Goal: Task Accomplishment & Management: Use online tool/utility

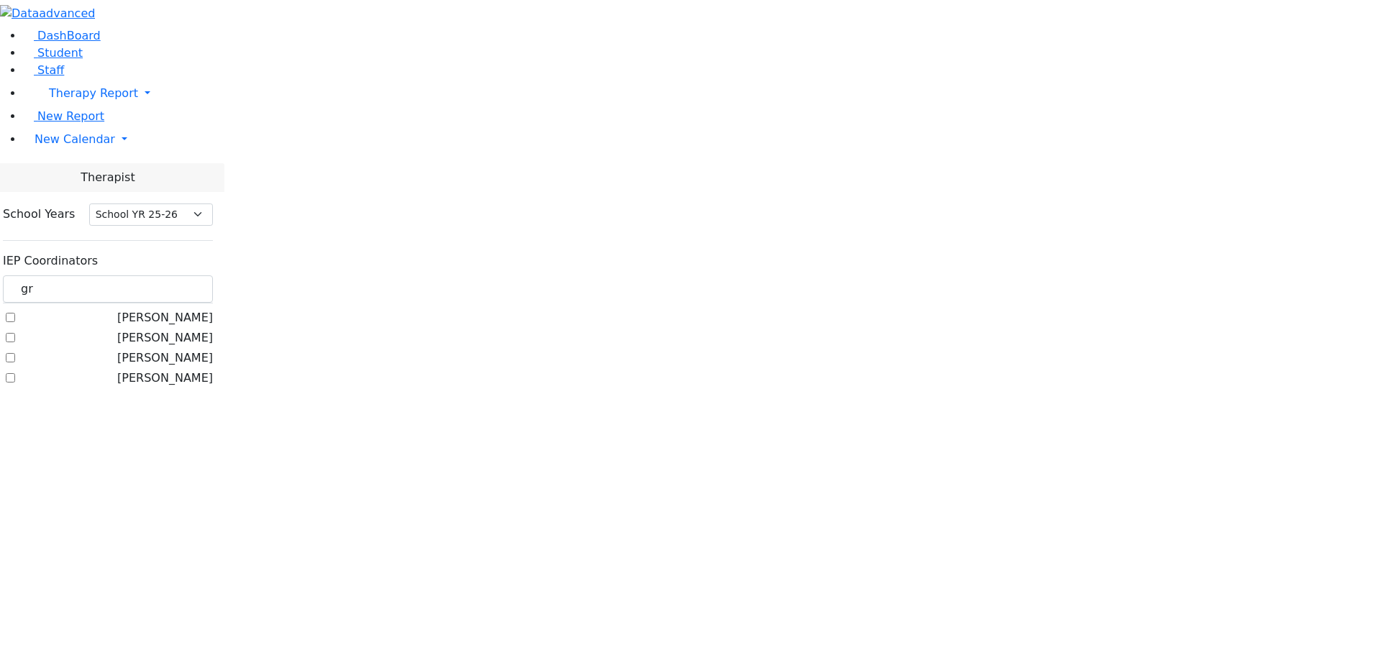
select select "212"
click at [84, 146] on span "New Calendar" at bounding box center [75, 139] width 81 height 14
click at [64, 175] on span "Calendar" at bounding box center [57, 168] width 52 height 14
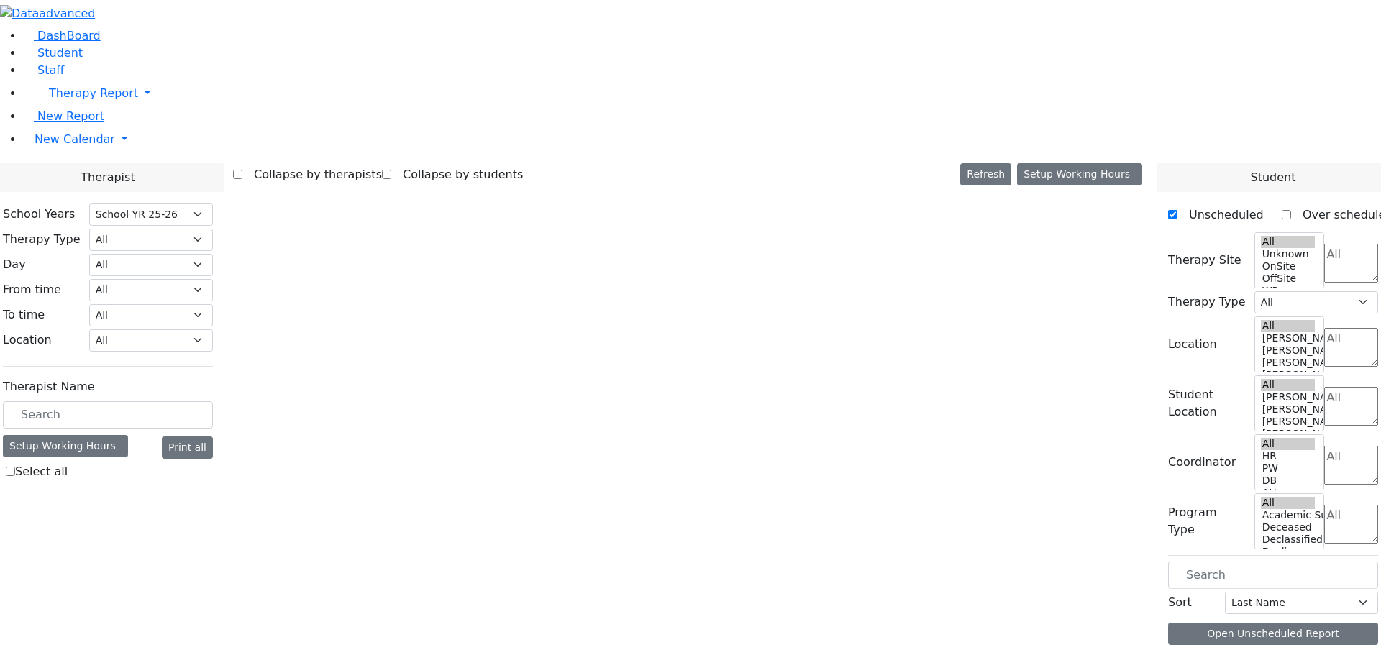
select select "212"
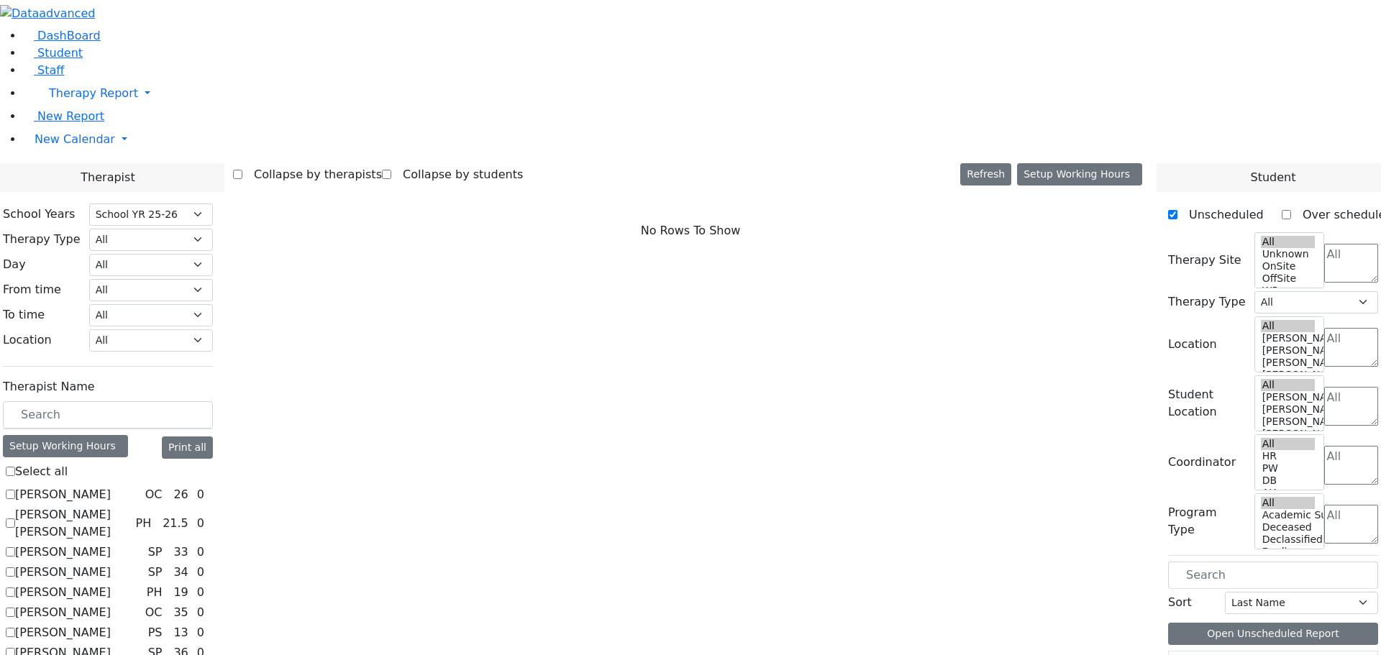
scroll to position [144, 0]
checkbox input "true"
select select "4"
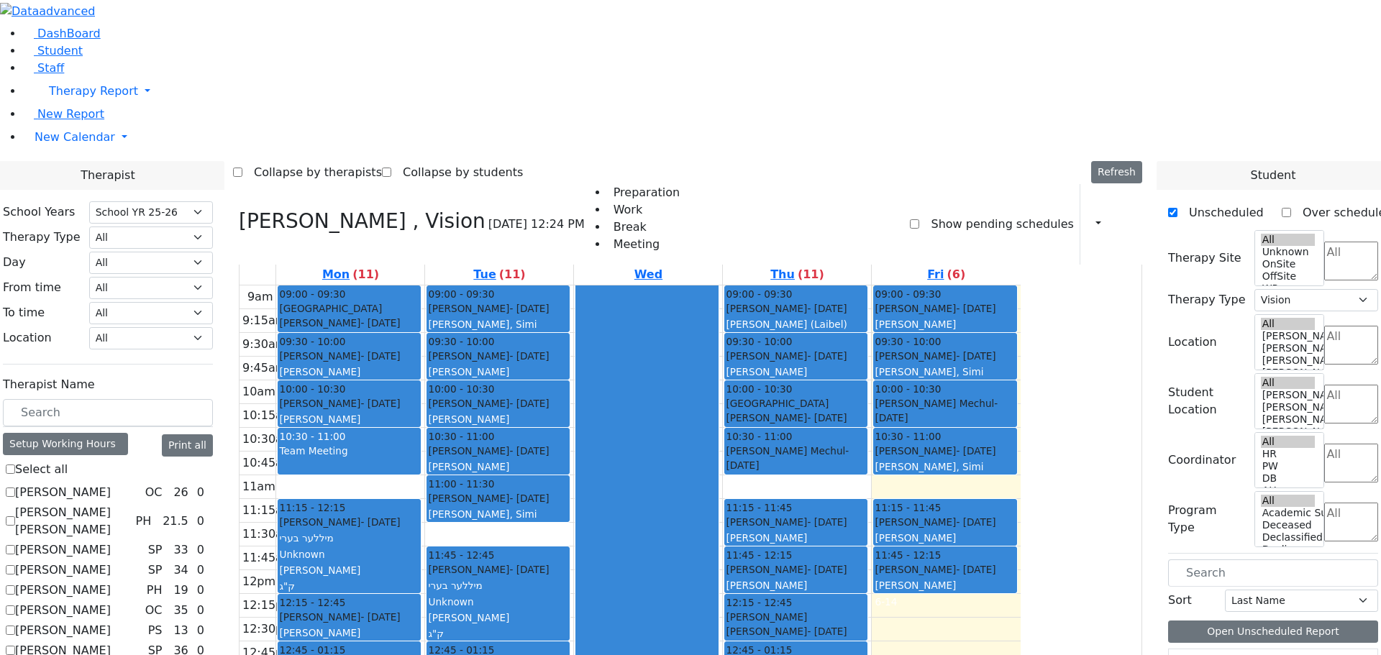
scroll to position [0, 0]
click at [1020, 291] on div "9am 9:15am 9:30am 9:45am 10am 10:15am 10:30am 10:45am 11am 11:15am 11:30am 11:4…" at bounding box center [629, 571] width 781 height 570
click at [954, 295] on div "9am 9:15am 9:30am 9:45am 10am 10:15am 10:30am 10:45am 11am 11:15am 11:30am 11:4…" at bounding box center [629, 571] width 781 height 570
click at [664, 345] on div "9am 9:15am 9:30am 9:45am 10am 10:15am 10:30am 10:45am 11am 11:15am 11:30am 11:4…" at bounding box center [629, 571] width 781 height 570
click at [534, 288] on div "9am 9:15am 9:30am 9:45am 10am 10:15am 10:30am 10:45am 11am 11:15am 11:30am 11:4…" at bounding box center [629, 571] width 781 height 570
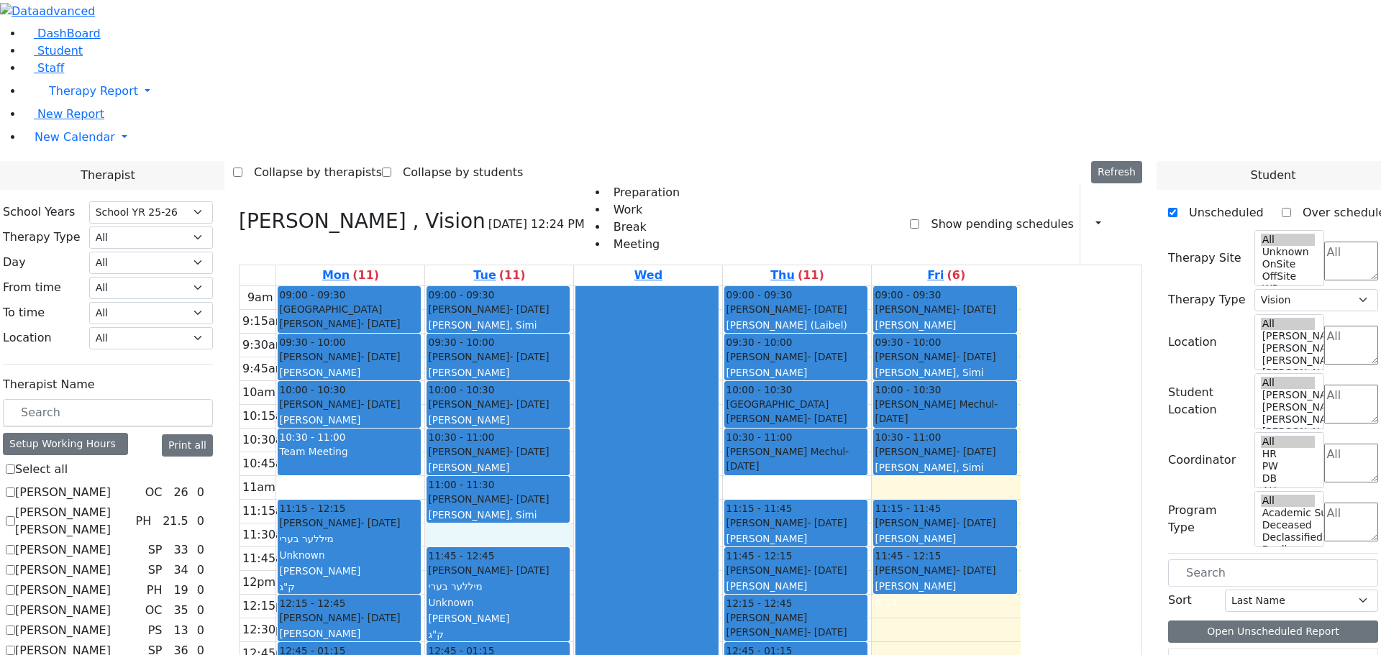
click at [583, 338] on div "9am 9:15am 9:30am 9:45am 10am 10:15am 10:30am 10:45am 11am 11:15am 11:30am 11:4…" at bounding box center [629, 571] width 781 height 570
click at [930, 292] on div "9am 9:15am 9:30am 9:45am 10am 10:15am 10:30am 10:45am 11am 11:15am 11:30am 11:4…" at bounding box center [629, 571] width 781 height 570
click at [595, 339] on div "9am 9:15am 9:30am 9:45am 10am 10:15am 10:30am 10:45am 11am 11:15am 11:30am 11:4…" at bounding box center [629, 571] width 781 height 570
click at [504, 286] on div "9am 9:15am 9:30am 9:45am 10am 10:15am 10:30am 10:45am 11am 11:15am 11:30am 11:4…" at bounding box center [629, 571] width 781 height 570
drag, startPoint x: 598, startPoint y: 345, endPoint x: 1076, endPoint y: 370, distance: 478.8
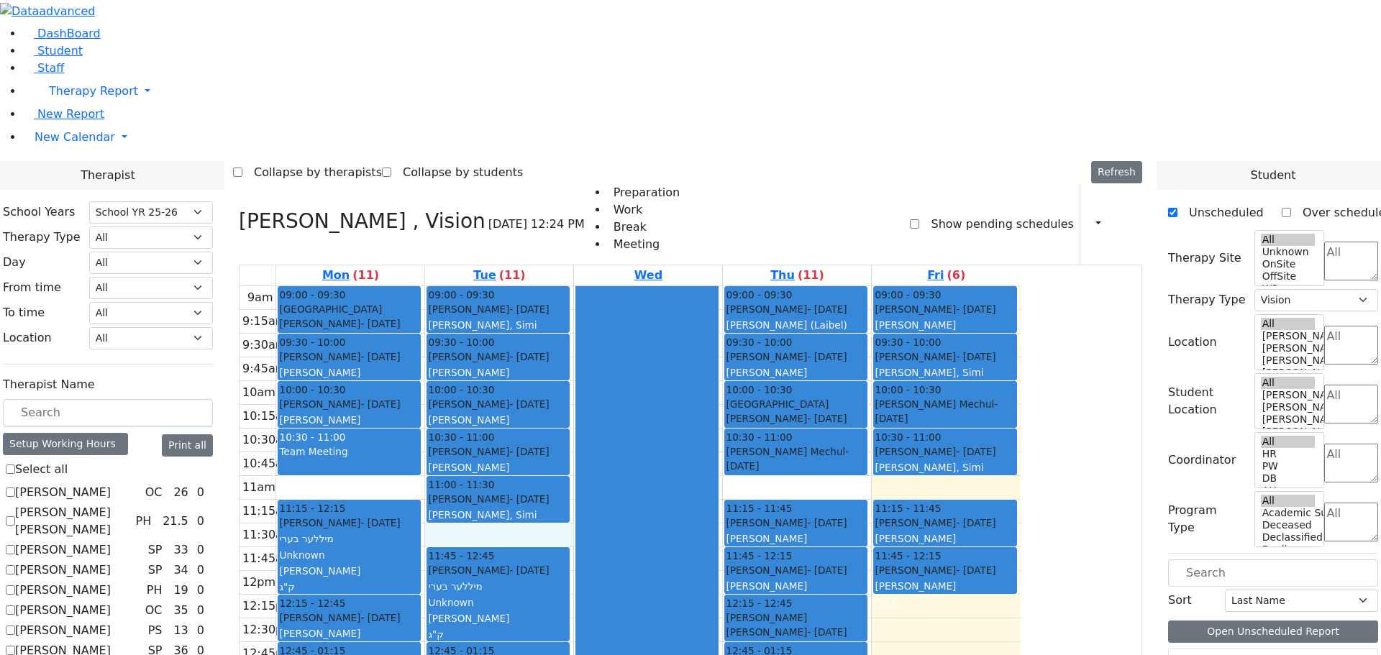
click at [608, 350] on div "9am 9:15am 9:30am 9:45am 10am 10:15am 10:30am 10:45am 11am 11:15am 11:30am 11:4…" at bounding box center [629, 571] width 781 height 570
click at [948, 286] on div "9am 9:15am 9:30am 9:45am 10am 10:15am 10:30am 10:45am 11am 11:15am 11:30am 11:4…" at bounding box center [629, 571] width 781 height 570
click at [1020, 286] on div "9am 9:15am 9:30am 9:45am 10am 10:15am 10:30am 10:45am 11am 11:15am 11:30am 11:4…" at bounding box center [629, 571] width 781 height 570
click at [927, 287] on div "9am 9:15am 9:30am 9:45am 10am 10:15am 10:30am 10:45am 11am 11:15am 11:30am 11:4…" at bounding box center [629, 571] width 781 height 570
click at [642, 344] on div "9am 9:15am 9:30am 9:45am 10am 10:15am 10:30am 10:45am 11am 11:15am 11:30am 11:4…" at bounding box center [629, 571] width 781 height 570
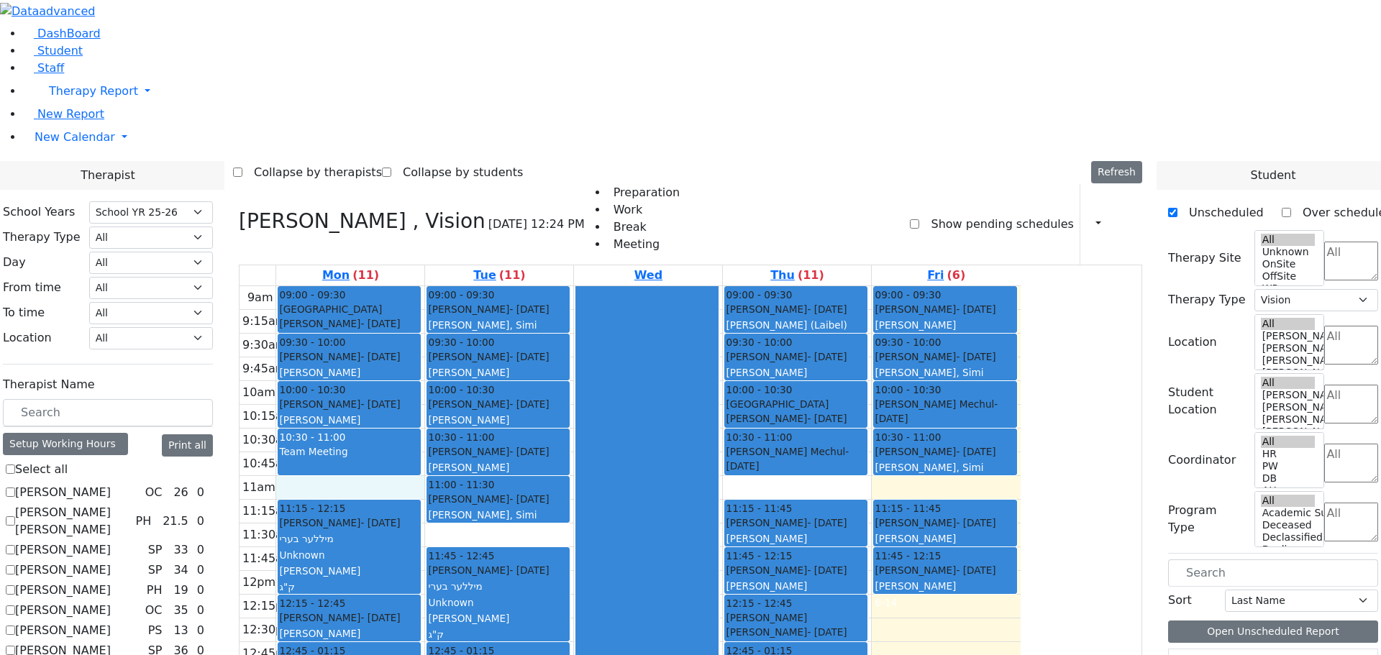
click at [462, 286] on div "9am 9:15am 9:30am 9:45am 10am 10:15am 10:30am 10:45am 11am 11:15am 11:30am 11:4…" at bounding box center [629, 571] width 781 height 570
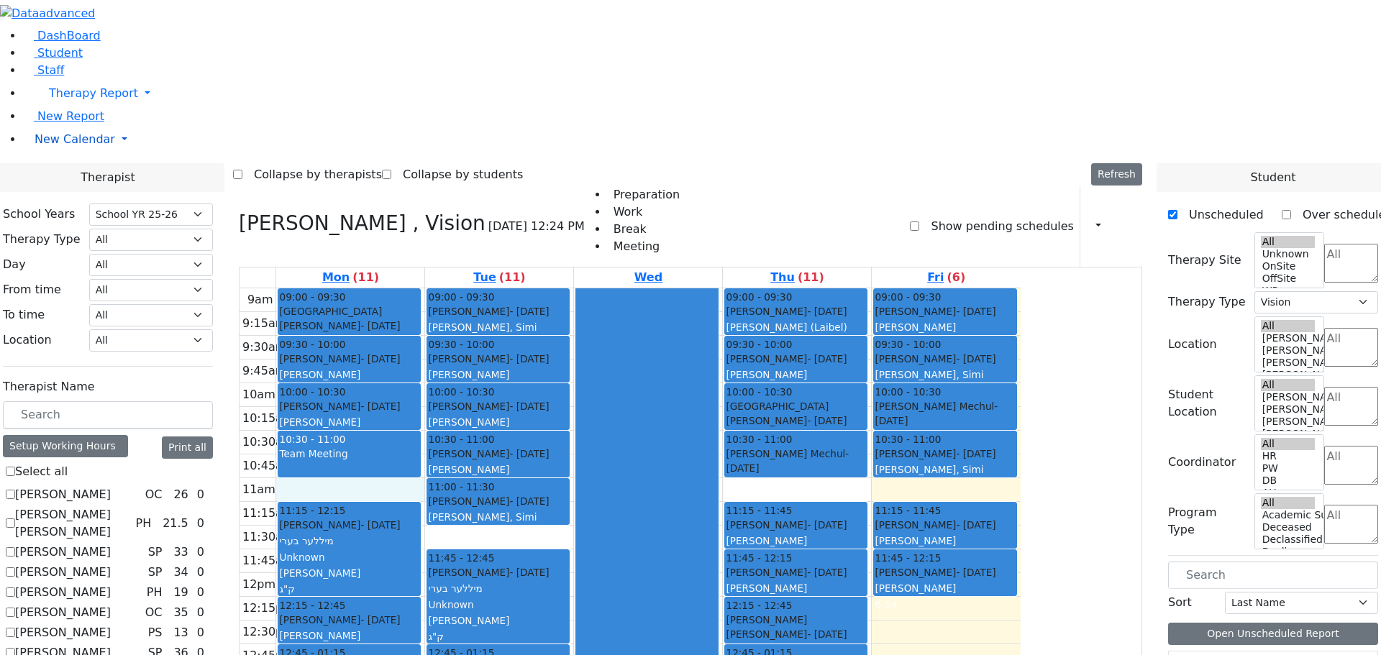
click at [64, 154] on link "New Calendar" at bounding box center [702, 139] width 1358 height 29
click at [55, 192] on span "Teacher Report" at bounding box center [78, 185] width 86 height 14
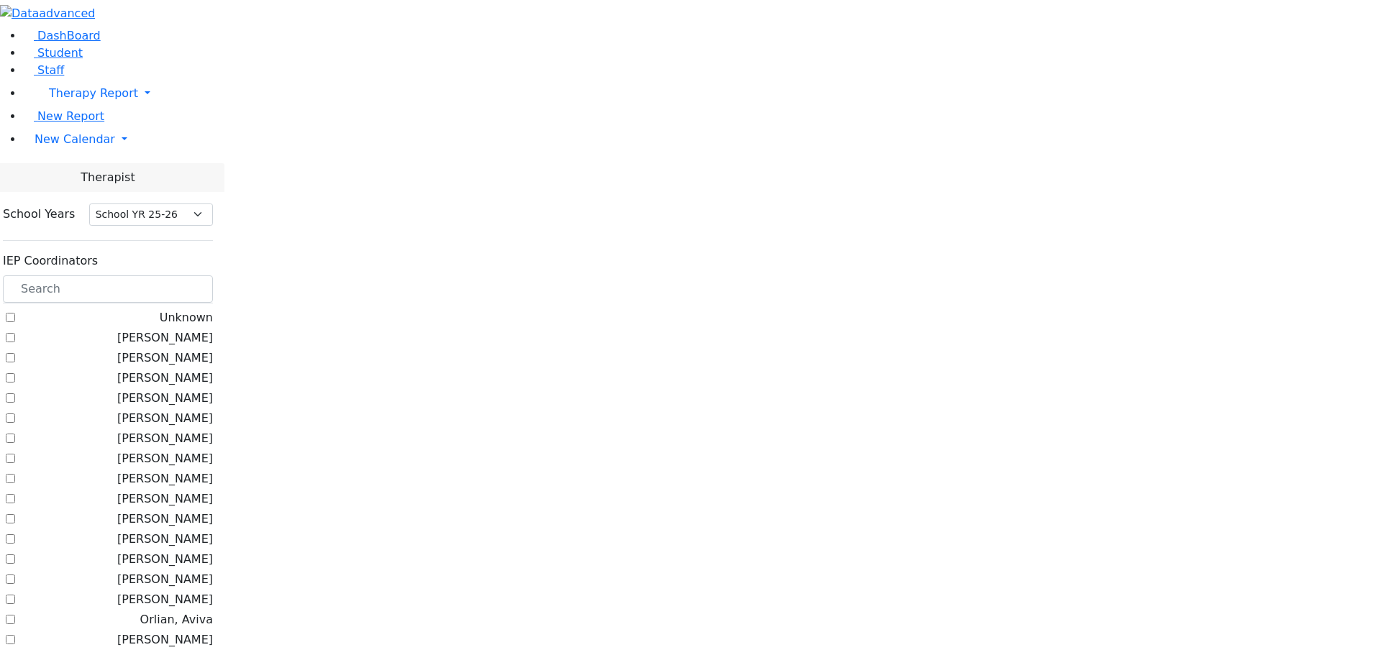
select select "212"
click at [213, 275] on input "text" at bounding box center [108, 288] width 210 height 27
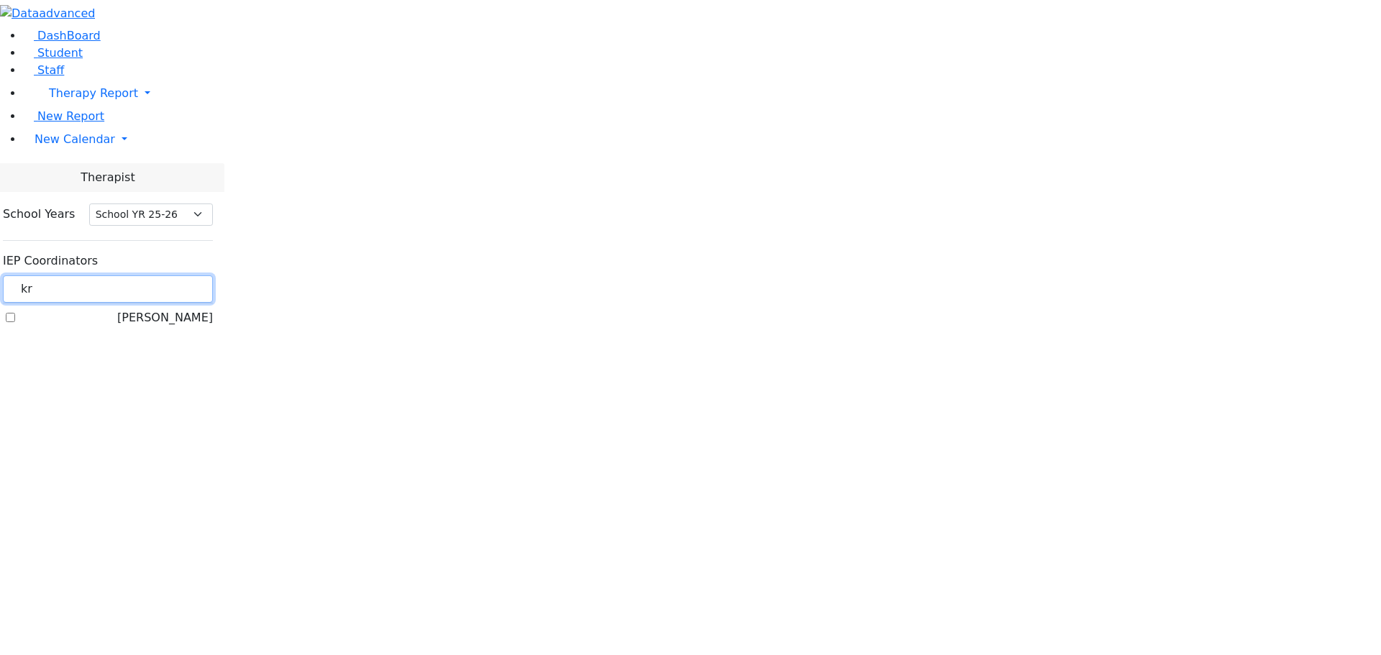
type input "kr"
click at [177, 309] on label "Kramer Bluma" at bounding box center [165, 317] width 96 height 17
click at [15, 313] on input "Kramer Bluma" at bounding box center [10, 317] width 9 height 9
checkbox input "true"
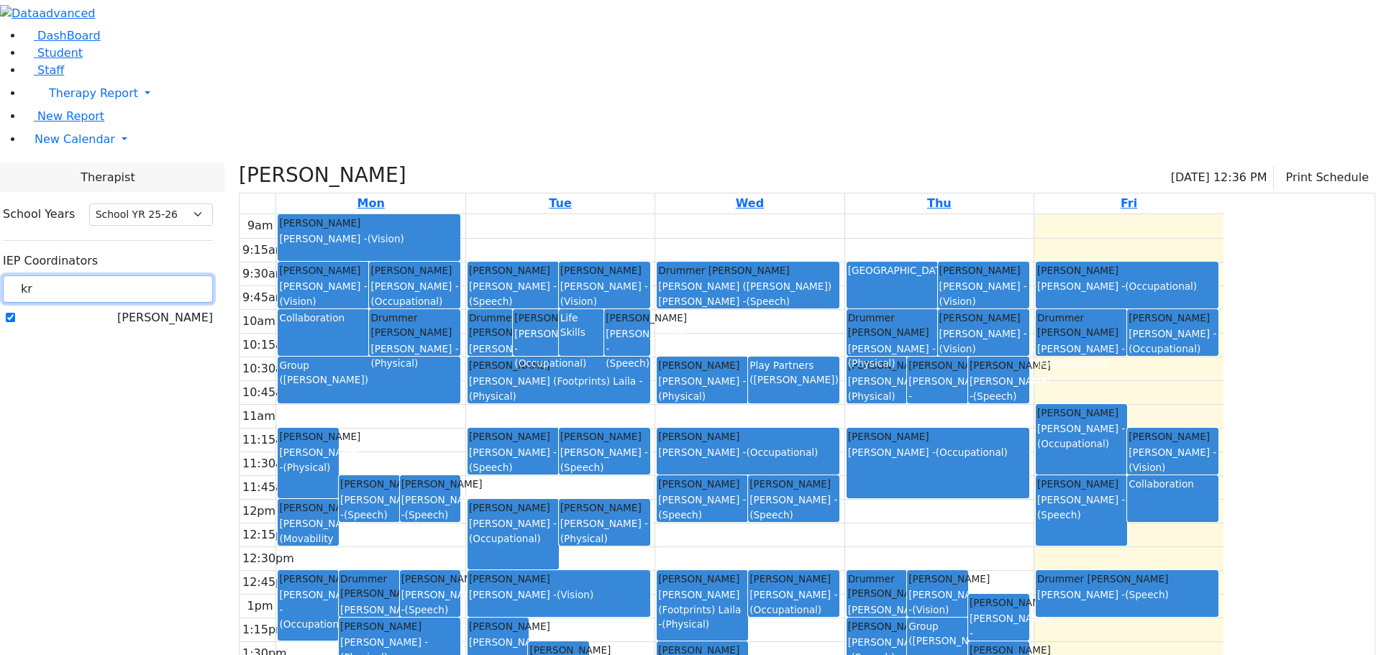
drag, startPoint x: 201, startPoint y: 134, endPoint x: 189, endPoint y: 132, distance: 11.6
click at [189, 275] on input "kr" at bounding box center [108, 288] width 210 height 27
type input "gro"
click at [181, 309] on label "[PERSON_NAME]" at bounding box center [165, 317] width 96 height 17
click at [15, 313] on input "[PERSON_NAME]" at bounding box center [10, 317] width 9 height 9
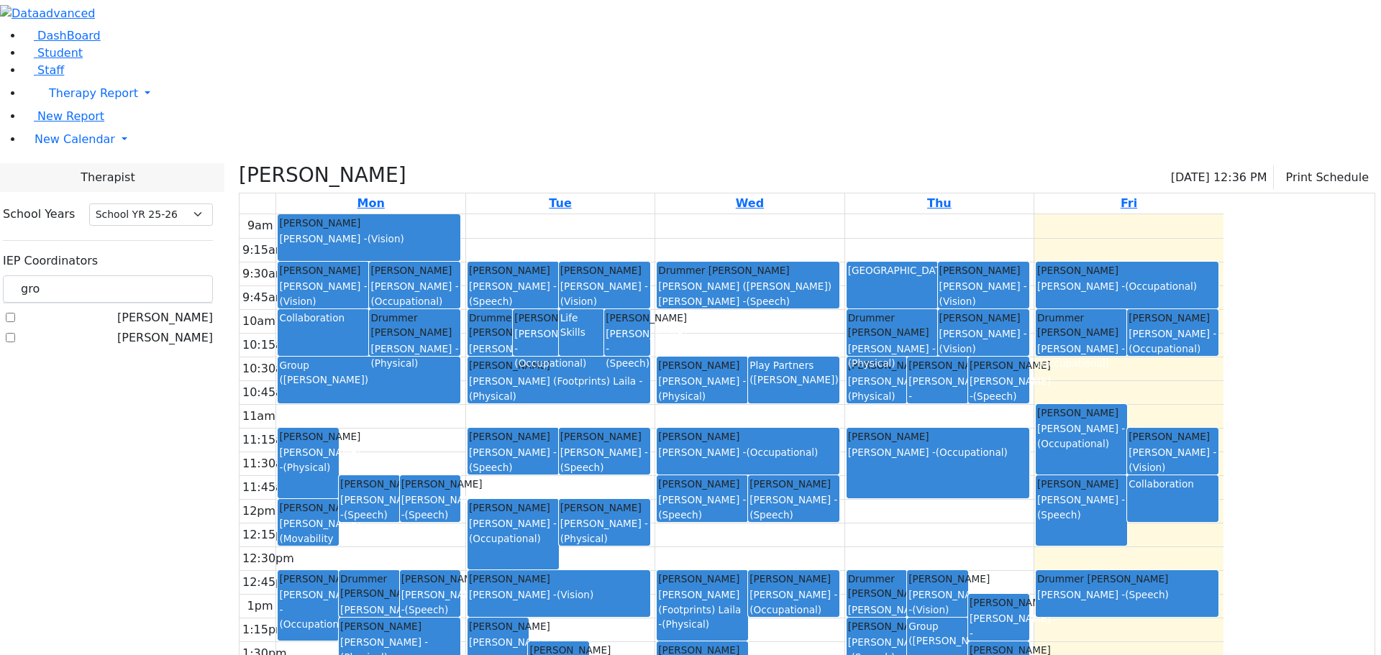
checkbox input "true"
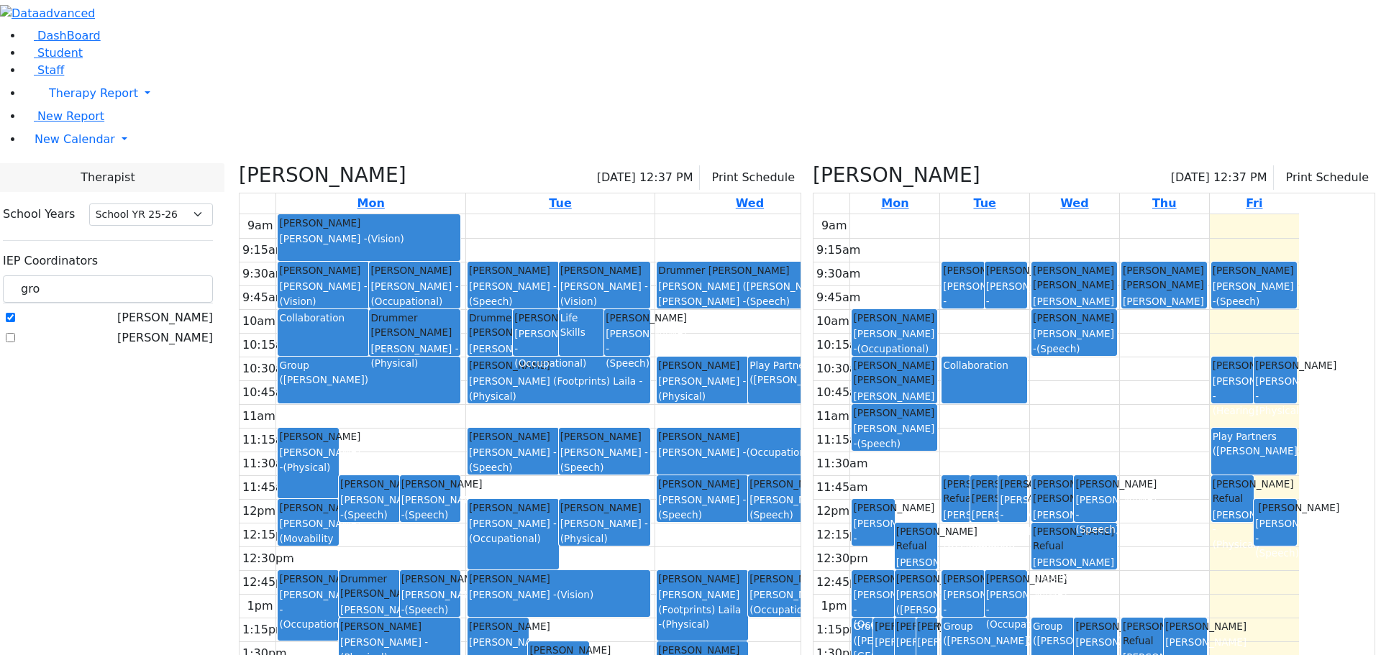
click at [239, 163] on icon at bounding box center [239, 175] width 0 height 24
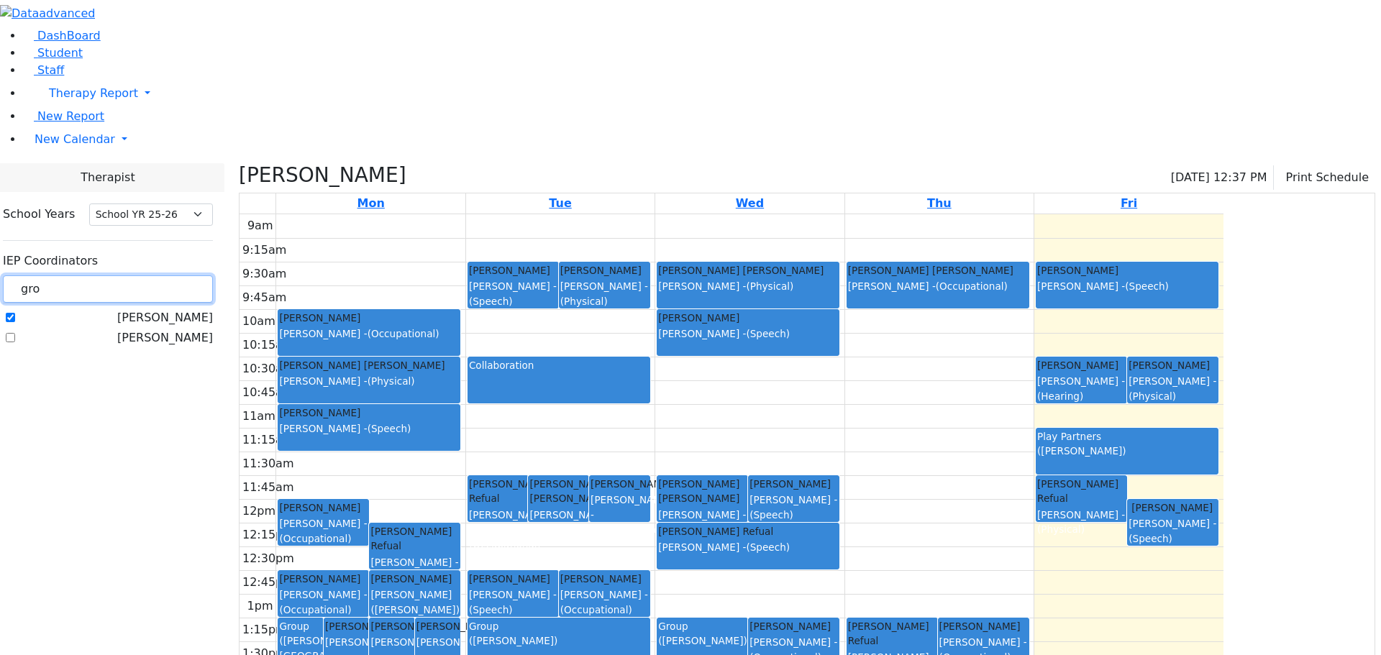
drag, startPoint x: 211, startPoint y: 124, endPoint x: 186, endPoint y: 125, distance: 25.2
click at [186, 275] on input "gro" at bounding box center [108, 288] width 210 height 27
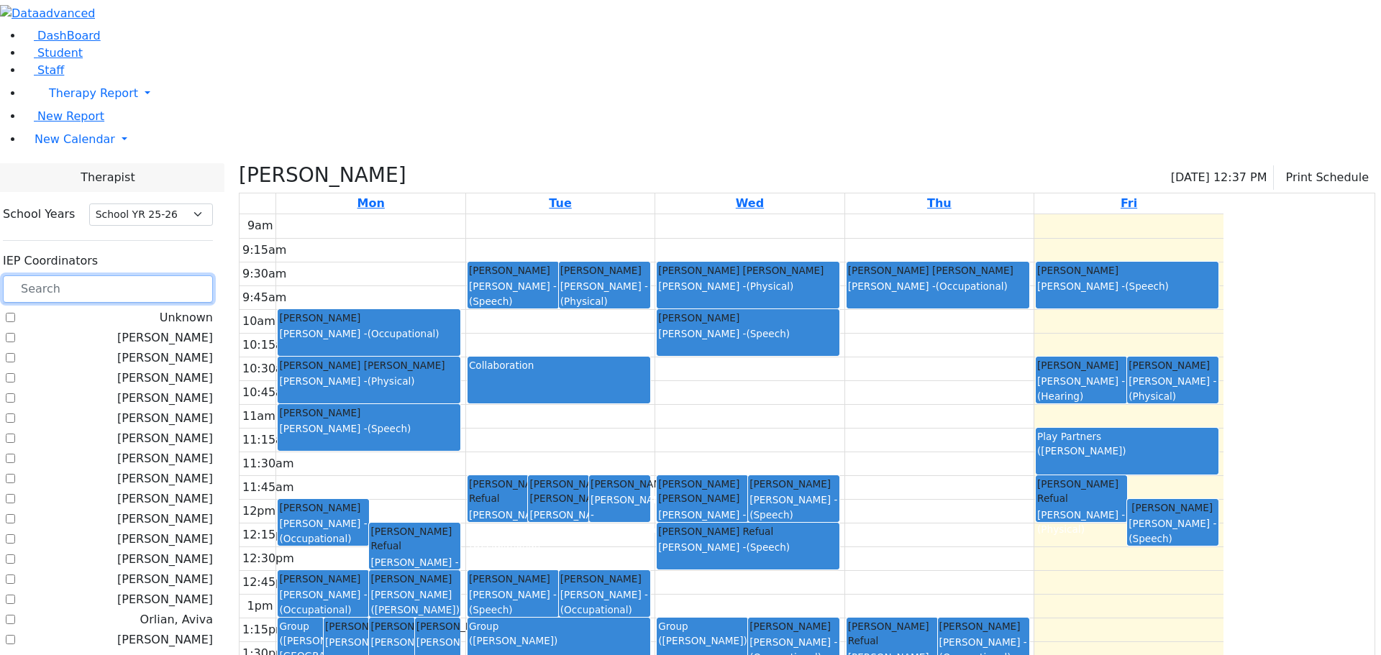
click at [1028, 619] on div "Meisels Joel Brown Darlene - (Occupational)" at bounding box center [983, 641] width 88 height 45
click at [937, 618] on div "Ekstein Refual Abramczyk ZC - (Occupational)" at bounding box center [892, 640] width 90 height 45
click at [1011, 651] on span "(Occupational)" at bounding box center [975, 657] width 72 height 12
click at [936, 619] on div "[PERSON_NAME] Refual" at bounding box center [892, 633] width 88 height 29
drag, startPoint x: 1030, startPoint y: 506, endPoint x: 1032, endPoint y: 492, distance: 14.5
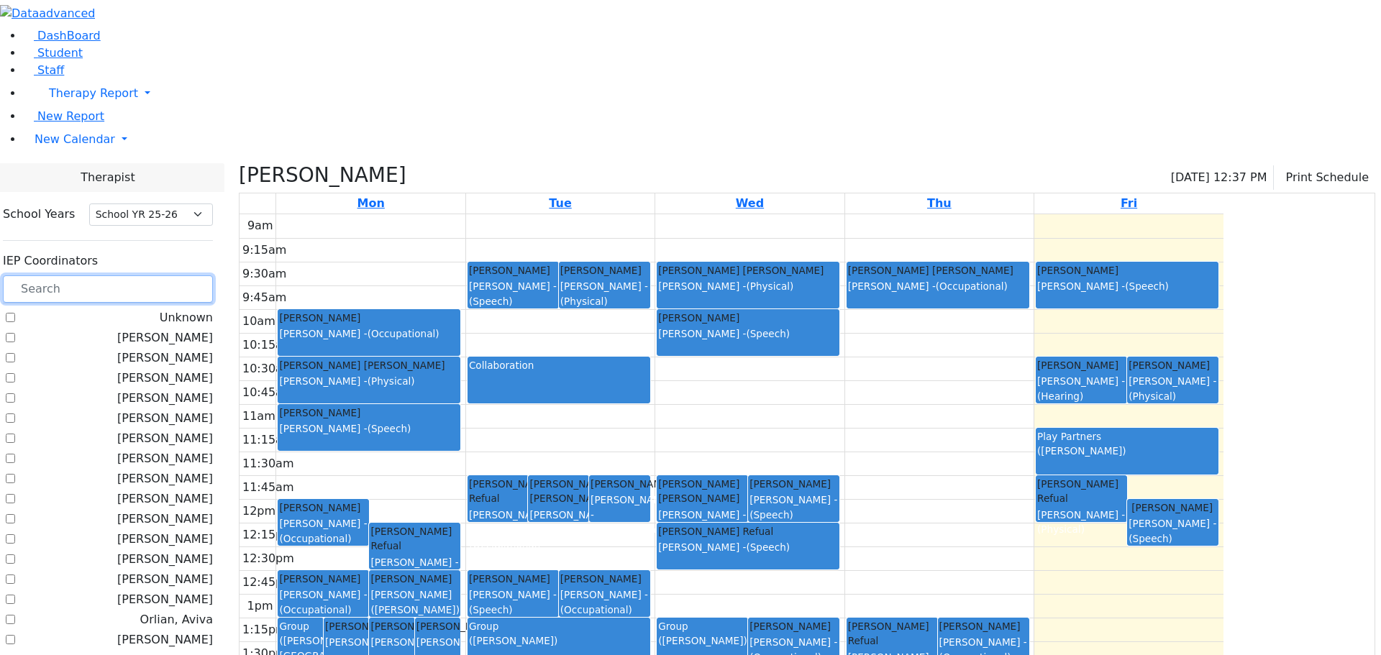
click at [936, 619] on div "Ekstein Refual Abramczyk ZC - (Occupational)" at bounding box center [892, 649] width 88 height 60
drag, startPoint x: 982, startPoint y: 335, endPoint x: 976, endPoint y: 367, distance: 33.0
click at [838, 476] on div "Twerski Ezra Grumet Tova - (Speech)" at bounding box center [794, 498] width 90 height 45
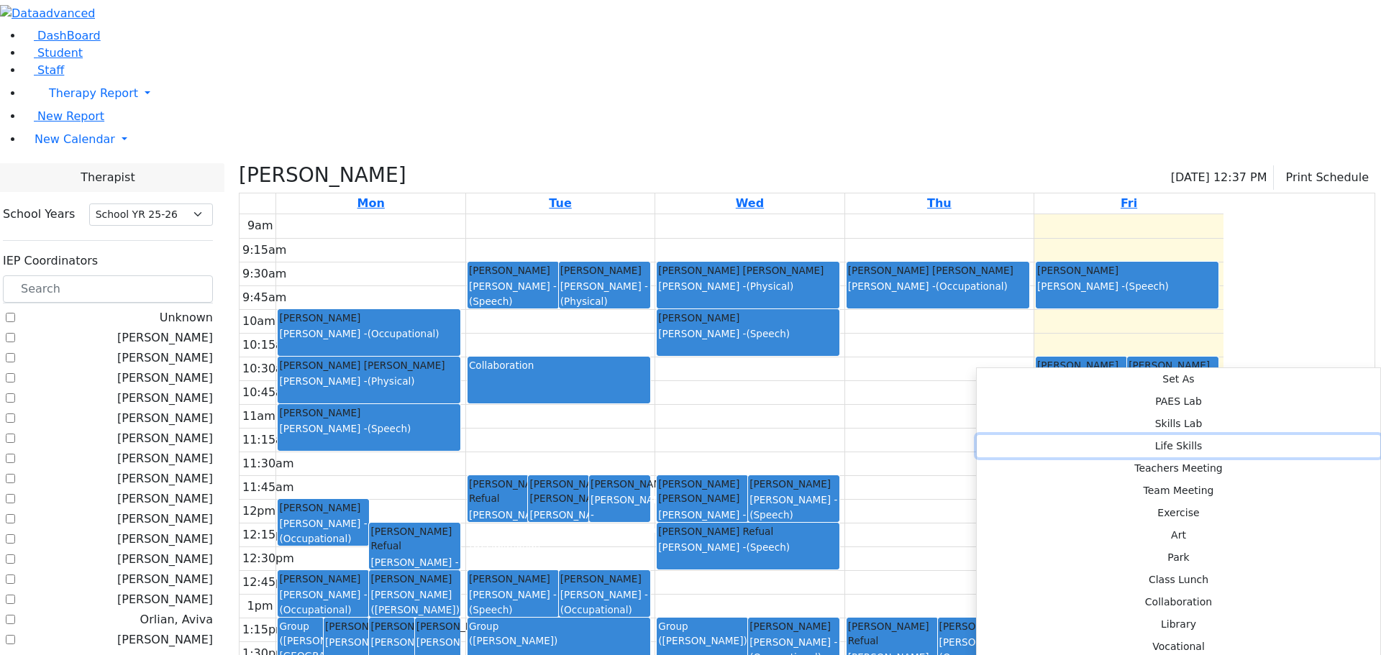
click at [1174, 435] on button "Life Skills" at bounding box center [1178, 446] width 403 height 22
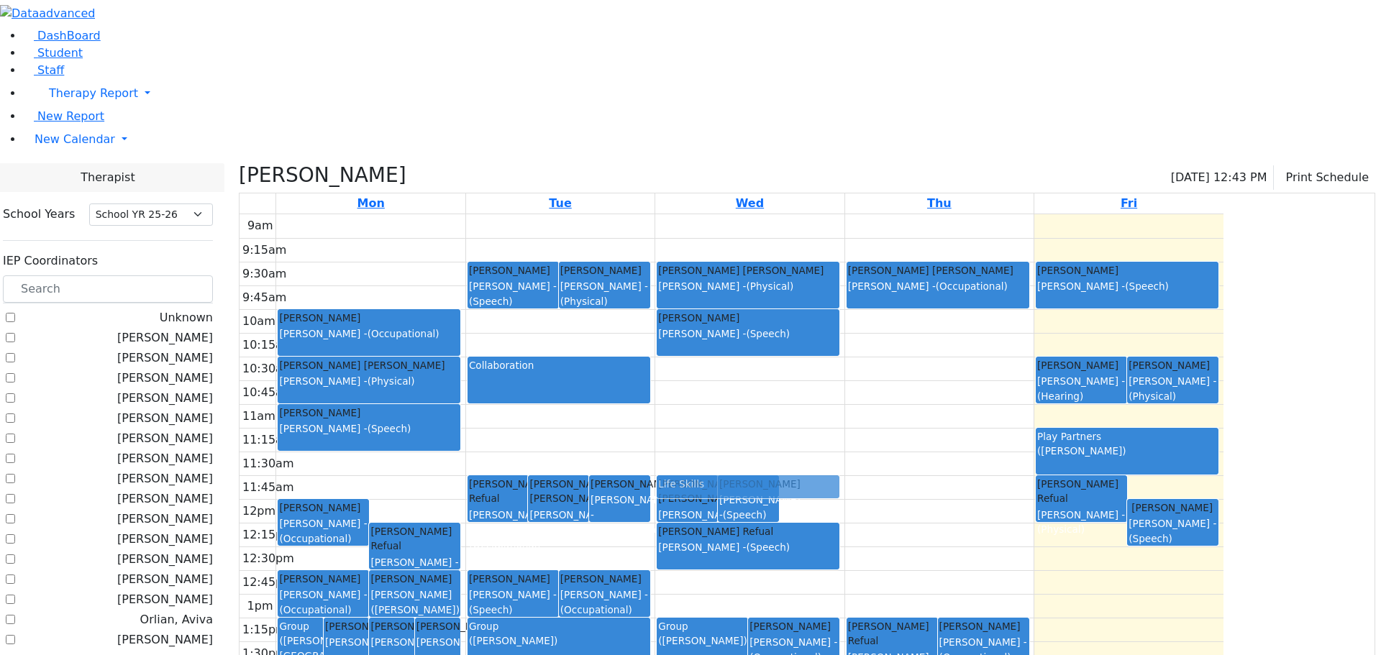
click at [843, 352] on div "Feldman Yakov Pinchas Grunwald Varda - (Speech) Twerski Ezra Grumet Tova - (Spe…" at bounding box center [749, 499] width 188 height 570
drag, startPoint x: 946, startPoint y: 350, endPoint x: 946, endPoint y: 365, distance: 15.1
click at [843, 365] on div "Feldman Yakov Pinchas Grunwald Varda - (Speech) Twerski Ezra Grumet Tova - (Spe…" at bounding box center [749, 499] width 188 height 570
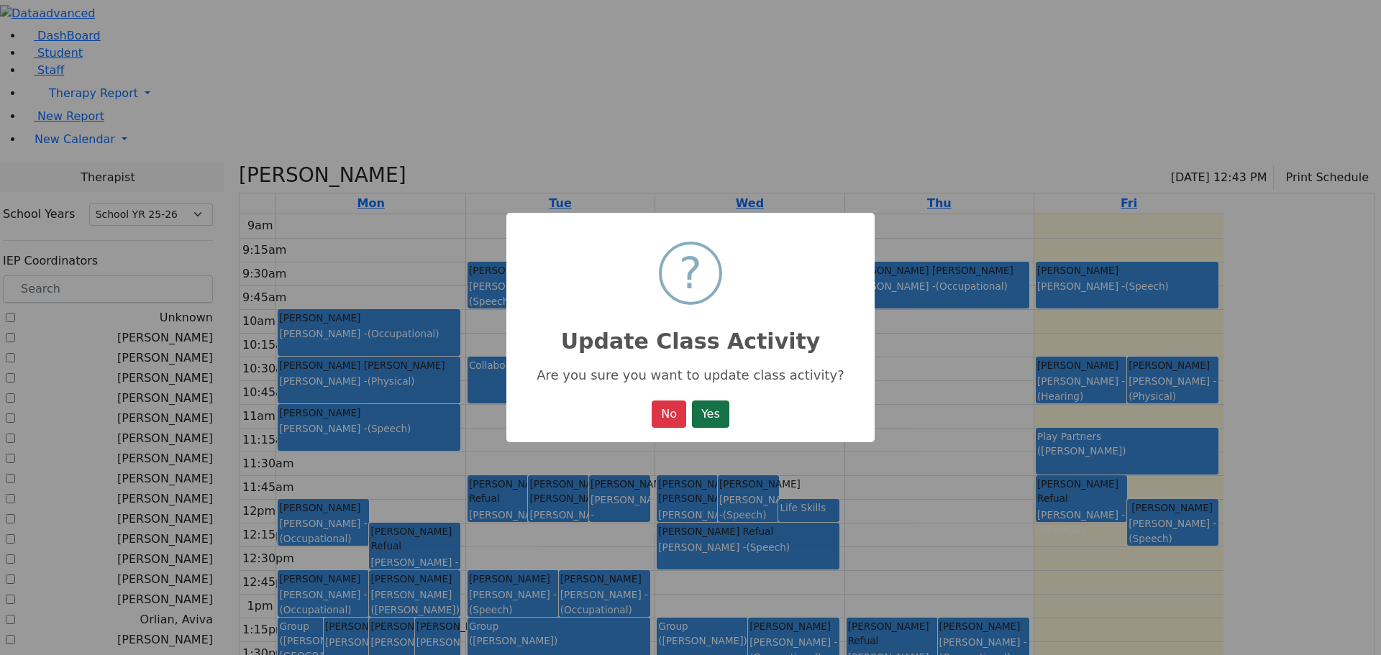
click at [714, 416] on button "Yes" at bounding box center [710, 414] width 37 height 27
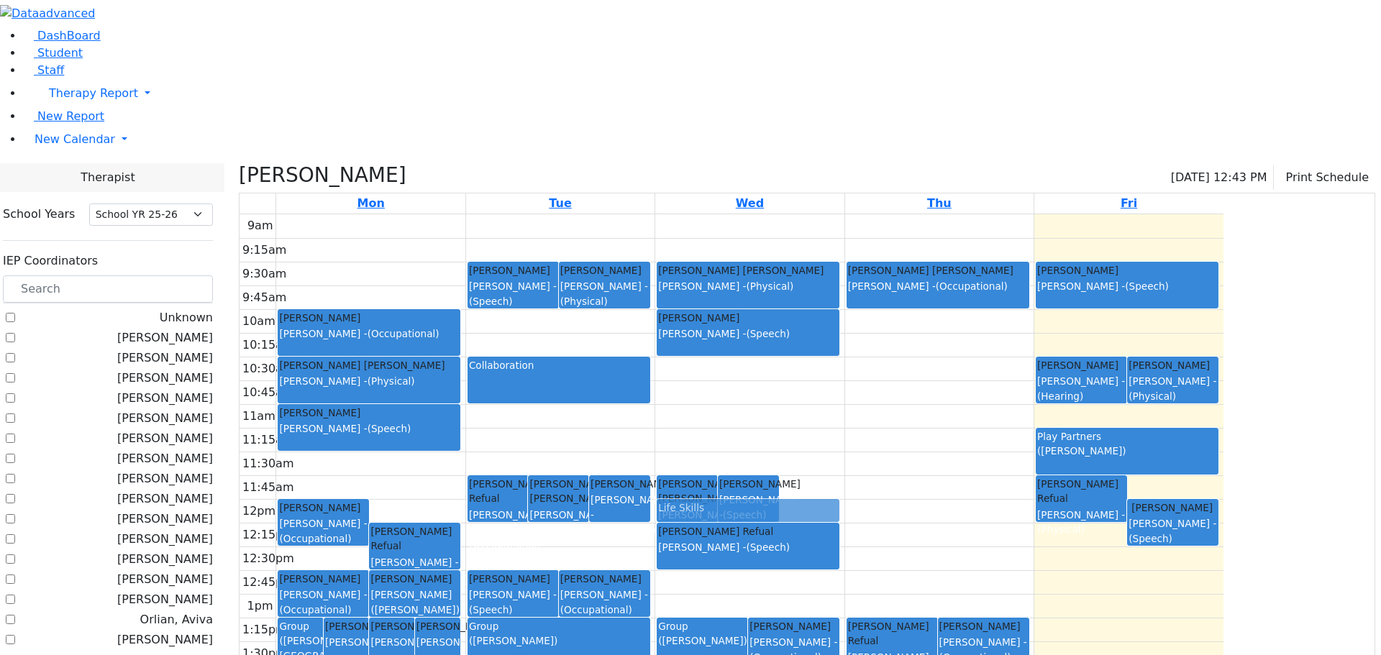
drag, startPoint x: 941, startPoint y: 355, endPoint x: 939, endPoint y: 348, distance: 7.3
click at [939, 348] on div "9am 9:15am 9:30am 9:45am 10am 10:15am 10:30am 10:45am 11am 11:15am 11:30am 11:4…" at bounding box center [731, 499] width 984 height 570
click at [838, 500] on div "Life Skills" at bounding box center [808, 507] width 58 height 14
drag, startPoint x: 964, startPoint y: 355, endPoint x: 964, endPoint y: 338, distance: 17.3
click at [843, 338] on div "Feldman Yakov Pinchas Grunwald Varda - (Speech) Twerski Ezra Grumet Tova - (Spe…" at bounding box center [749, 499] width 188 height 570
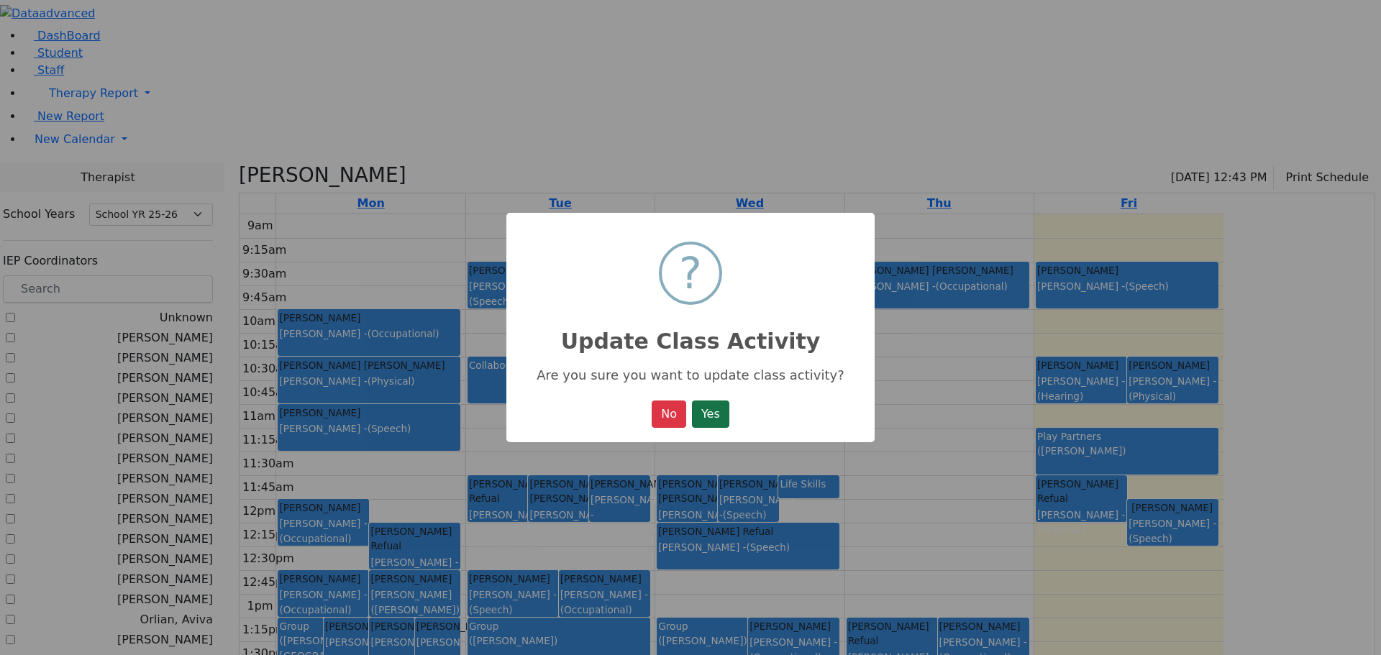
click at [718, 414] on button "Yes" at bounding box center [710, 414] width 37 height 27
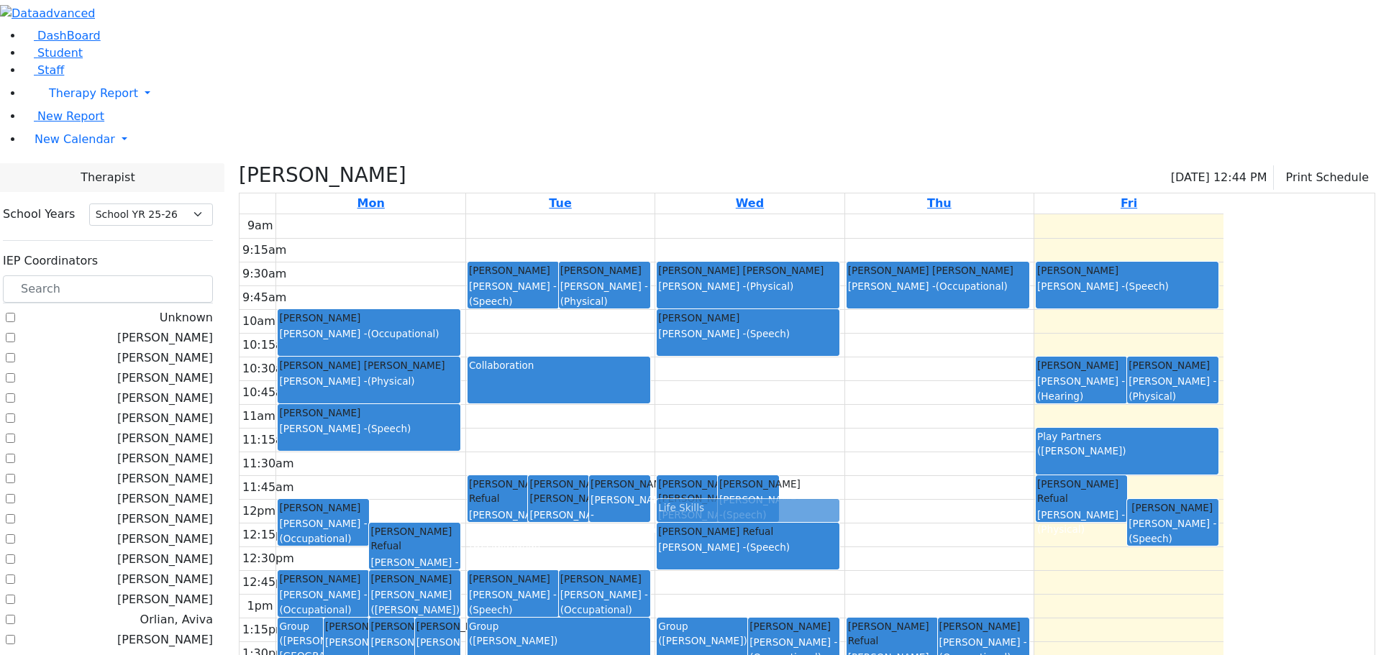
drag, startPoint x: 944, startPoint y: 349, endPoint x: 944, endPoint y: 367, distance: 17.3
click at [843, 367] on div "Feldman Yakov Pinchas Grunwald Varda - (Speech) Twerski Ezra Grumet Tova - (Spe…" at bounding box center [749, 499] width 188 height 570
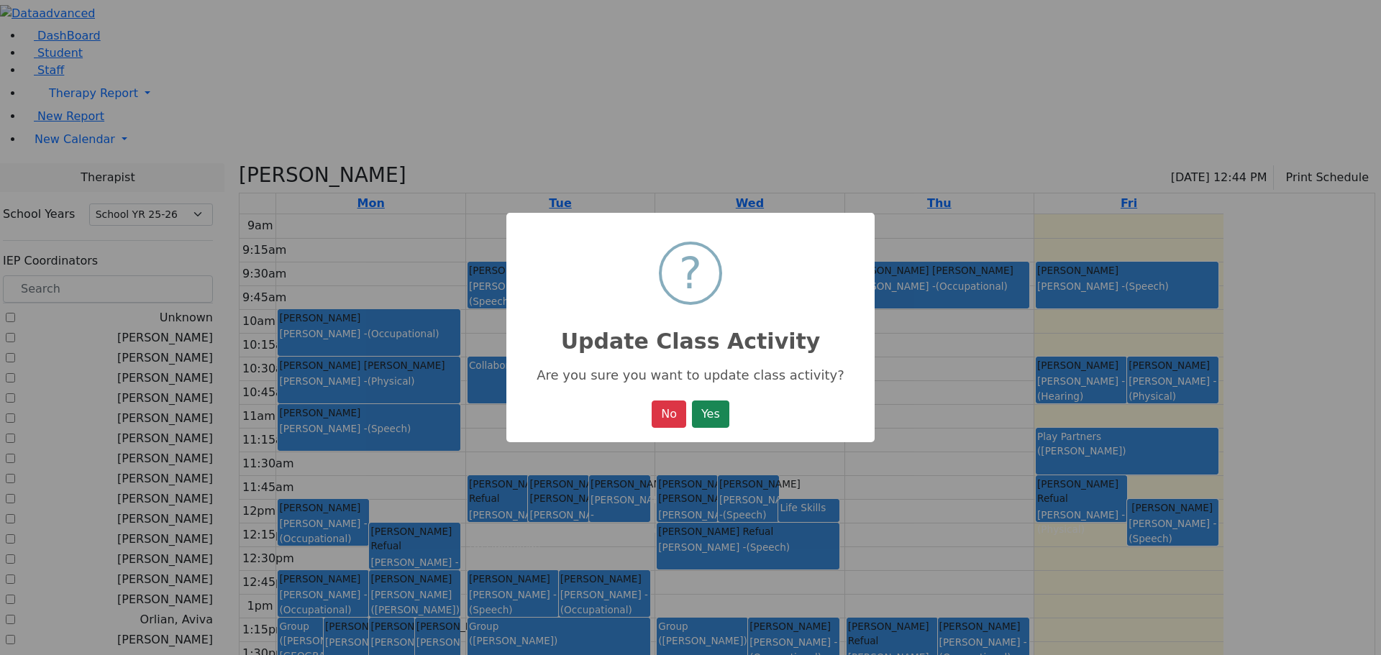
click at [718, 413] on button "Yes" at bounding box center [710, 414] width 37 height 27
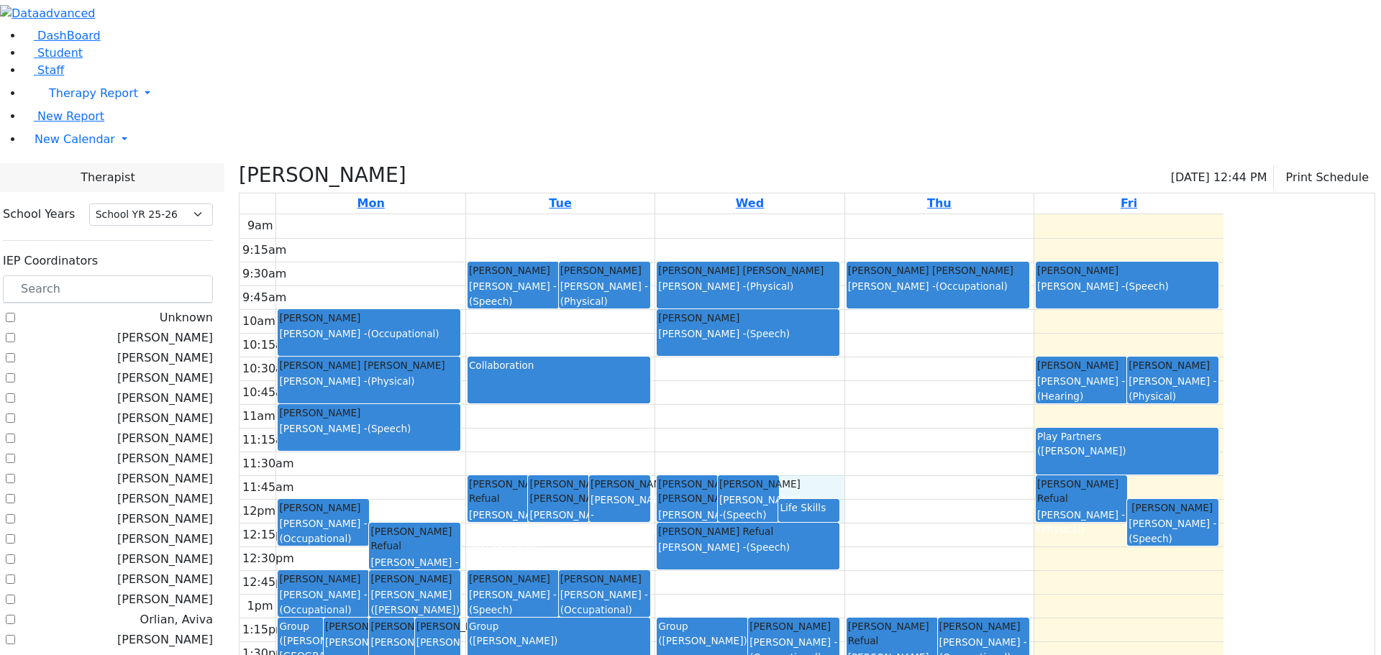
drag, startPoint x: 930, startPoint y: 343, endPoint x: 934, endPoint y: 362, distance: 19.7
click at [934, 362] on div "9am 9:15am 9:30am 9:45am 10am 10:15am 10:30am 10:45am 11am 11:15am 11:30am 11:4…" at bounding box center [731, 499] width 984 height 570
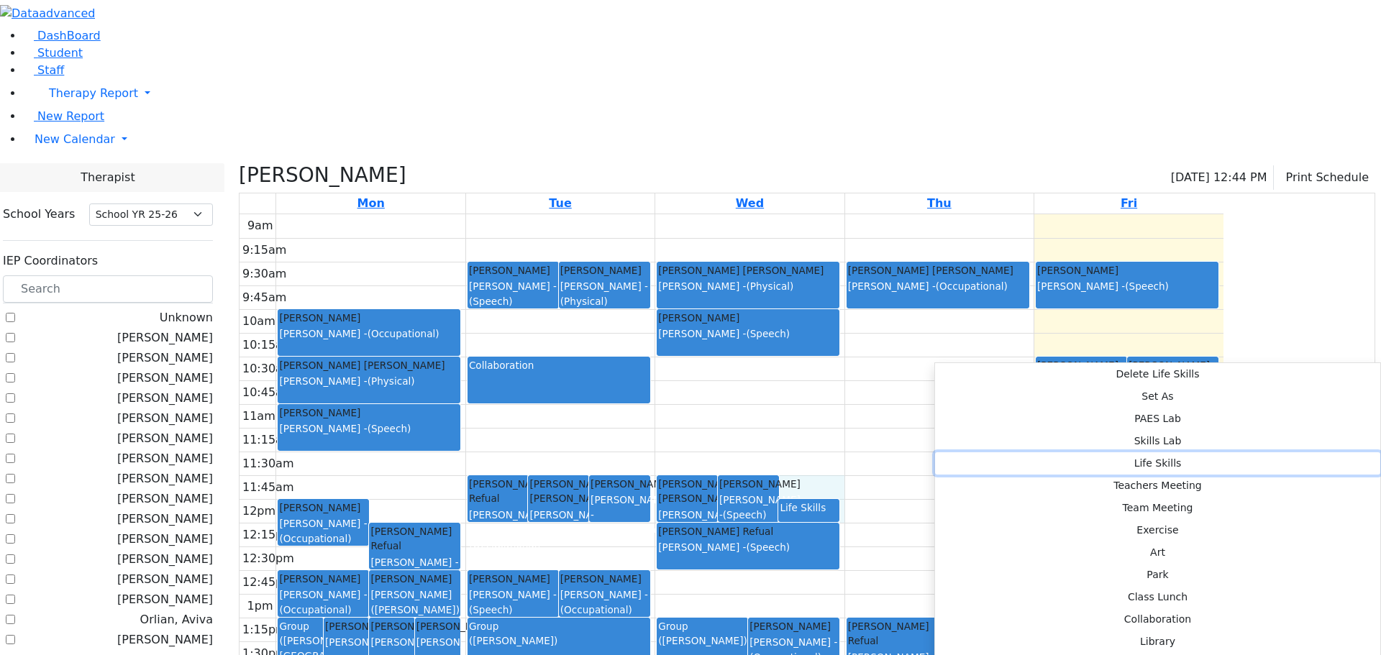
click at [1146, 452] on button "Life Skills" at bounding box center [1157, 463] width 445 height 22
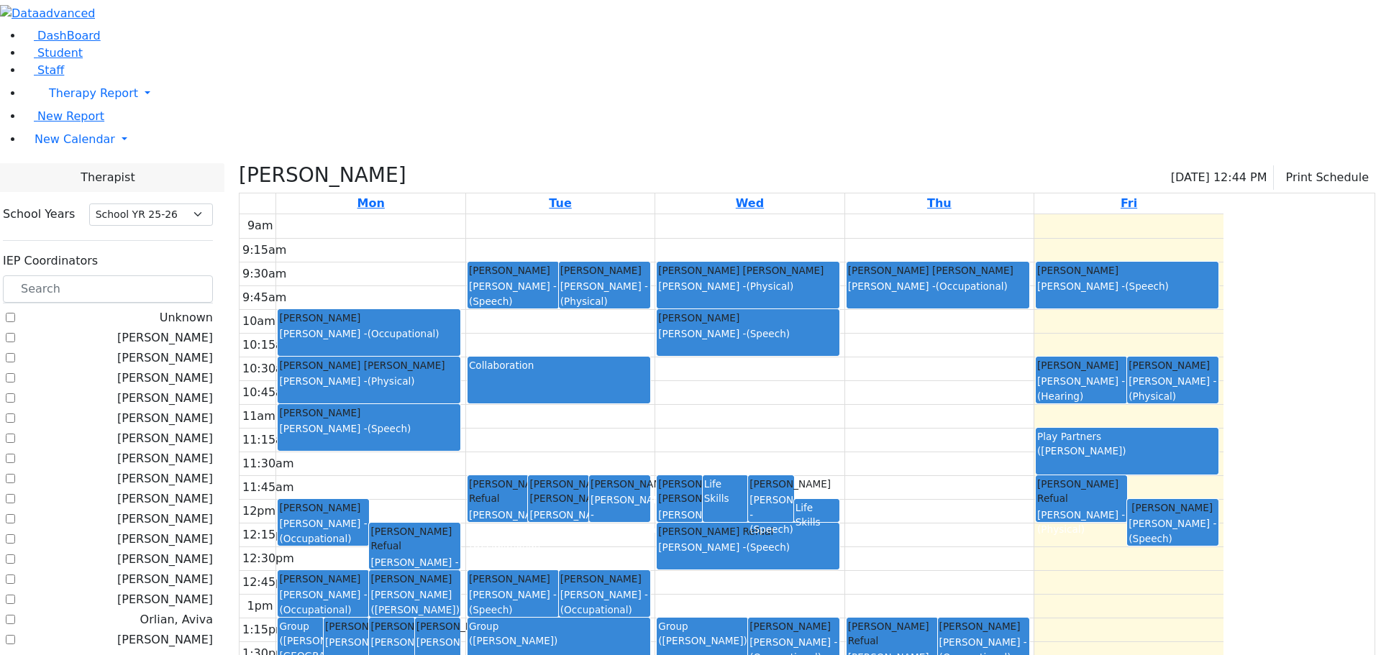
click at [838, 500] on div "Life Skills" at bounding box center [816, 514] width 42 height 29
click at [956, 379] on button "Delete Selected Activities" at bounding box center [1024, 381] width 142 height 22
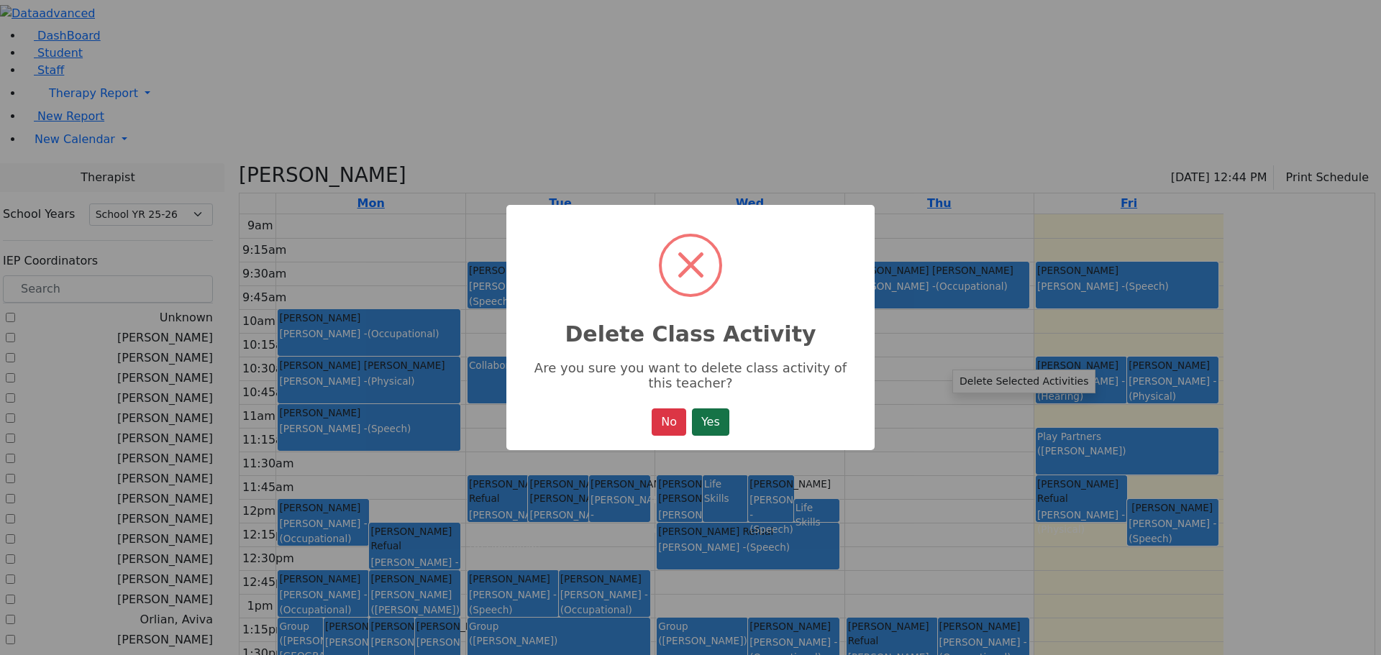
click at [723, 426] on button "Yes" at bounding box center [710, 421] width 37 height 27
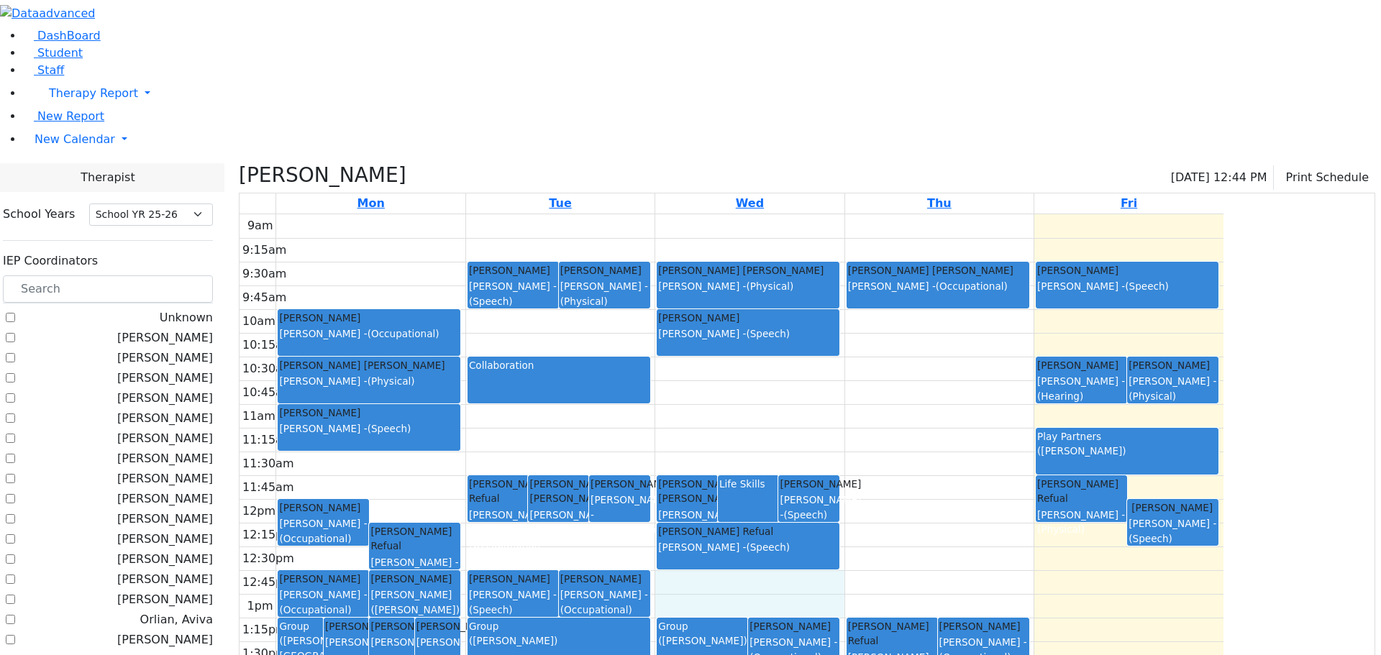
drag, startPoint x: 870, startPoint y: 444, endPoint x: 869, endPoint y: 460, distance: 16.6
click at [869, 460] on div "9am 9:15am 9:30am 9:45am 10am 10:15am 10:30am 10:45am 11am 11:15am 11:30am 11:4…" at bounding box center [731, 499] width 984 height 570
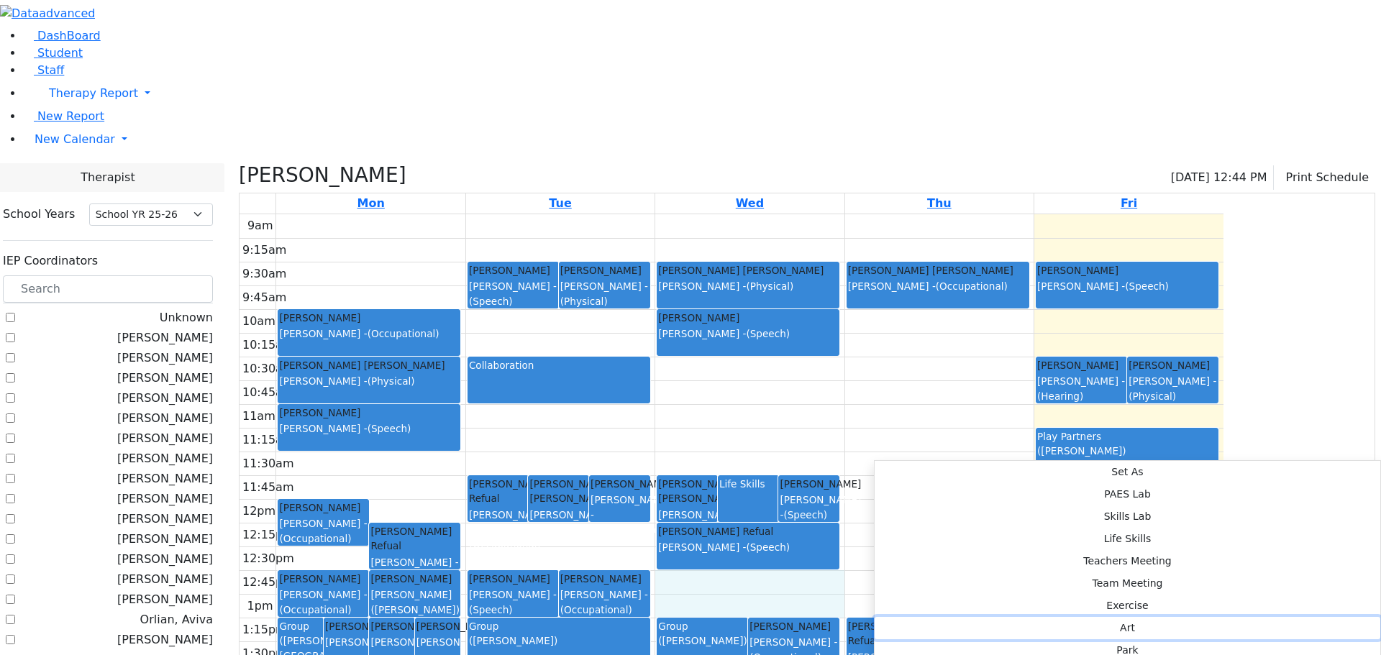
click at [1076, 617] on button "Art" at bounding box center [1127, 628] width 506 height 22
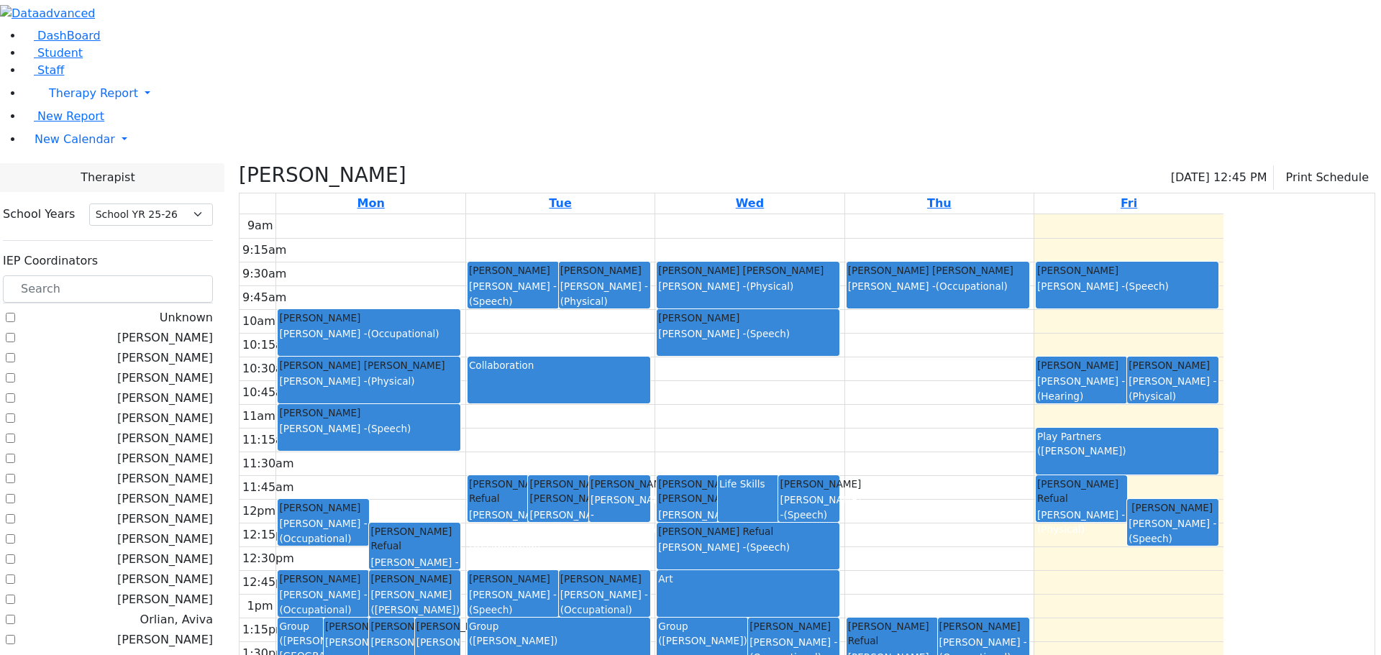
drag, startPoint x: 793, startPoint y: 428, endPoint x: 792, endPoint y: 469, distance: 41.0
click at [650, 570] on link "Weinberg Refoel Koff Aviva - (Occupational)" at bounding box center [604, 593] width 91 height 47
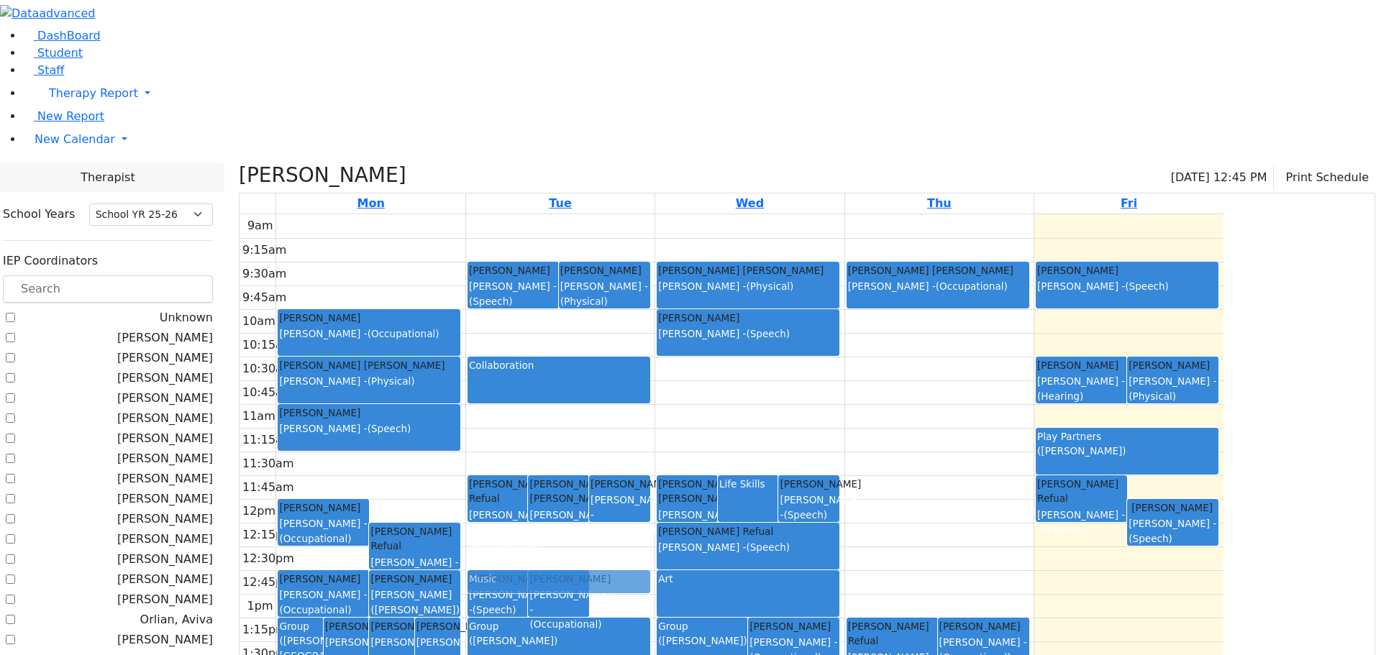
drag, startPoint x: 757, startPoint y: 431, endPoint x: 759, endPoint y: 439, distance: 8.2
click at [654, 439] on div "Ekstein Refual Abramczyk ZC - (Occupational) Feldman Yakov Pinchas Grunwald Var…" at bounding box center [560, 499] width 188 height 570
click at [649, 572] on div "Music" at bounding box center [619, 582] width 58 height 21
drag, startPoint x: 768, startPoint y: 445, endPoint x: 768, endPoint y: 453, distance: 7.9
click at [654, 453] on div "Ekstein Refual Abramczyk ZC - (Occupational) Feldman Yakov Pinchas Grunwald Var…" at bounding box center [560, 499] width 188 height 570
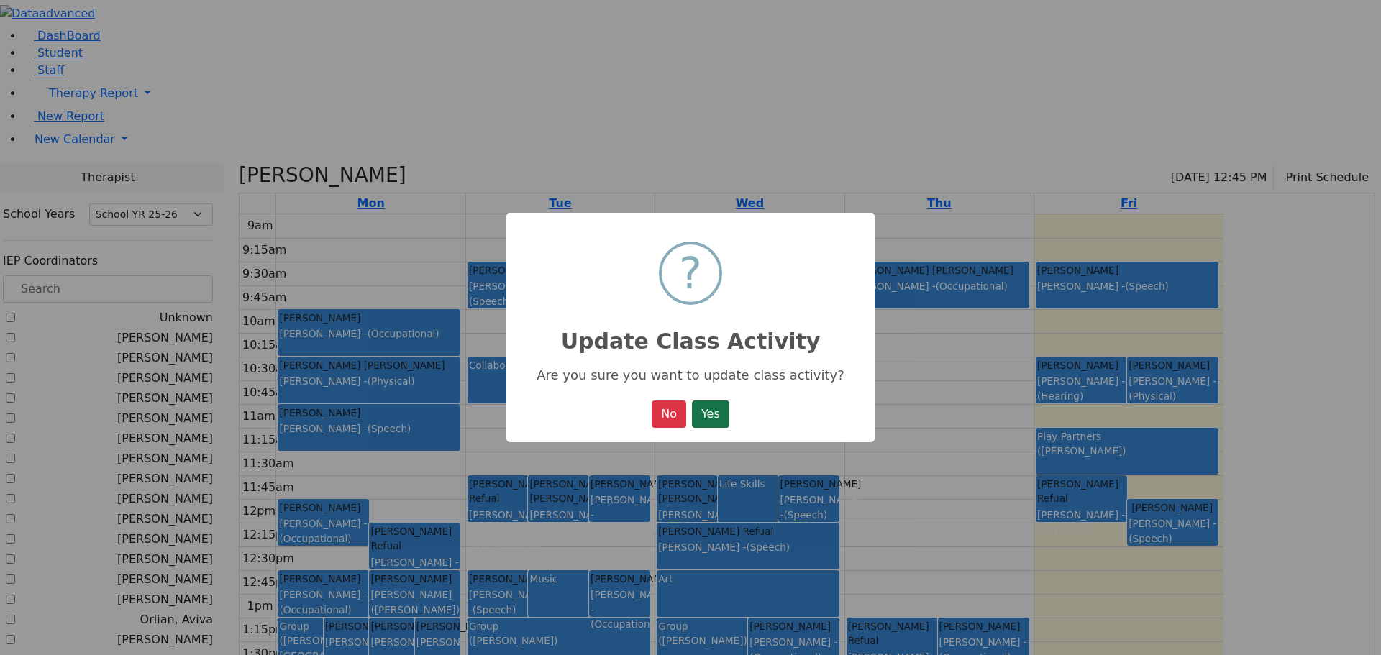
click at [729, 407] on button "Yes" at bounding box center [710, 414] width 37 height 27
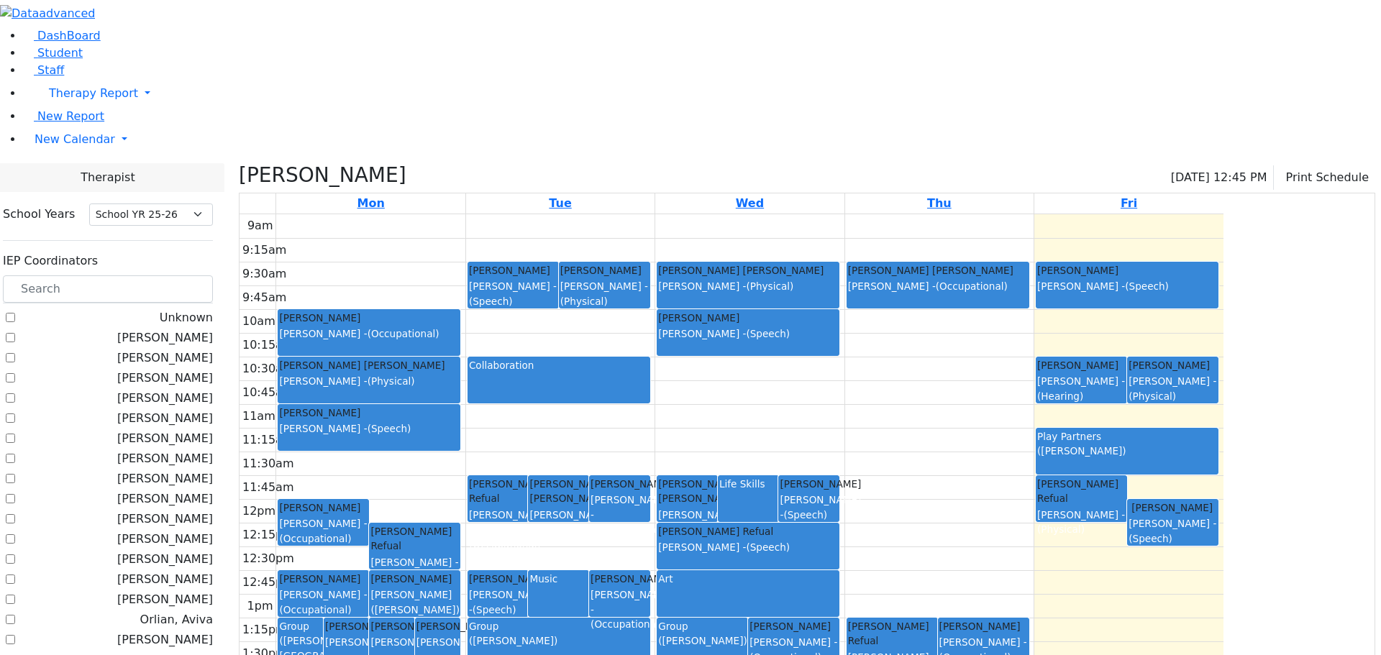
drag, startPoint x: 604, startPoint y: 426, endPoint x: 595, endPoint y: 467, distance: 41.2
click at [460, 570] on link "Weinberg Refoel Kaufman (Assaf) Chava N - (Speech)" at bounding box center [414, 593] width 91 height 47
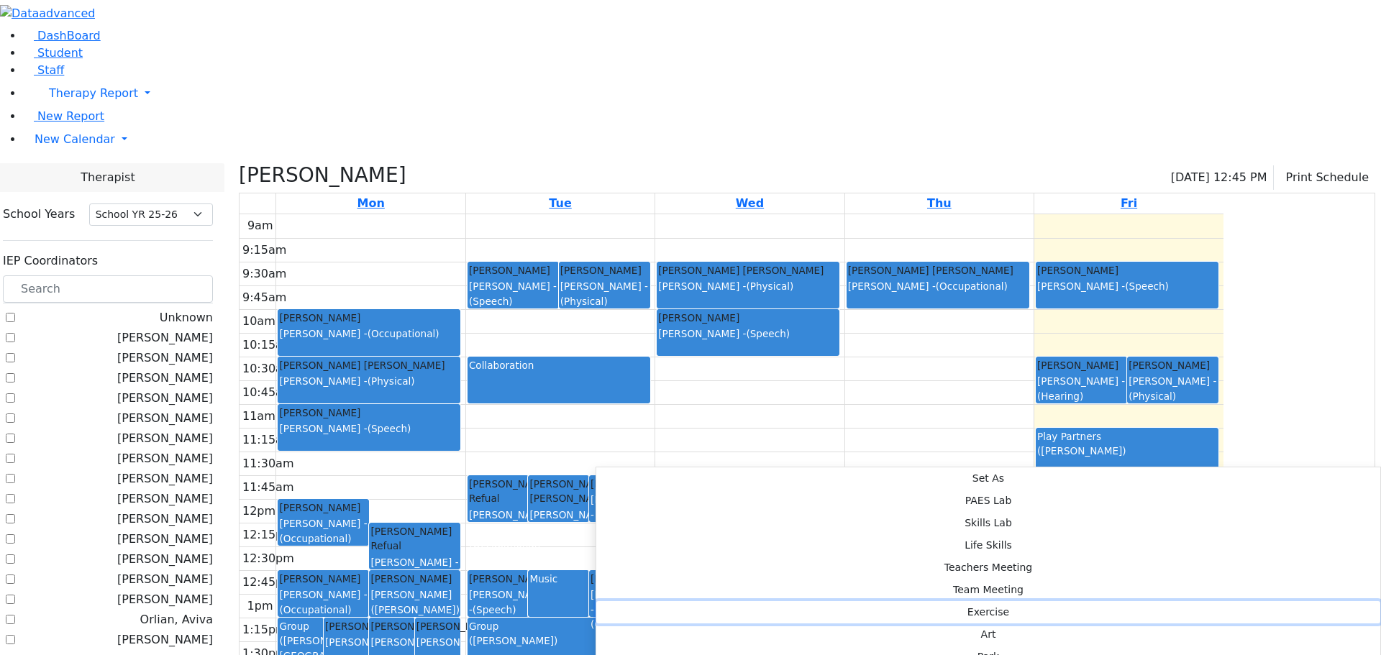
click at [798, 601] on button "Exercise" at bounding box center [988, 612] width 784 height 22
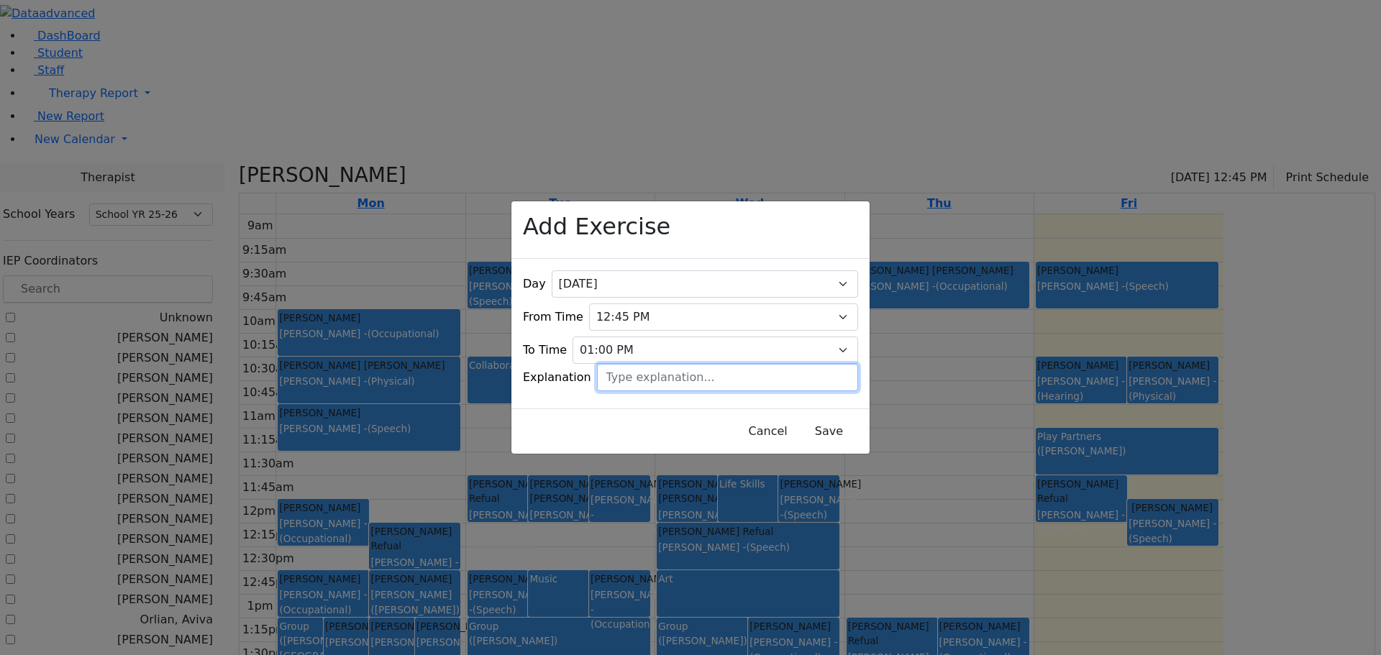
click at [710, 365] on input "text" at bounding box center [727, 377] width 261 height 27
type input "Chanie Flohr"
click at [814, 418] on button "Save" at bounding box center [829, 431] width 64 height 27
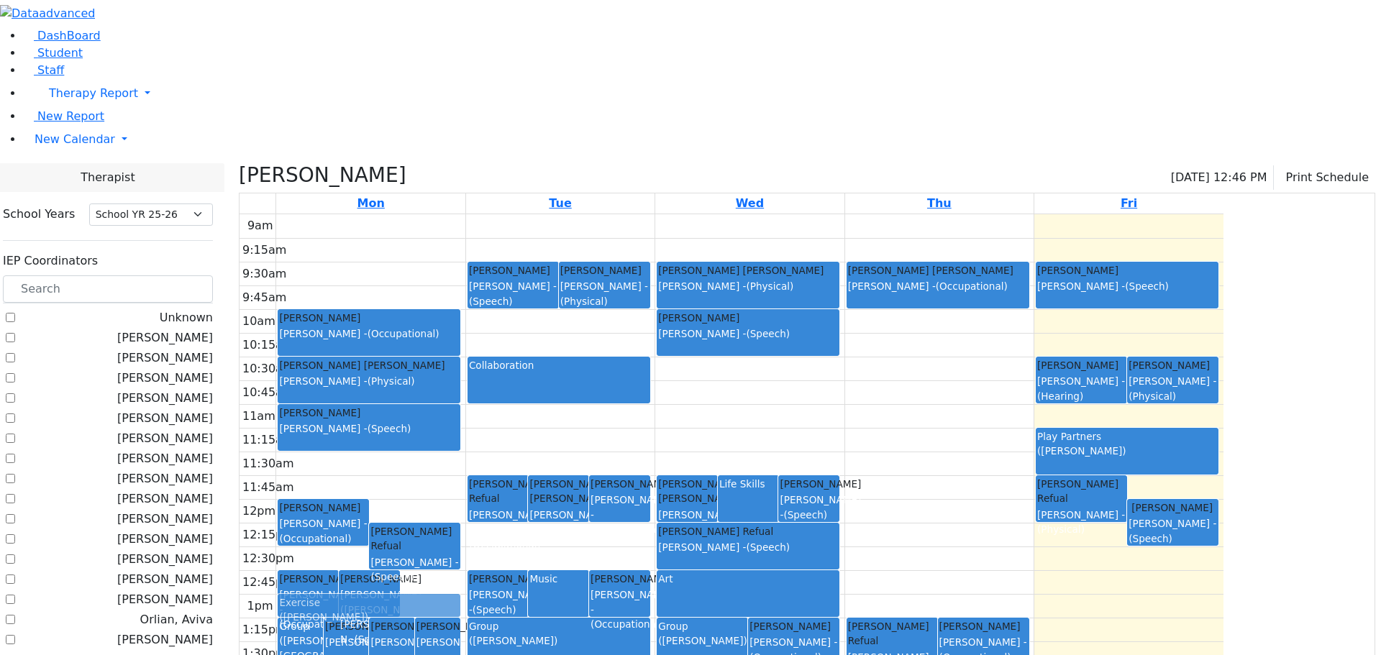
drag, startPoint x: 566, startPoint y: 444, endPoint x: 567, endPoint y: 462, distance: 18.0
click at [465, 462] on div "Group (Koff, Aviva) Meisels Joel Orlian Aviva - (Speech) Twerski Ezra Grumet To…" at bounding box center [370, 499] width 188 height 570
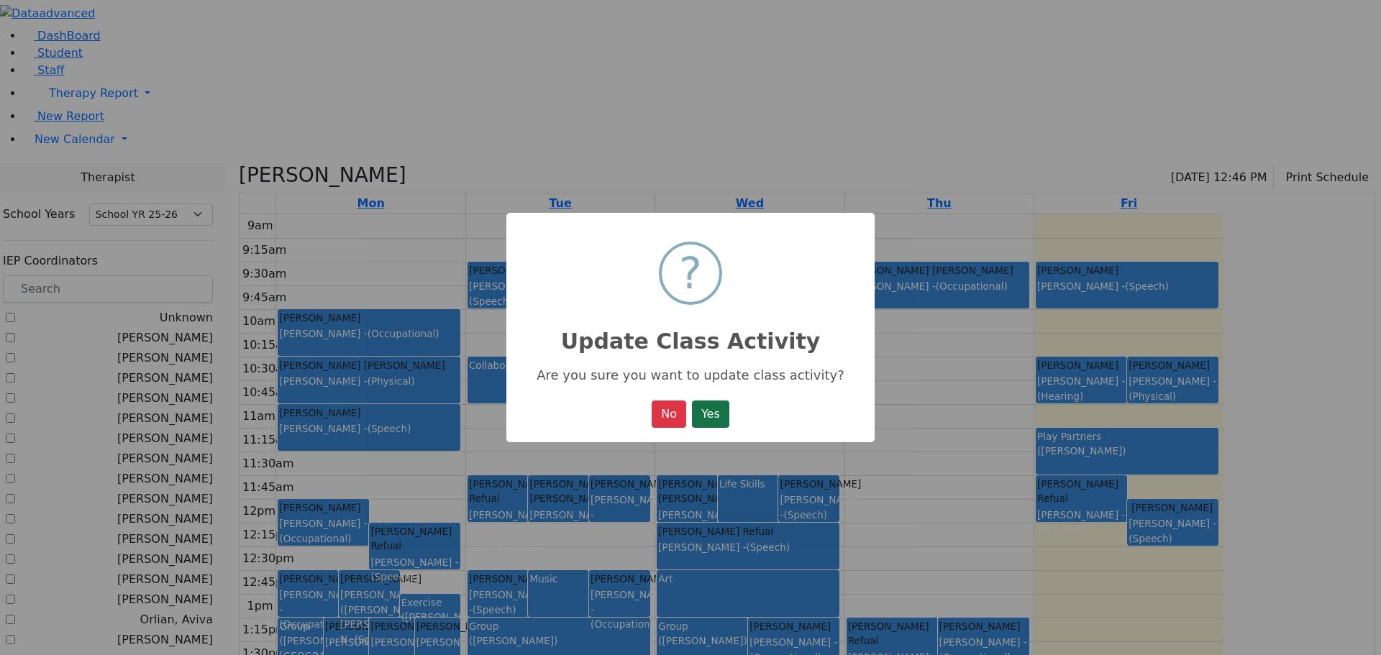
click at [705, 403] on button "Yes" at bounding box center [710, 414] width 37 height 27
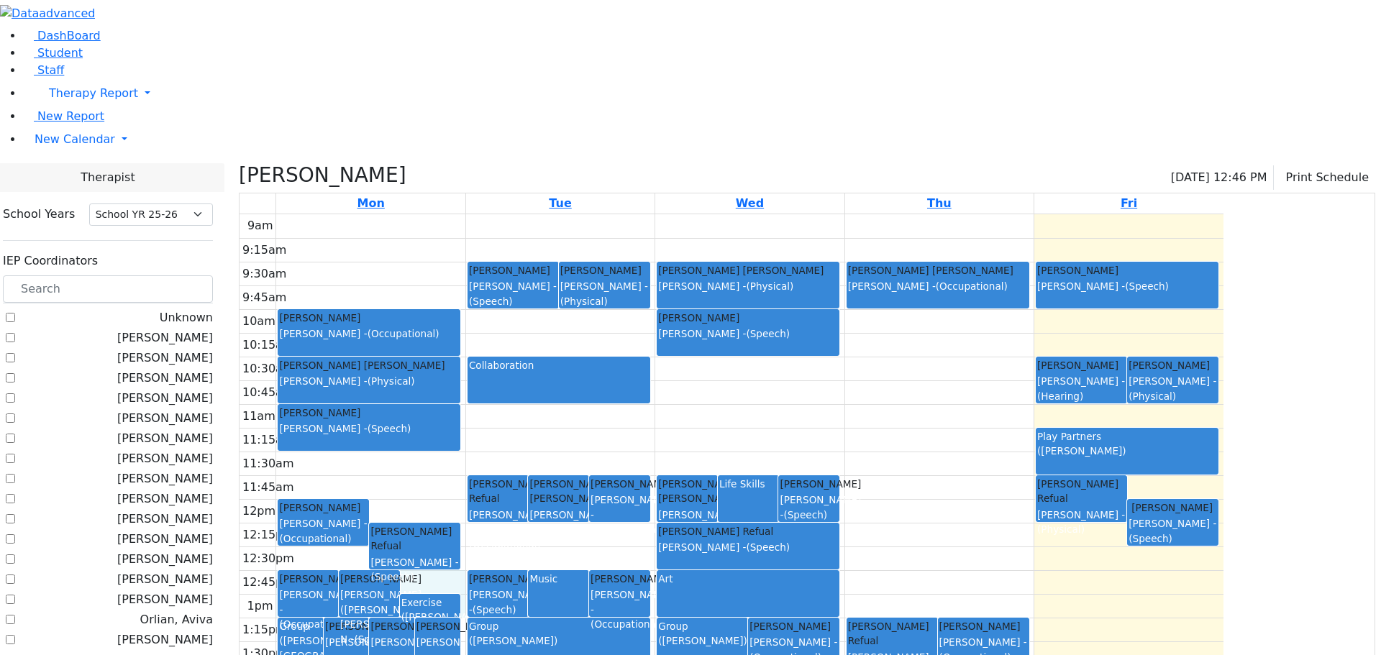
drag, startPoint x: 573, startPoint y: 449, endPoint x: 577, endPoint y: 435, distance: 14.8
click at [577, 435] on div "9am 9:15am 9:30am 9:45am 10am 10:15am 10:30am 10:45am 11am 11:15am 11:30am 11:4…" at bounding box center [731, 499] width 984 height 570
click at [459, 610] on div "([PERSON_NAME])" at bounding box center [430, 617] width 58 height 14
drag, startPoint x: 570, startPoint y: 448, endPoint x: 572, endPoint y: 429, distance: 19.5
click at [572, 429] on div "9am 9:15am 9:30am 9:45am 10am 10:15am 10:30am 10:45am 11am 11:15am 11:30am 11:4…" at bounding box center [731, 499] width 984 height 570
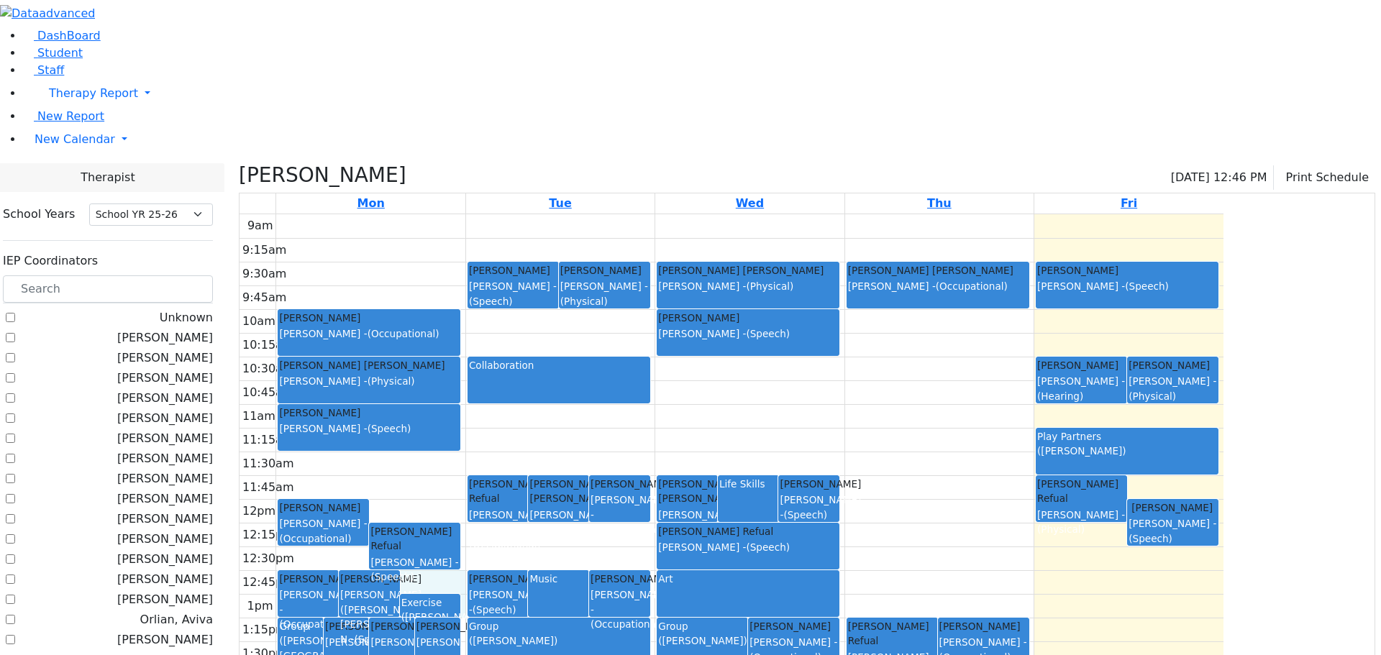
drag, startPoint x: 565, startPoint y: 449, endPoint x: 569, endPoint y: 433, distance: 16.9
click at [569, 433] on div "9am 9:15am 9:30am 9:45am 10am 10:15am 10:30am 10:45am 11am 11:15am 11:30am 11:4…" at bounding box center [731, 499] width 984 height 570
drag, startPoint x: 570, startPoint y: 457, endPoint x: 571, endPoint y: 443, distance: 14.4
click at [465, 443] on div "Group (Koff, Aviva) Meisels Joel Orlian Aviva - (Speech) Twerski Ezra Grumet To…" at bounding box center [370, 499] width 188 height 570
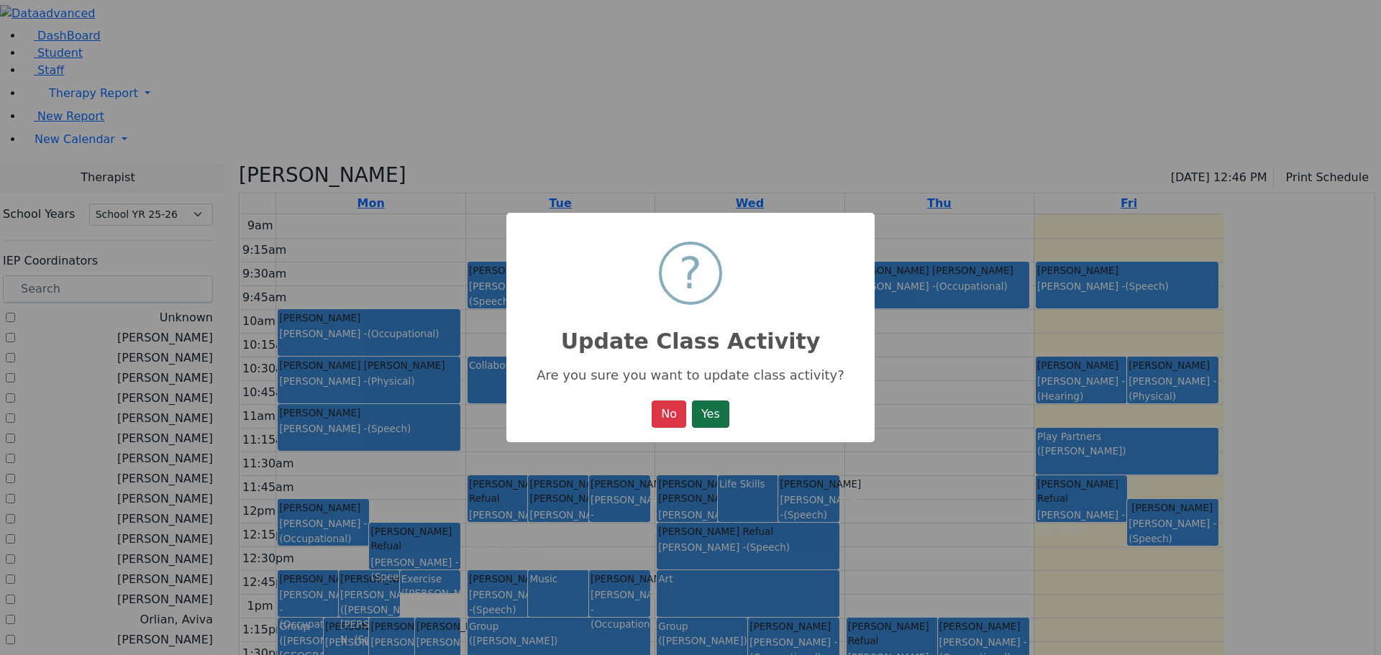
click at [711, 426] on button "Yes" at bounding box center [710, 414] width 37 height 27
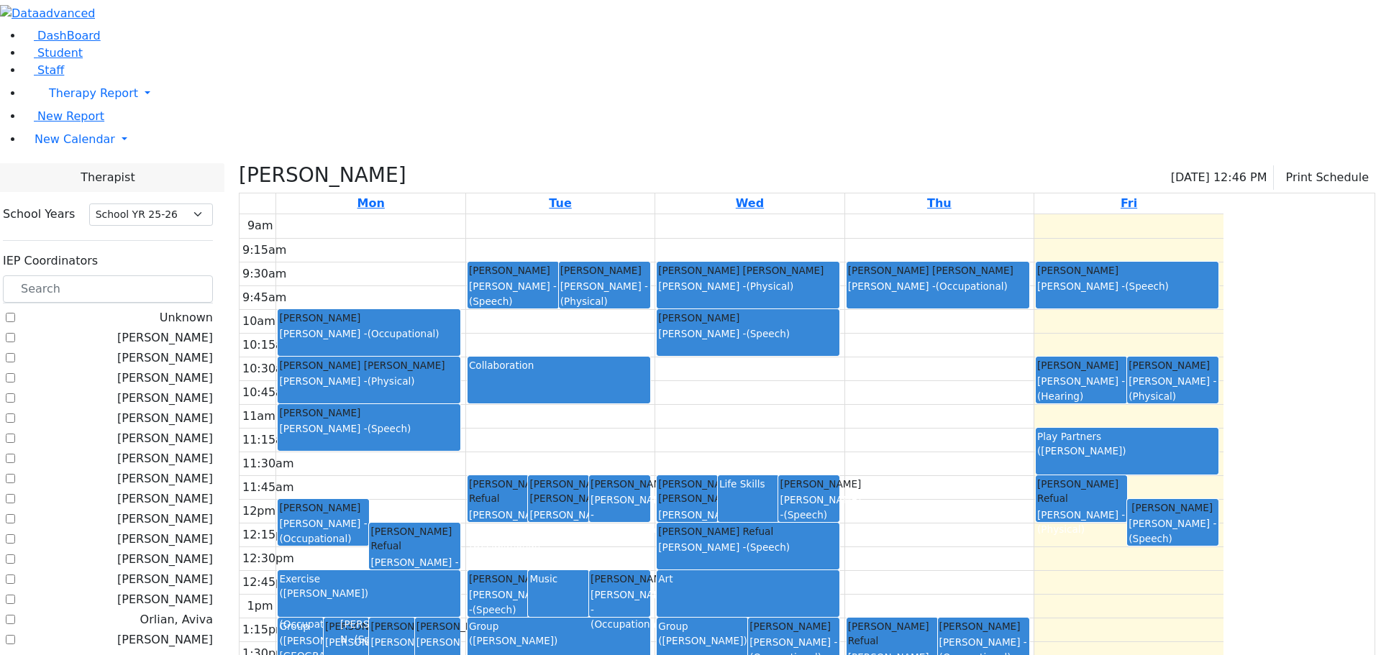
drag, startPoint x: 571, startPoint y: 449, endPoint x: 571, endPoint y: 457, distance: 8.6
click at [465, 457] on div "Group (Koff, Aviva) Meisels Joel Orlian Aviva - (Speech) Twerski Ezra Grumet To…" at bounding box center [370, 499] width 188 height 570
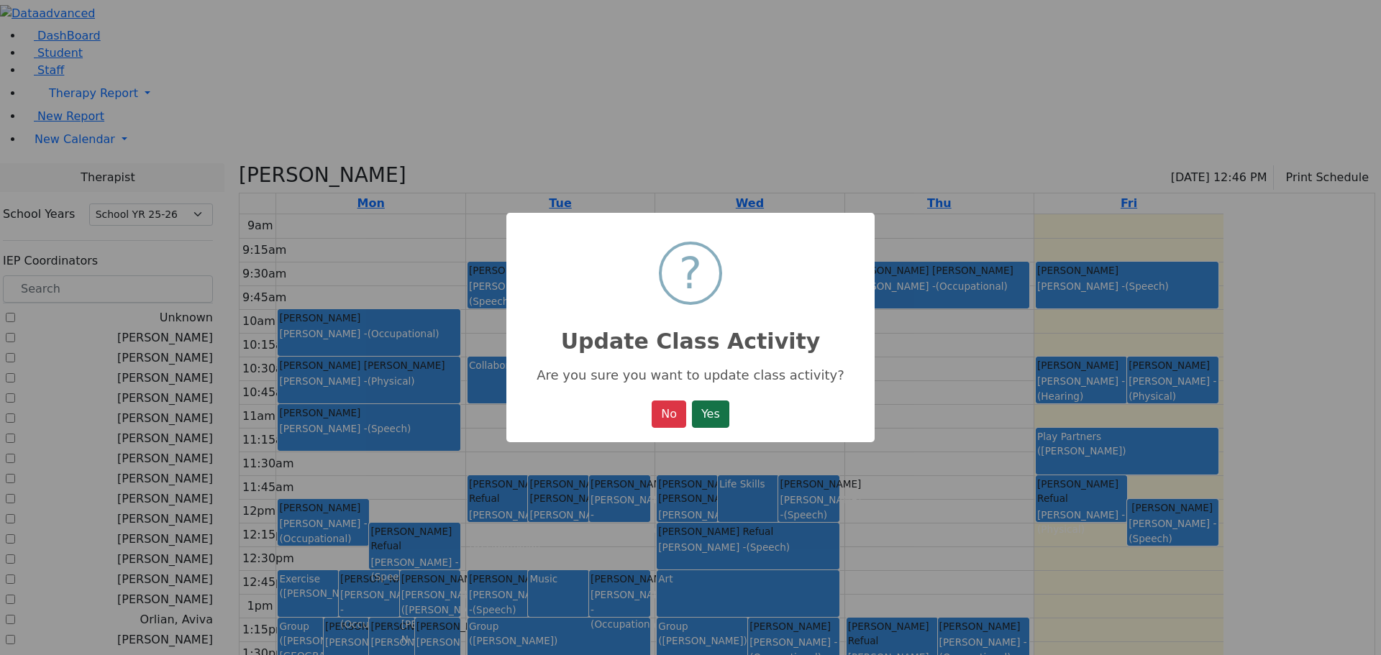
click at [721, 409] on button "Yes" at bounding box center [710, 414] width 37 height 27
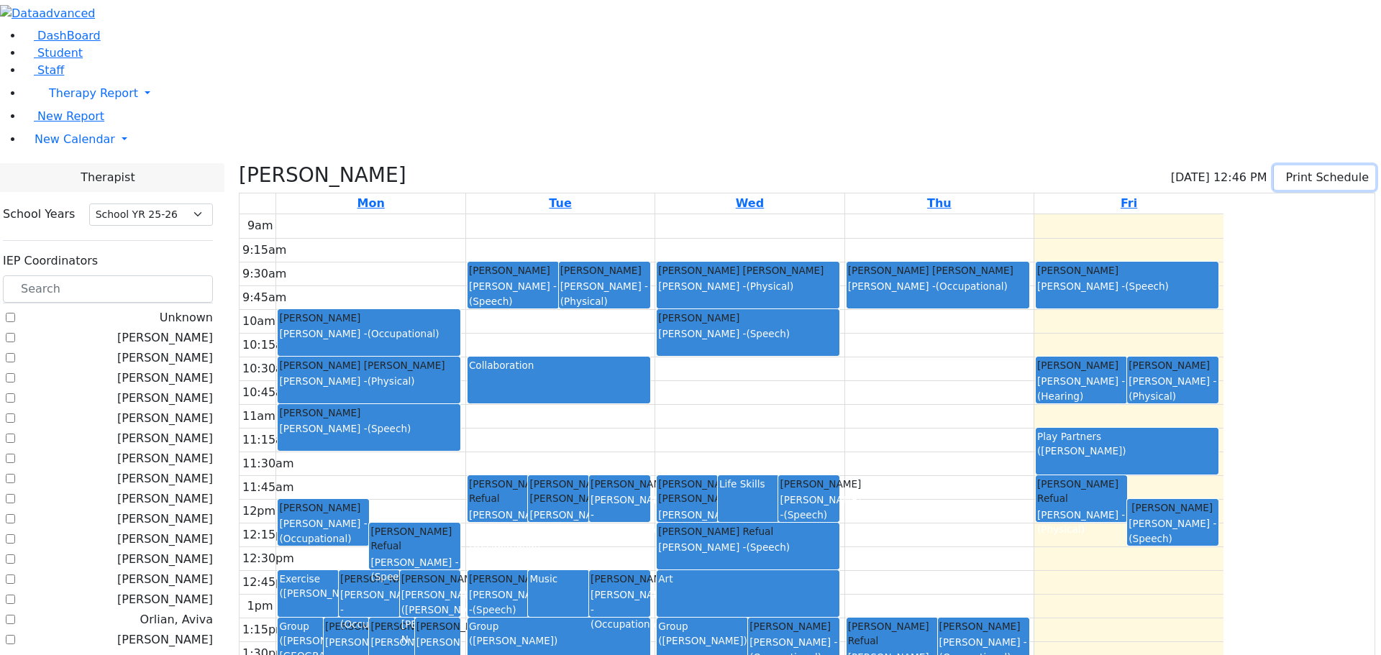
click at [1317, 165] on button "Print Schedule" at bounding box center [1323, 177] width 101 height 24
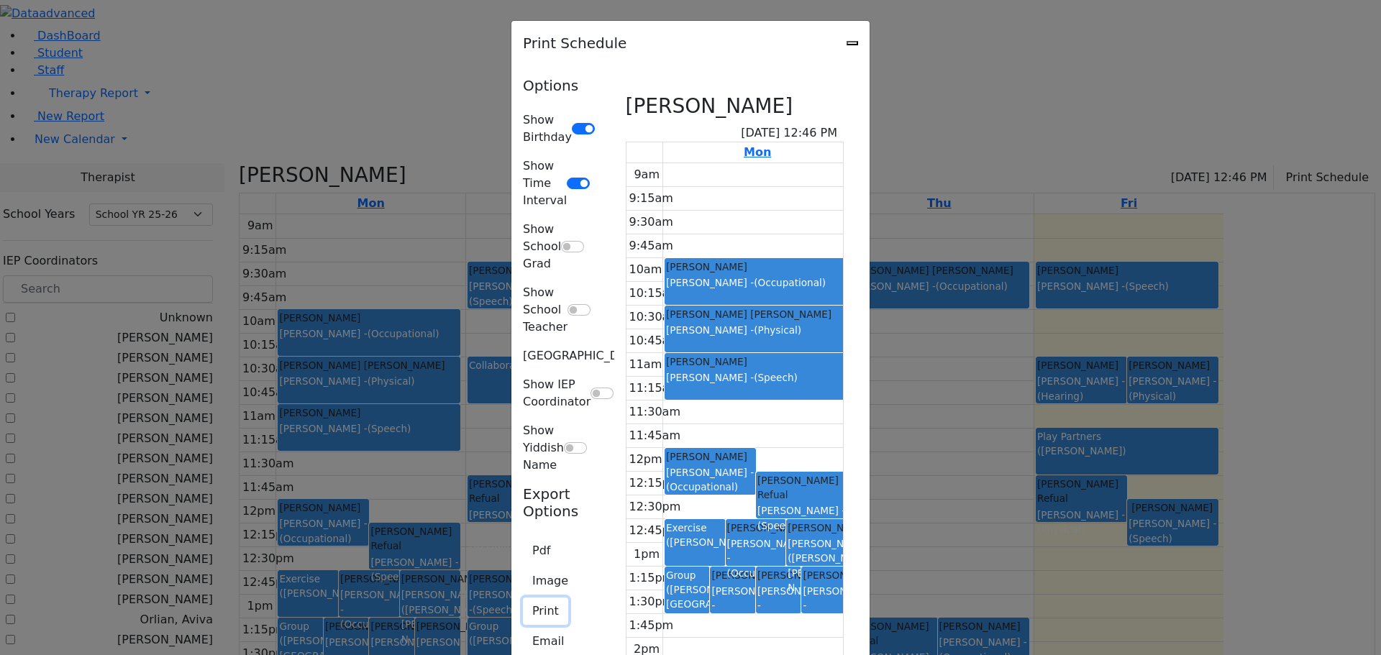
click at [523, 598] on button "Print" at bounding box center [545, 611] width 45 height 27
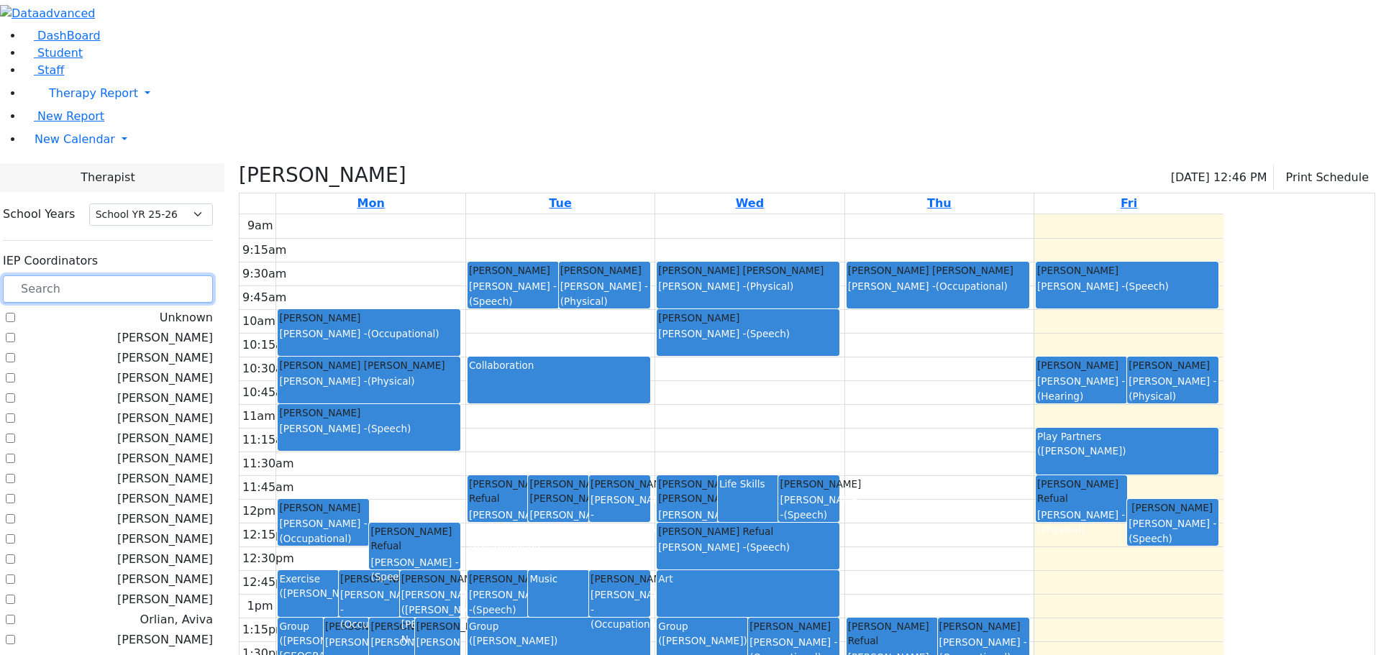
click at [209, 275] on input "text" at bounding box center [108, 288] width 210 height 27
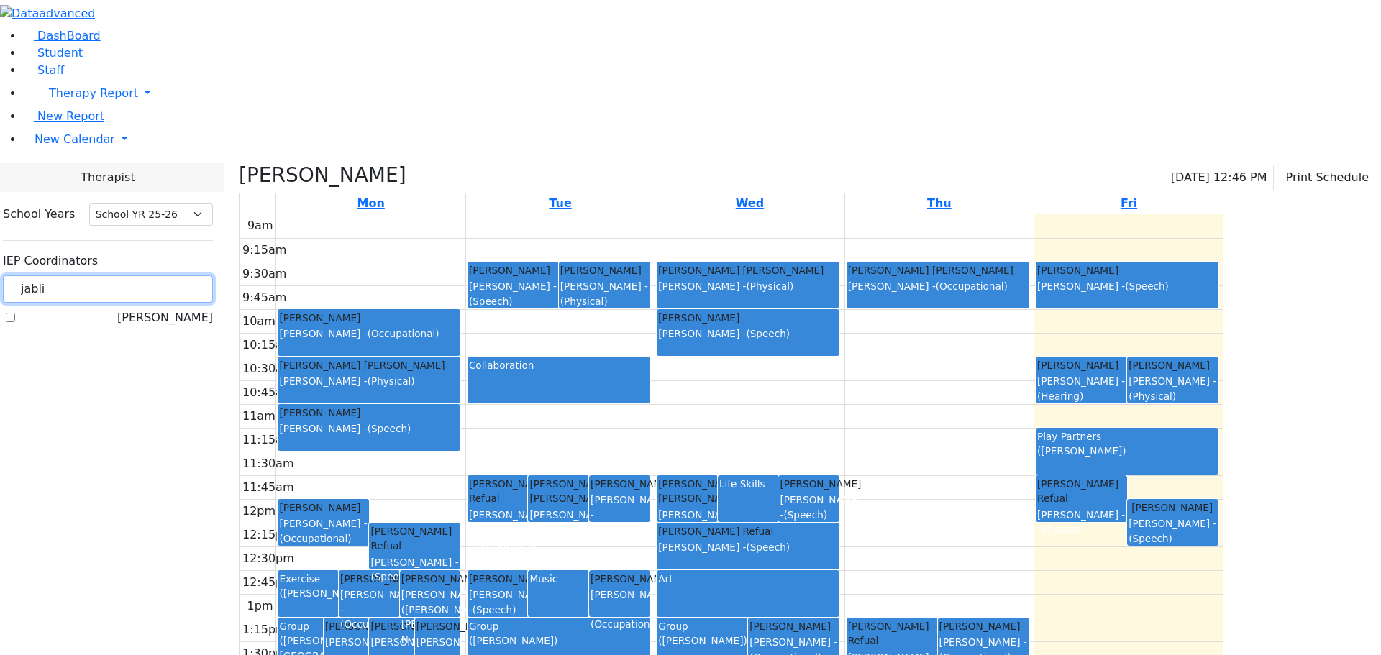
type input "jabli"
click at [180, 309] on label "[PERSON_NAME]" at bounding box center [165, 317] width 96 height 17
click at [15, 313] on input "[PERSON_NAME]" at bounding box center [10, 317] width 9 height 9
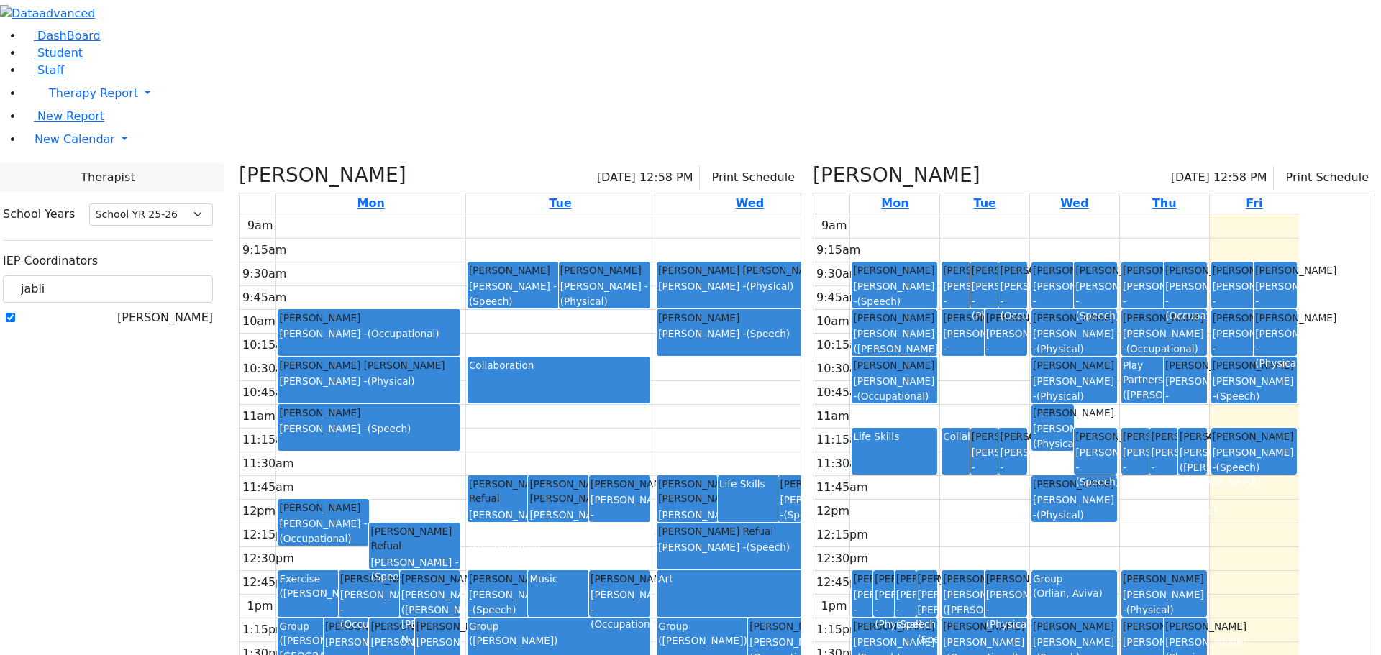
click at [813, 163] on icon at bounding box center [813, 175] width 0 height 24
checkbox input "false"
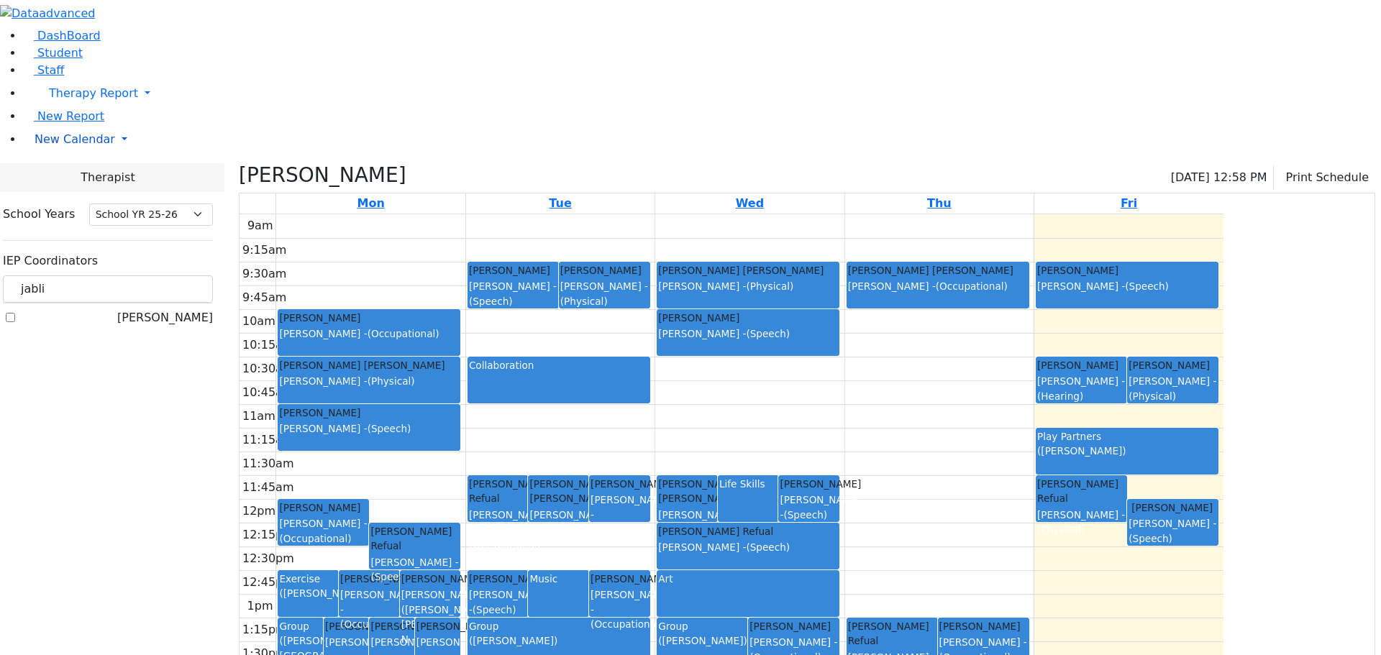
click at [45, 146] on span "New Calendar" at bounding box center [75, 139] width 81 height 14
click at [69, 175] on span "Calendar" at bounding box center [57, 168] width 52 height 14
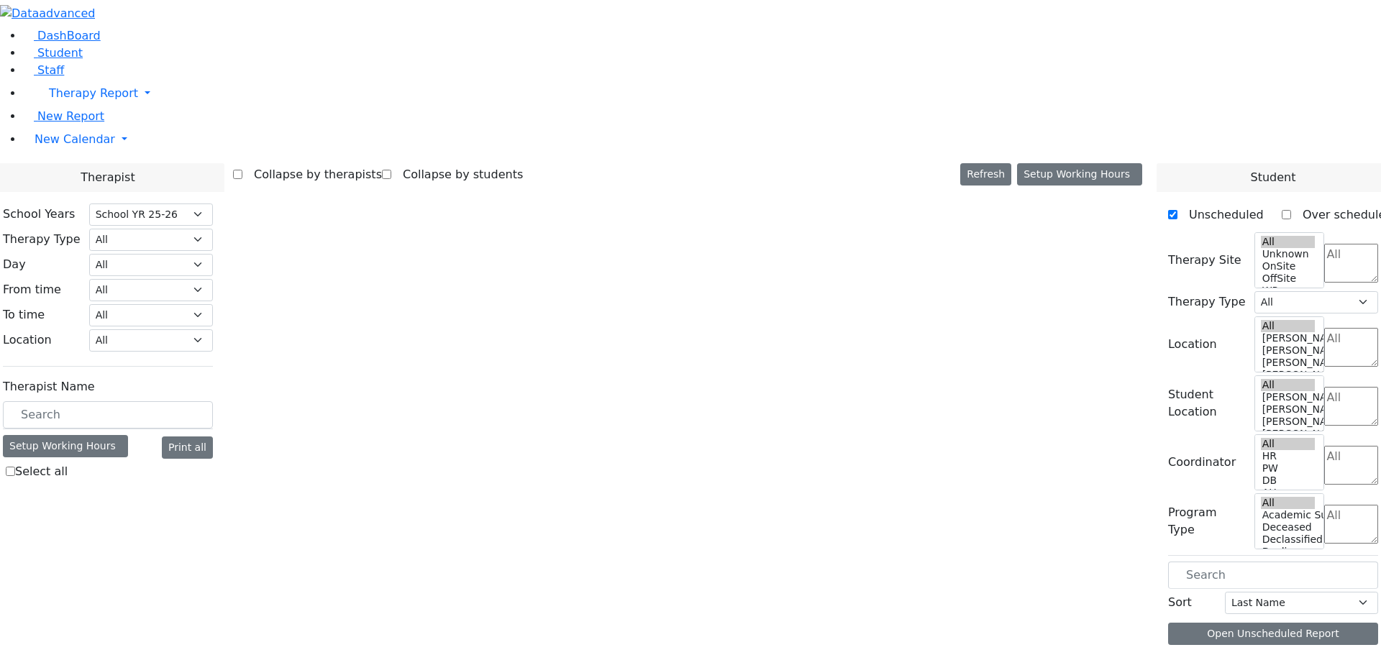
select select "212"
select select "4"
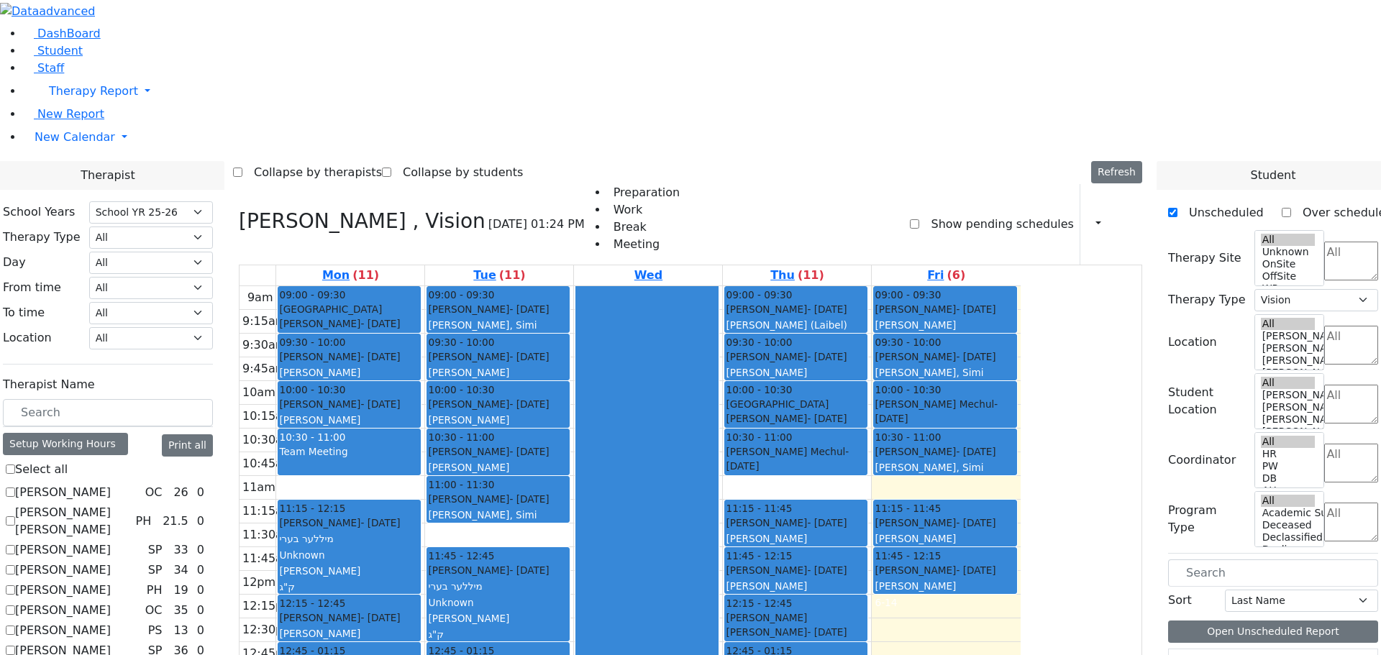
scroll to position [216, 0]
checkbox input "false"
select select
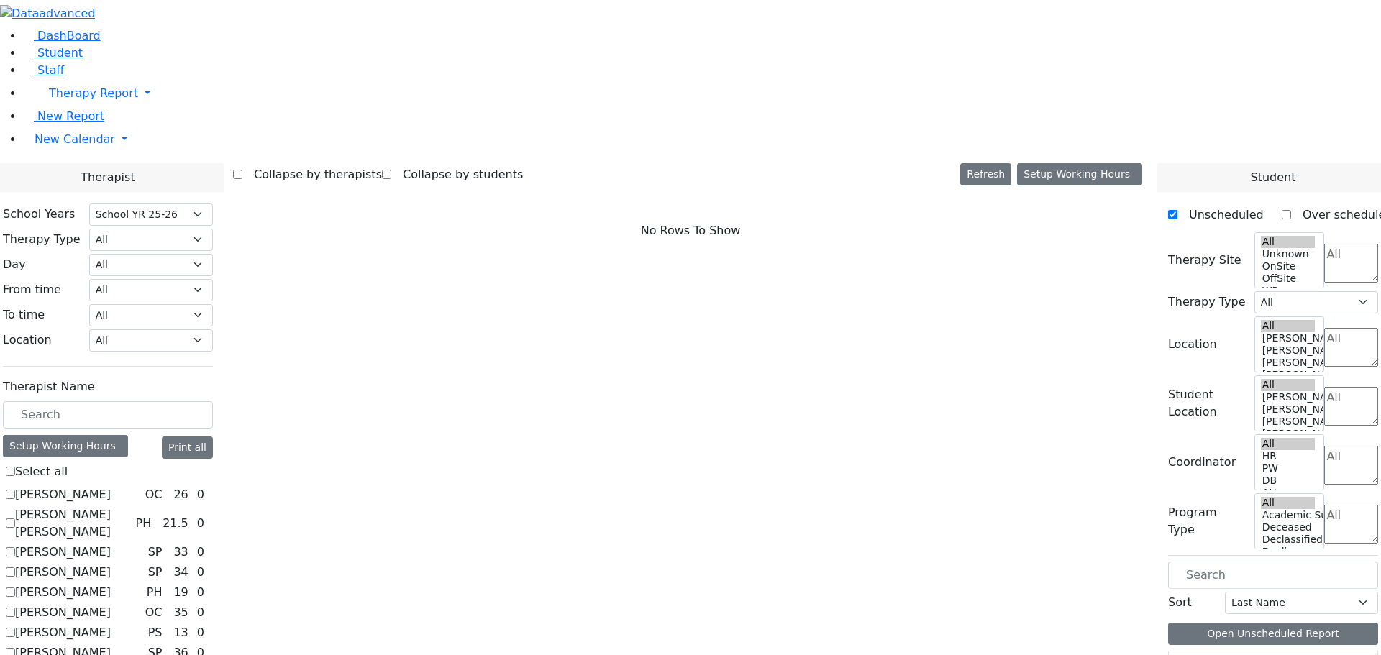
scroll to position [360, 0]
checkbox input "true"
select select "3"
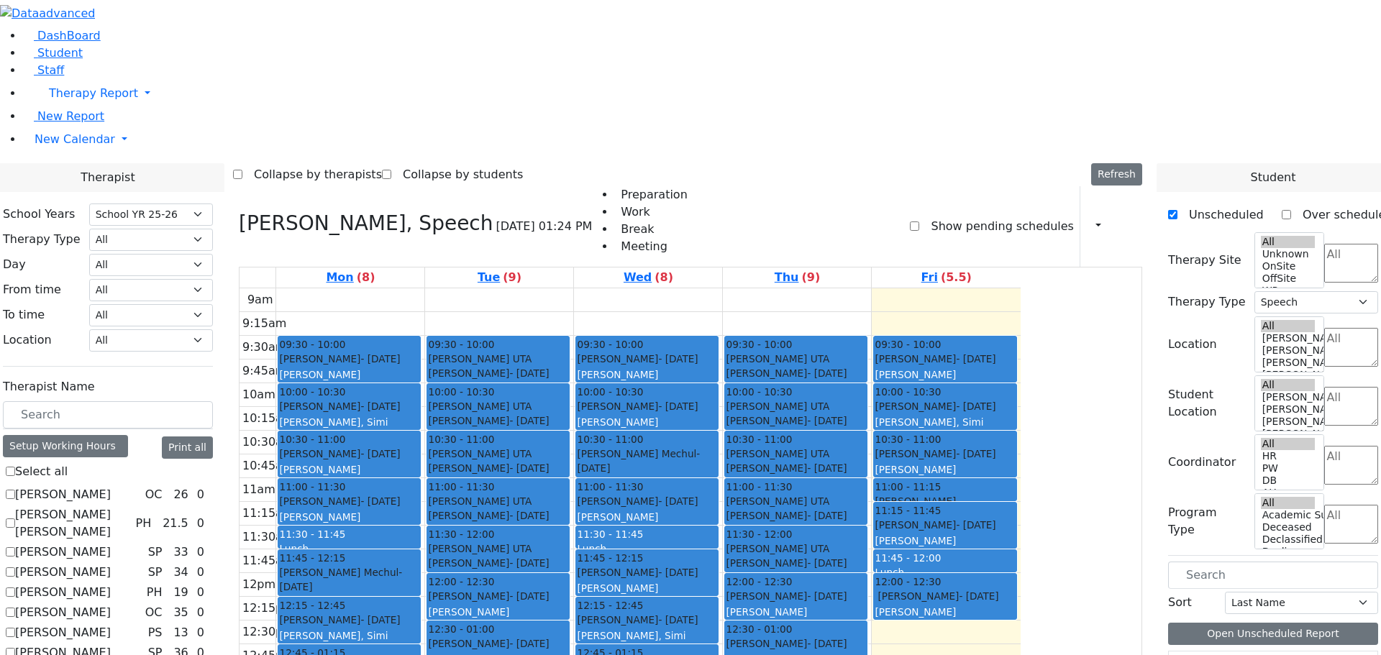
click at [1199, 651] on div "Appel Jacob 9/12/2016" at bounding box center [1246, 665] width 155 height 29
drag, startPoint x: 1225, startPoint y: 362, endPoint x: 853, endPoint y: 508, distance: 399.4
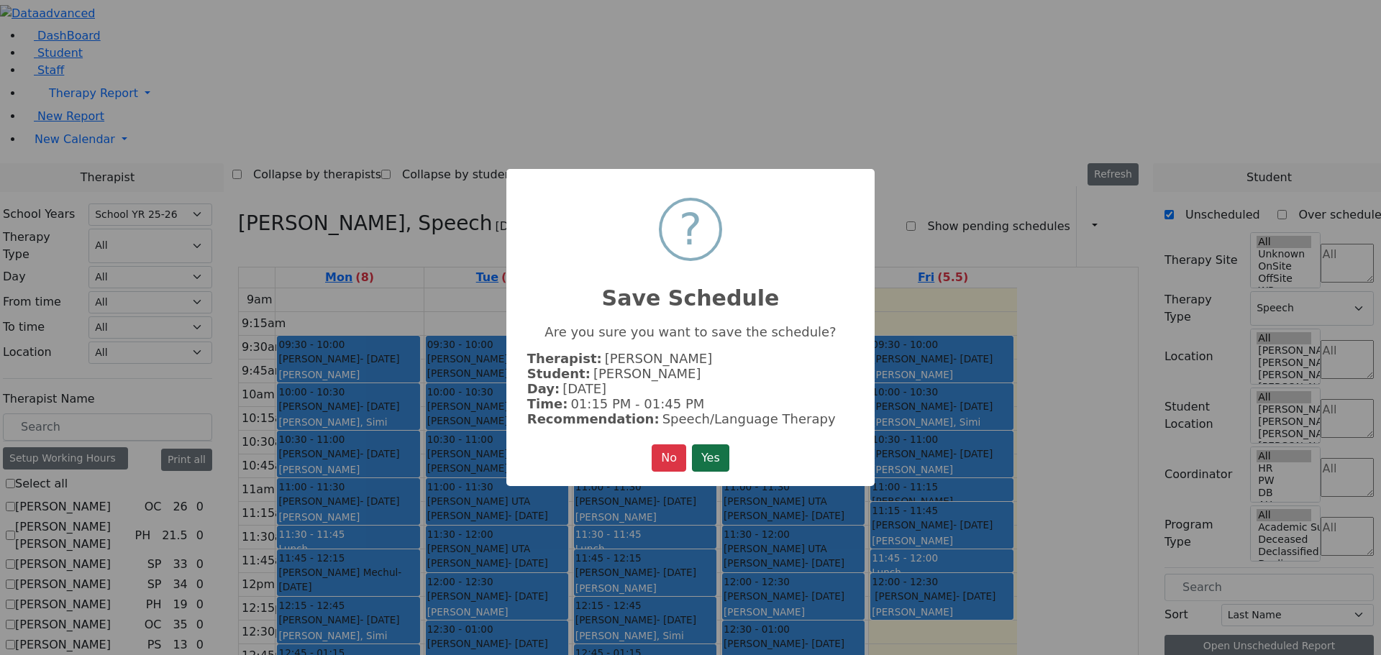
click at [721, 461] on button "Yes" at bounding box center [710, 457] width 37 height 27
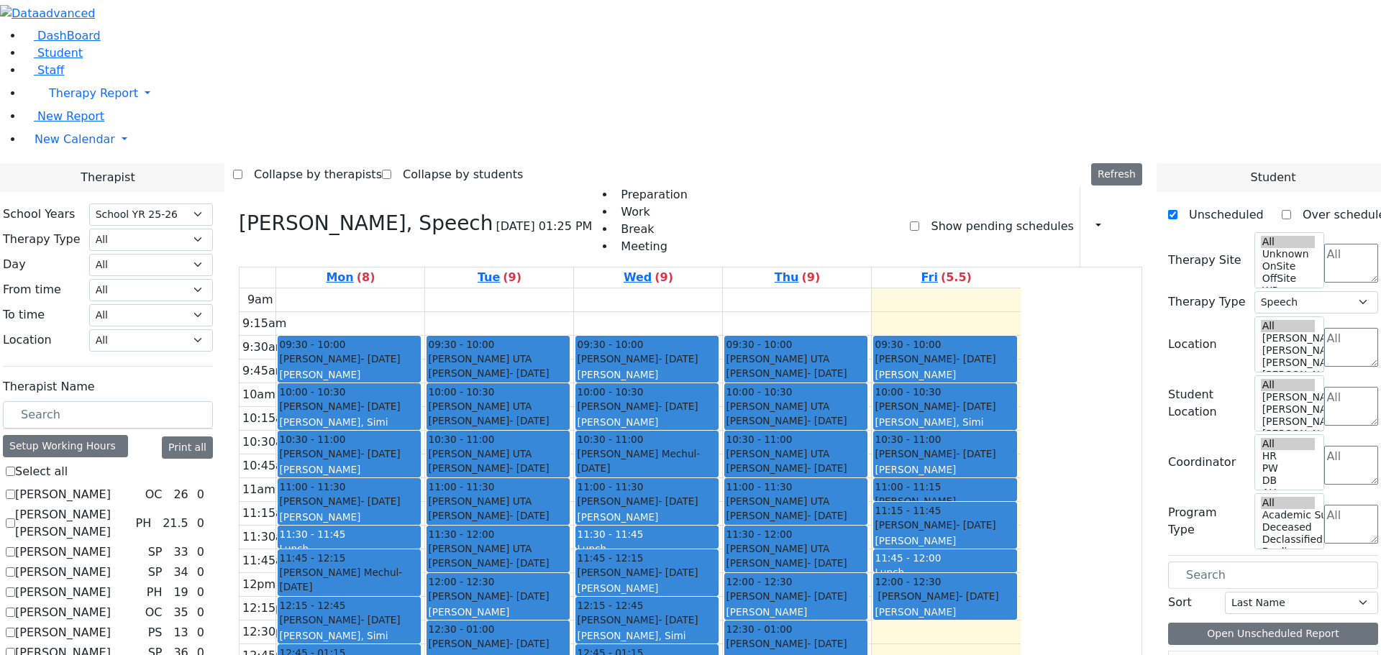
drag, startPoint x: 446, startPoint y: 518, endPoint x: 445, endPoint y: 555, distance: 36.7
click at [424, 559] on div "09:30 - 10:00 Podrigal Benzion - 09/22/2014 Jablin Meira 10:00 - 10:30 Cik Yitz…" at bounding box center [350, 573] width 148 height 570
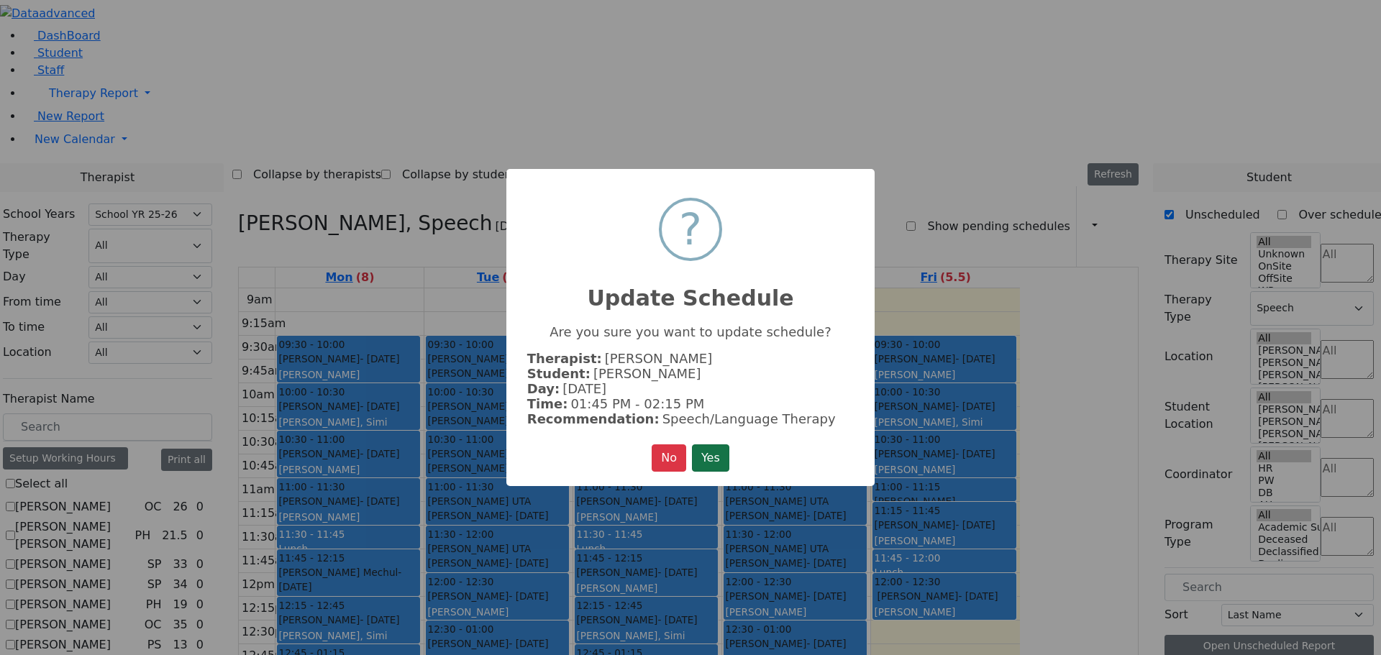
click at [708, 447] on button "Yes" at bounding box center [710, 457] width 37 height 27
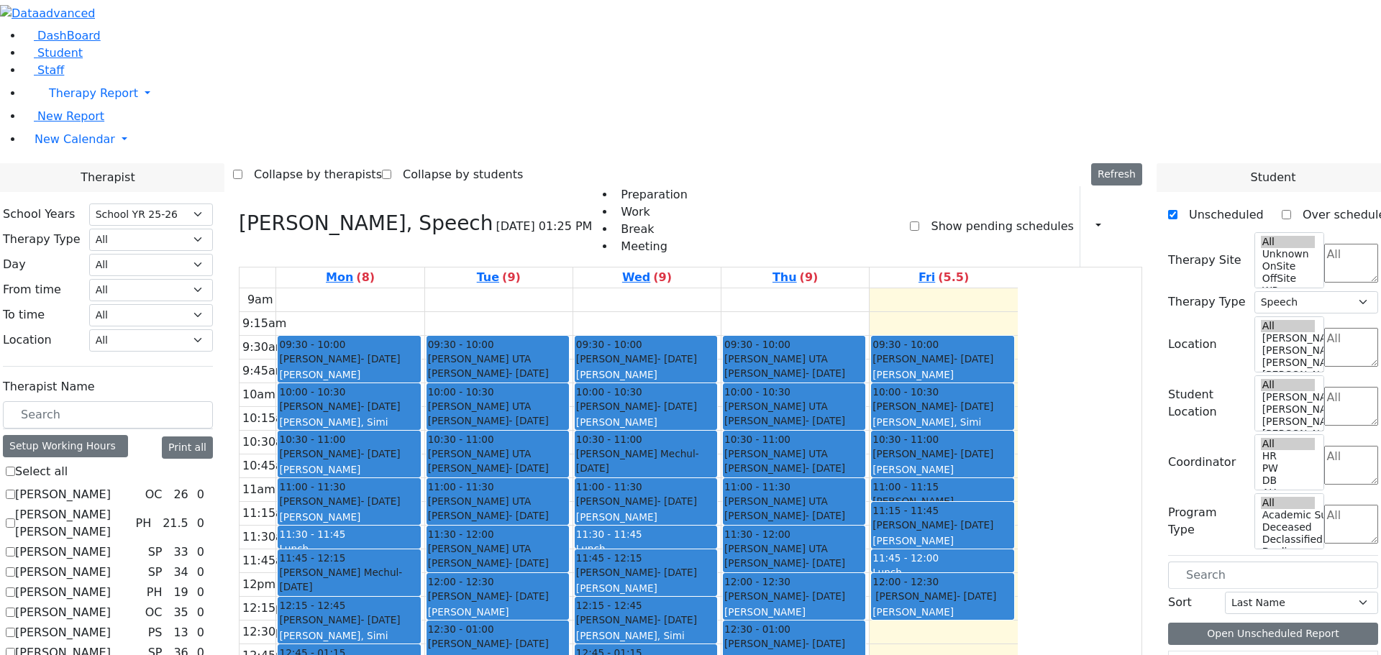
click at [1174, 654] on span at bounding box center [1174, 666] width 0 height 0
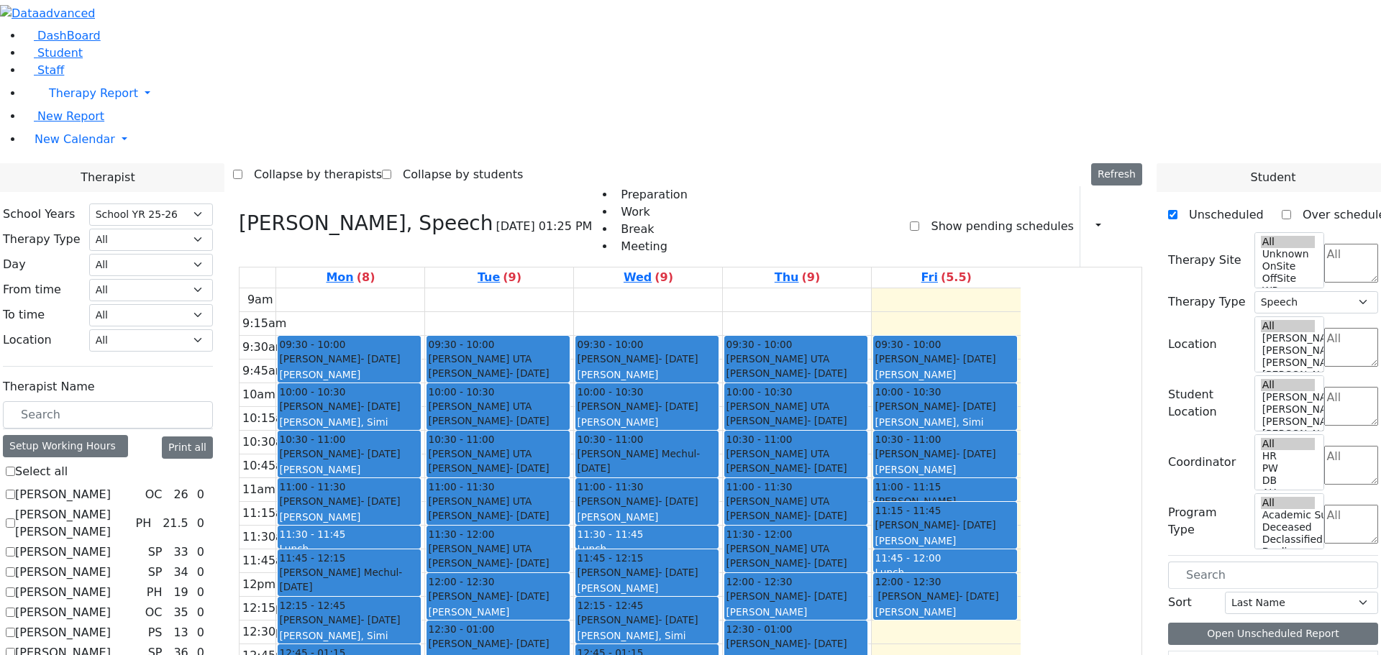
drag, startPoint x: 1230, startPoint y: 364, endPoint x: 512, endPoint y: 498, distance: 730.8
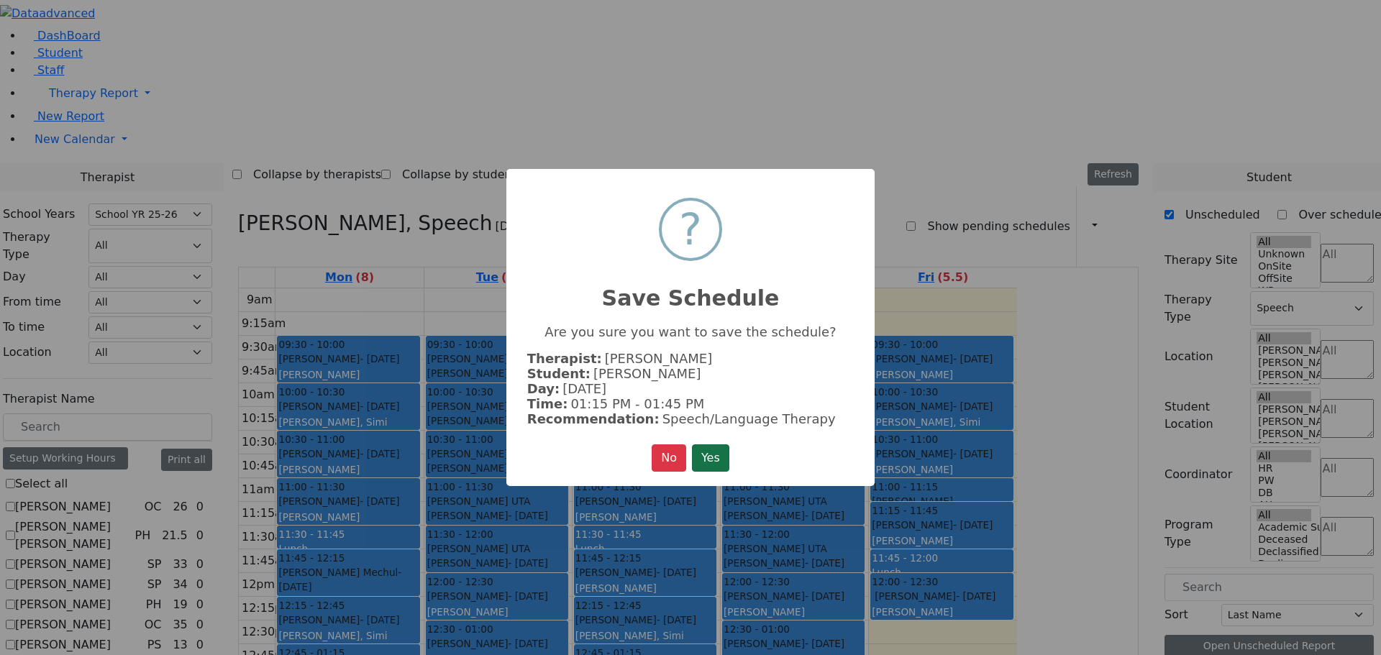
click at [720, 447] on button "Yes" at bounding box center [710, 457] width 37 height 27
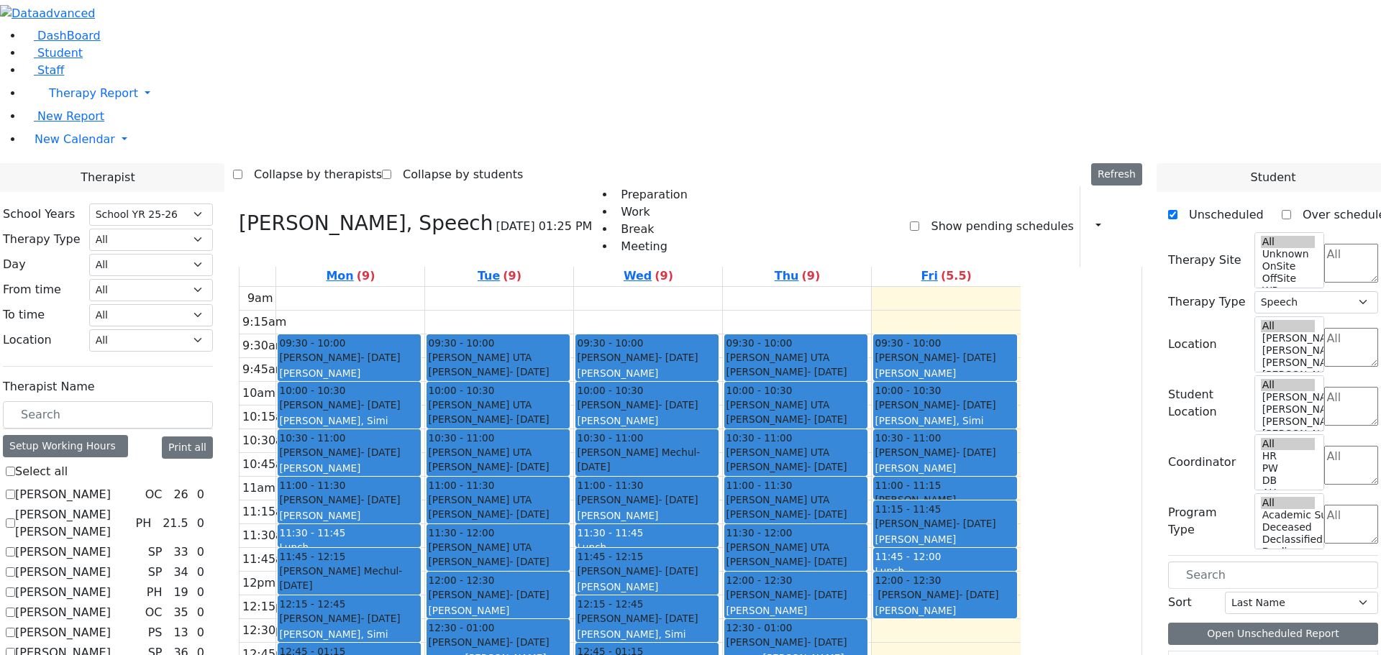
scroll to position [2, 0]
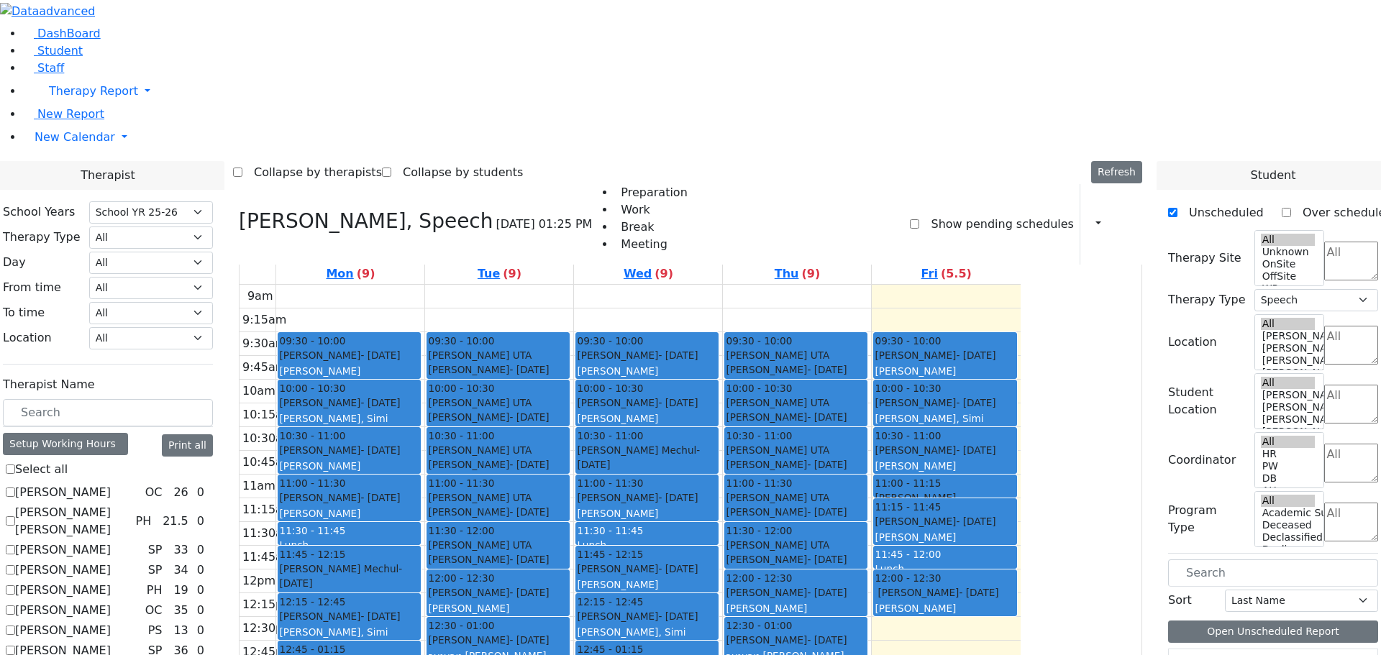
checkbox input "false"
select select
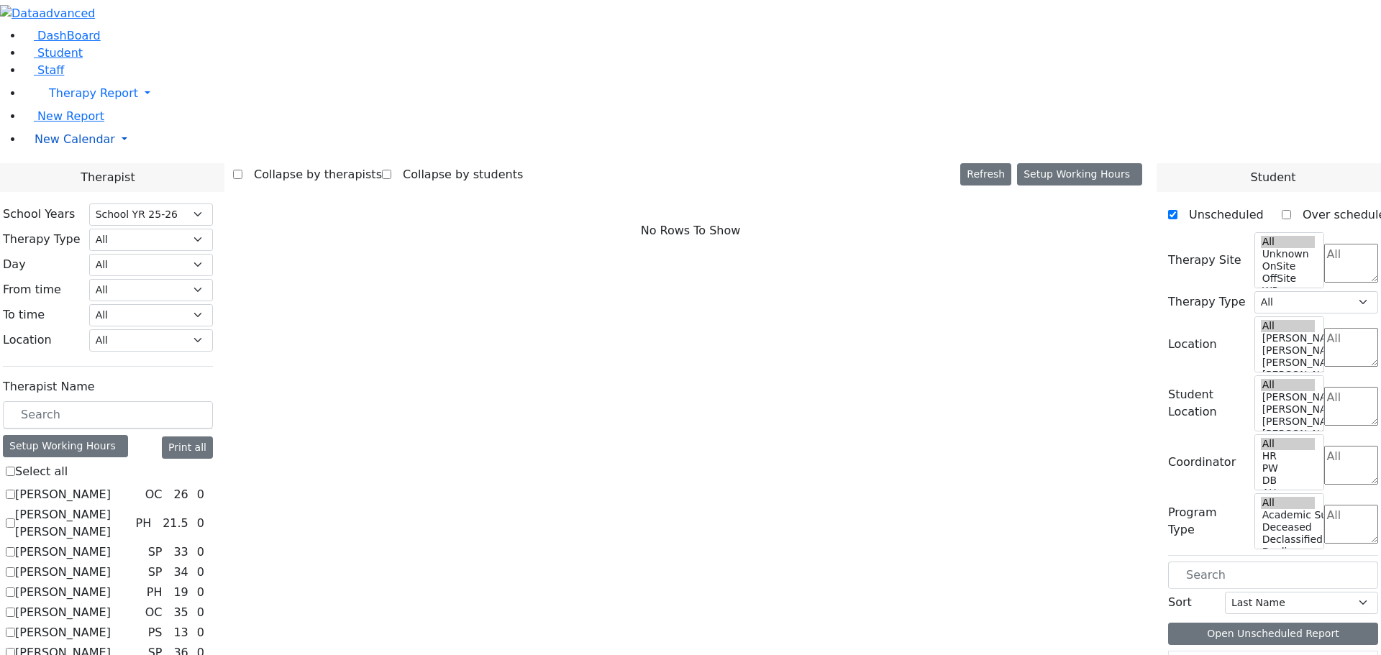
click at [67, 146] on span "New Calendar" at bounding box center [75, 139] width 81 height 14
click at [66, 192] on span "Teacher Report" at bounding box center [78, 185] width 86 height 14
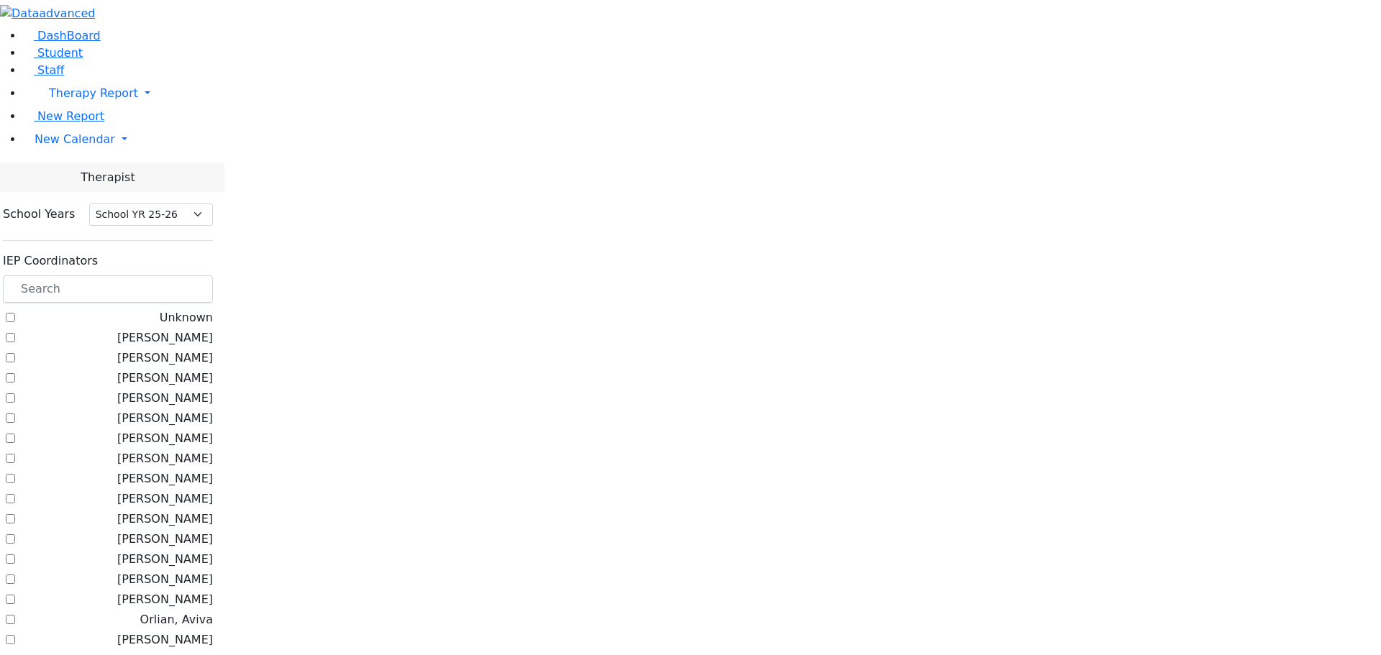
select select "212"
click at [213, 275] on input "text" at bounding box center [108, 288] width 210 height 27
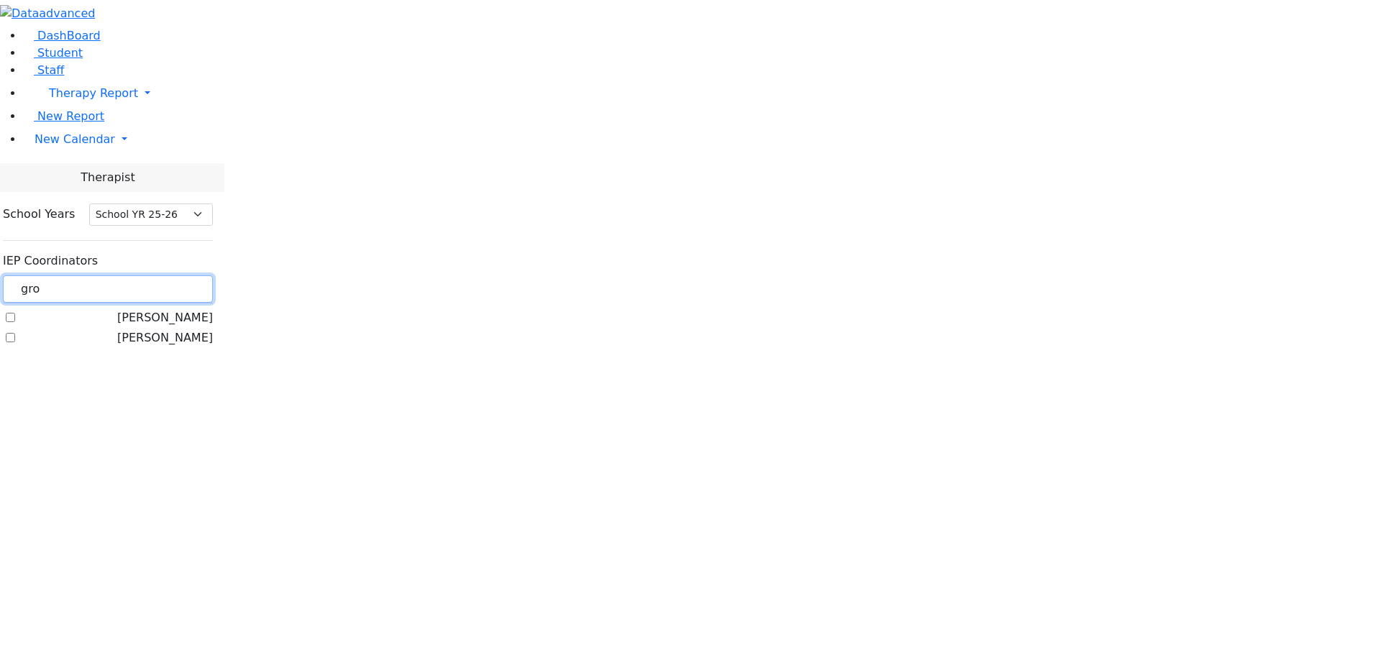
type input "gro"
click at [183, 309] on label "[PERSON_NAME]" at bounding box center [165, 317] width 96 height 17
click at [15, 313] on input "[PERSON_NAME]" at bounding box center [10, 317] width 9 height 9
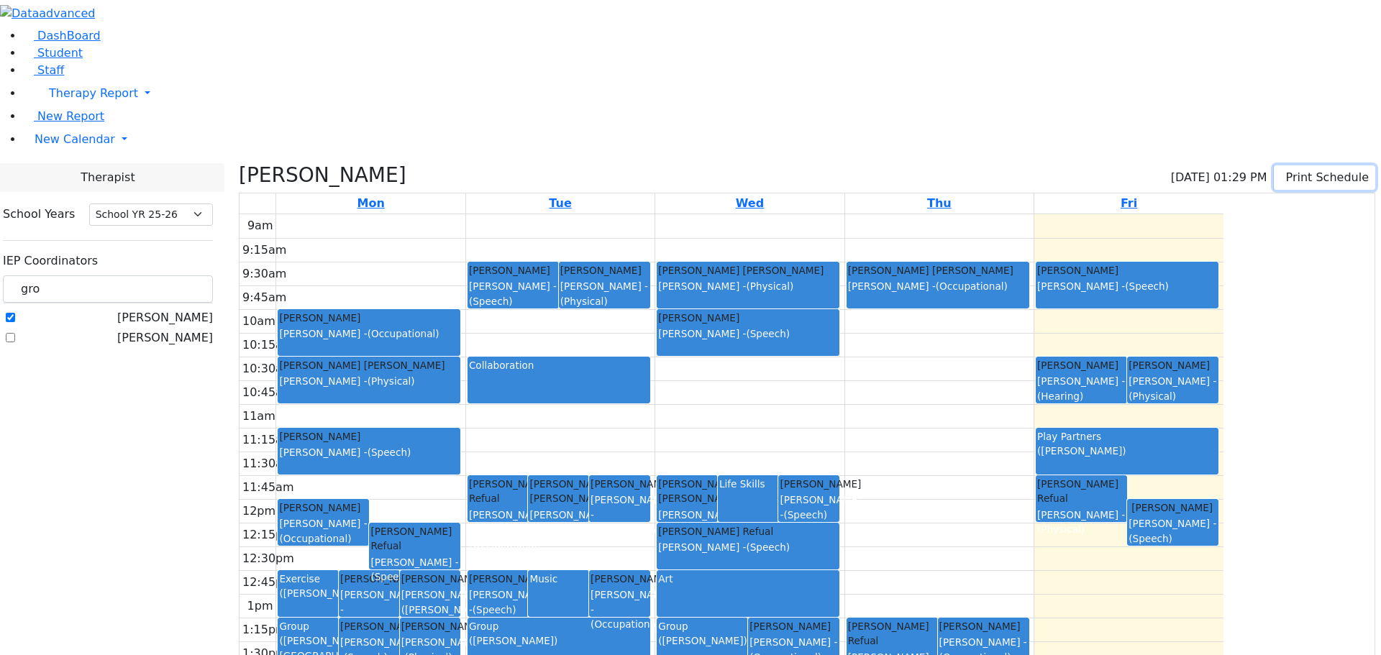
click at [1321, 165] on button "Print Schedule" at bounding box center [1323, 177] width 101 height 24
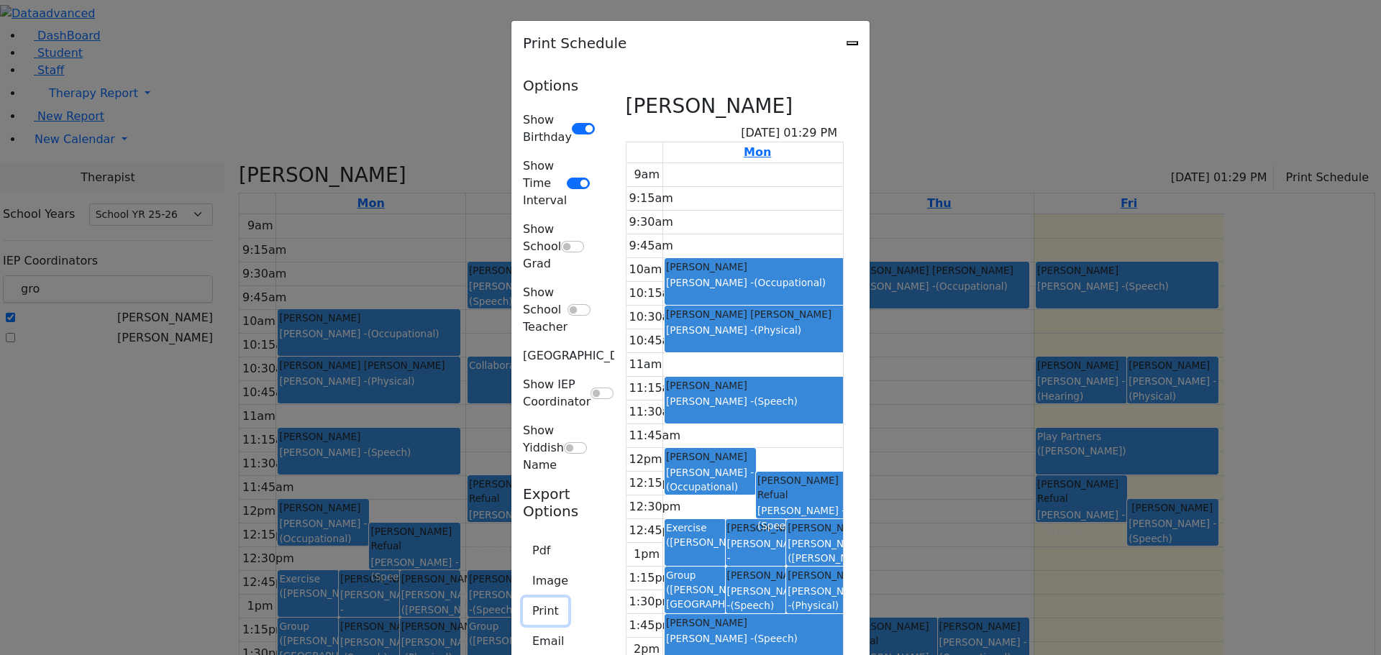
click at [523, 598] on button "Print" at bounding box center [545, 611] width 45 height 27
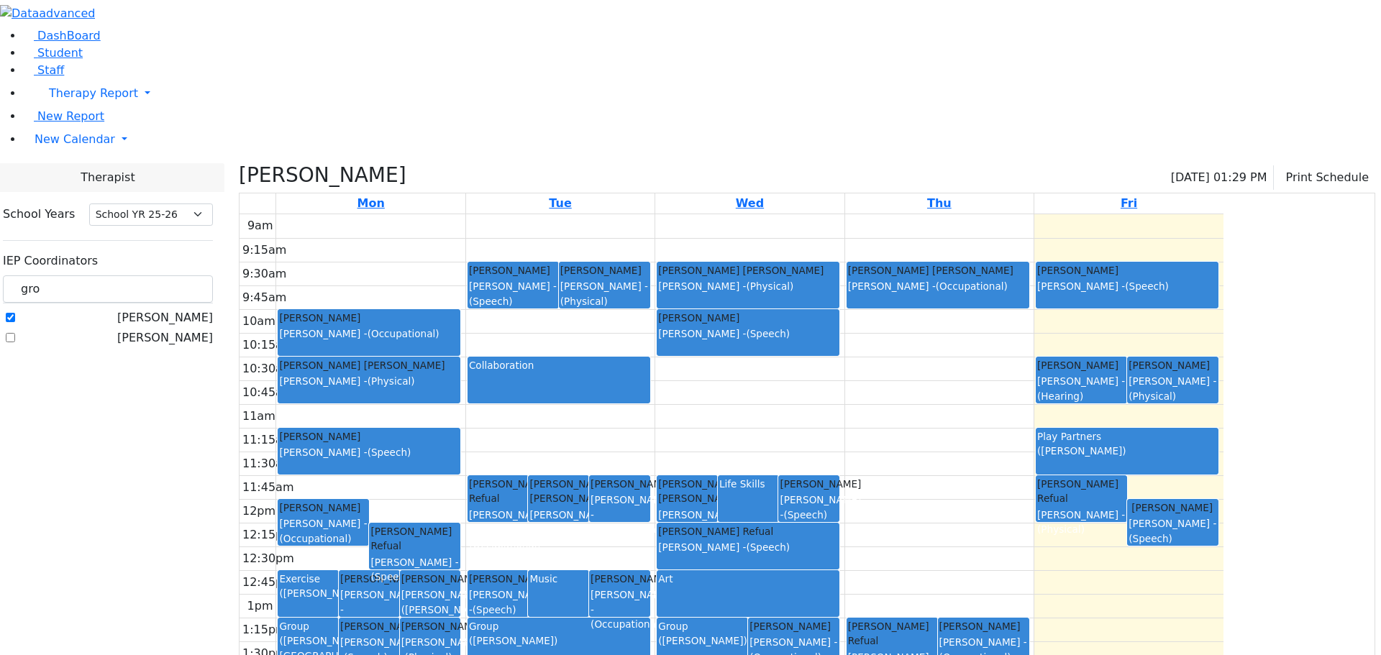
click at [183, 309] on label "[PERSON_NAME]" at bounding box center [165, 317] width 96 height 17
click at [15, 313] on input "[PERSON_NAME]" at bounding box center [10, 317] width 9 height 9
checkbox input "false"
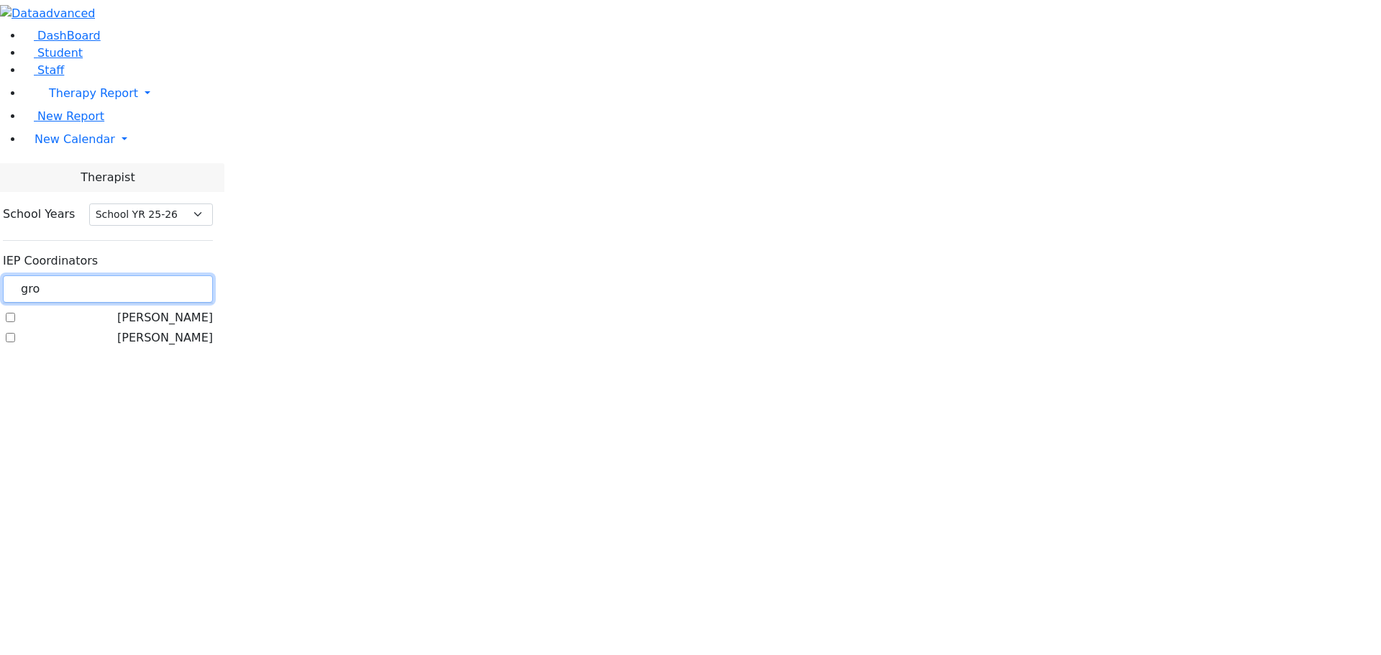
drag, startPoint x: 211, startPoint y: 132, endPoint x: 177, endPoint y: 124, distance: 35.4
click at [177, 275] on div "gro" at bounding box center [108, 289] width 210 height 28
type input "[PERSON_NAME]"
click at [183, 309] on label "[PERSON_NAME]" at bounding box center [165, 317] width 96 height 17
click at [15, 313] on input "[PERSON_NAME]" at bounding box center [10, 317] width 9 height 9
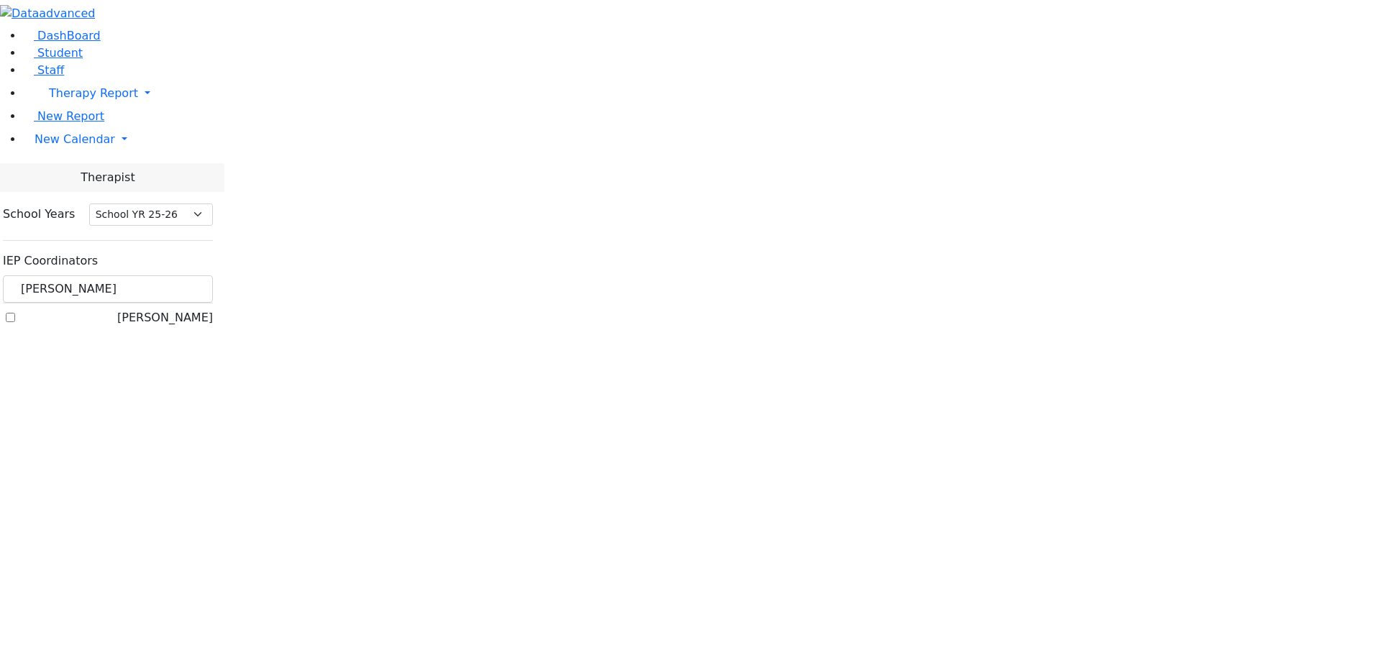
checkbox input "true"
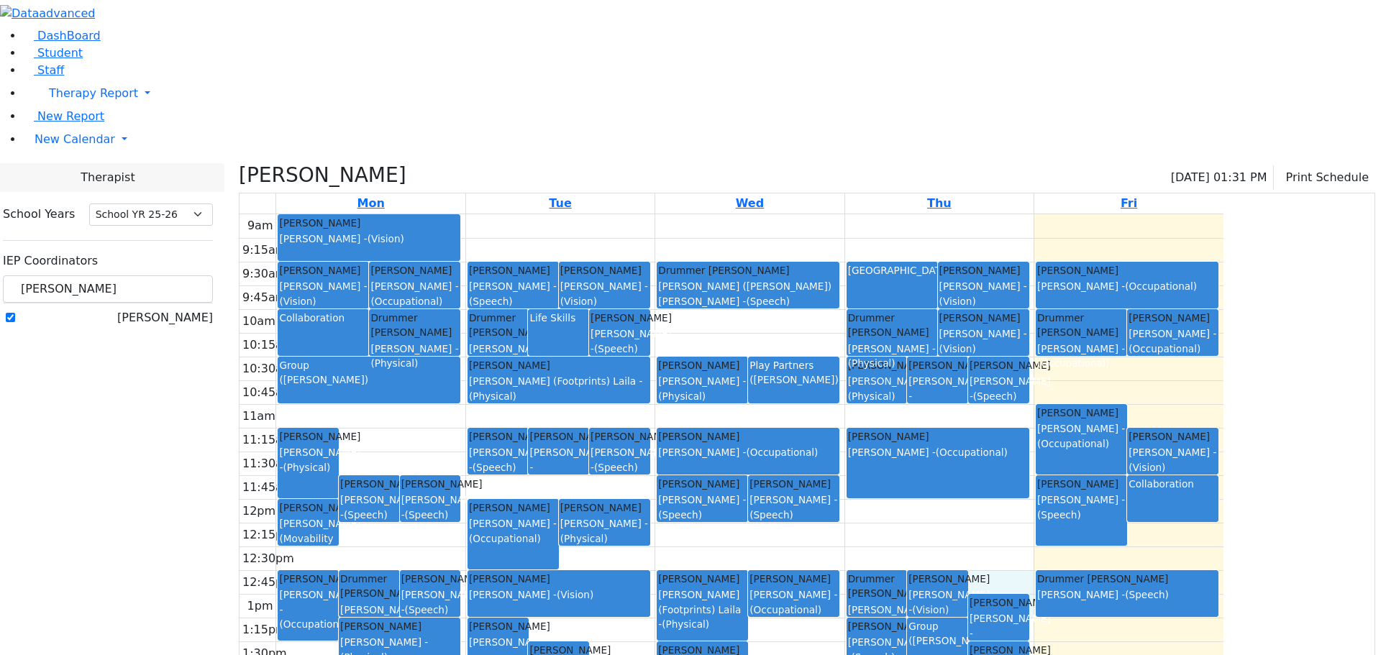
drag, startPoint x: 1168, startPoint y: 434, endPoint x: 1168, endPoint y: 468, distance: 34.5
click at [1168, 468] on div "9am 9:15am 9:30am 9:45am 10am 10:15am 10:30am 10:45am 11am 11:15am 11:30am 11:4…" at bounding box center [731, 499] width 984 height 570
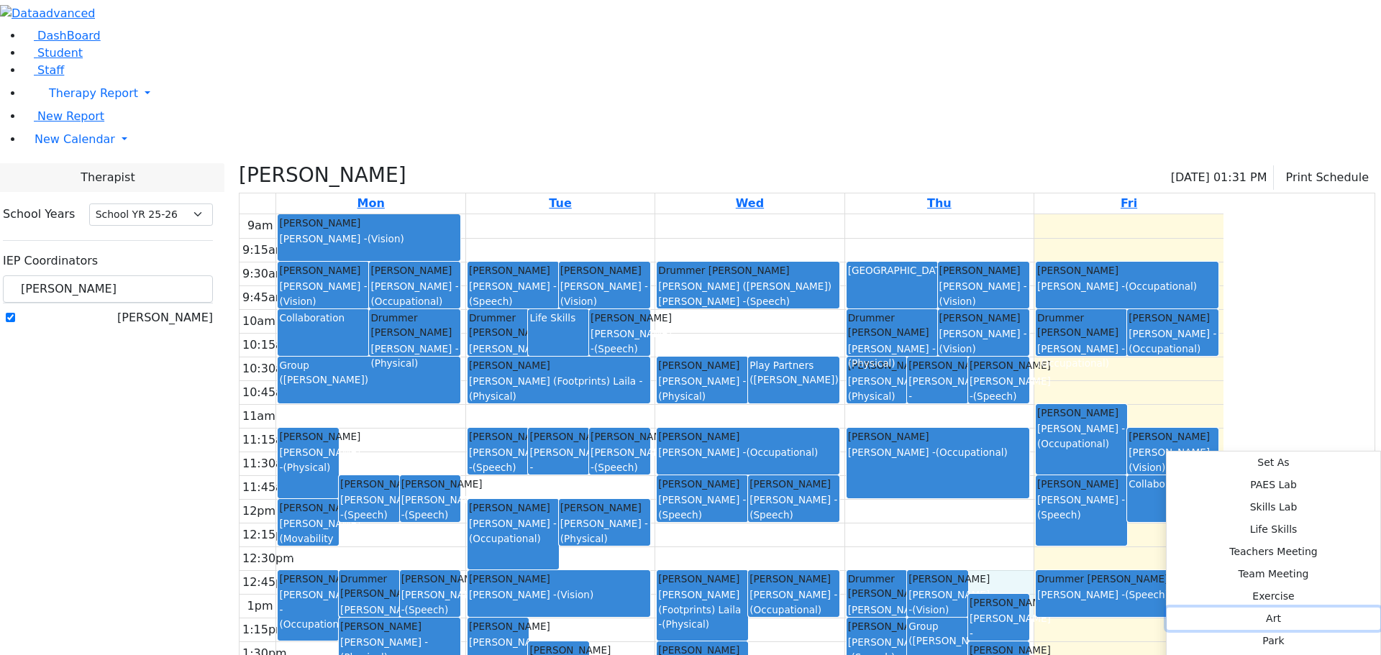
click at [1166, 608] on button "Art" at bounding box center [1273, 619] width 214 height 22
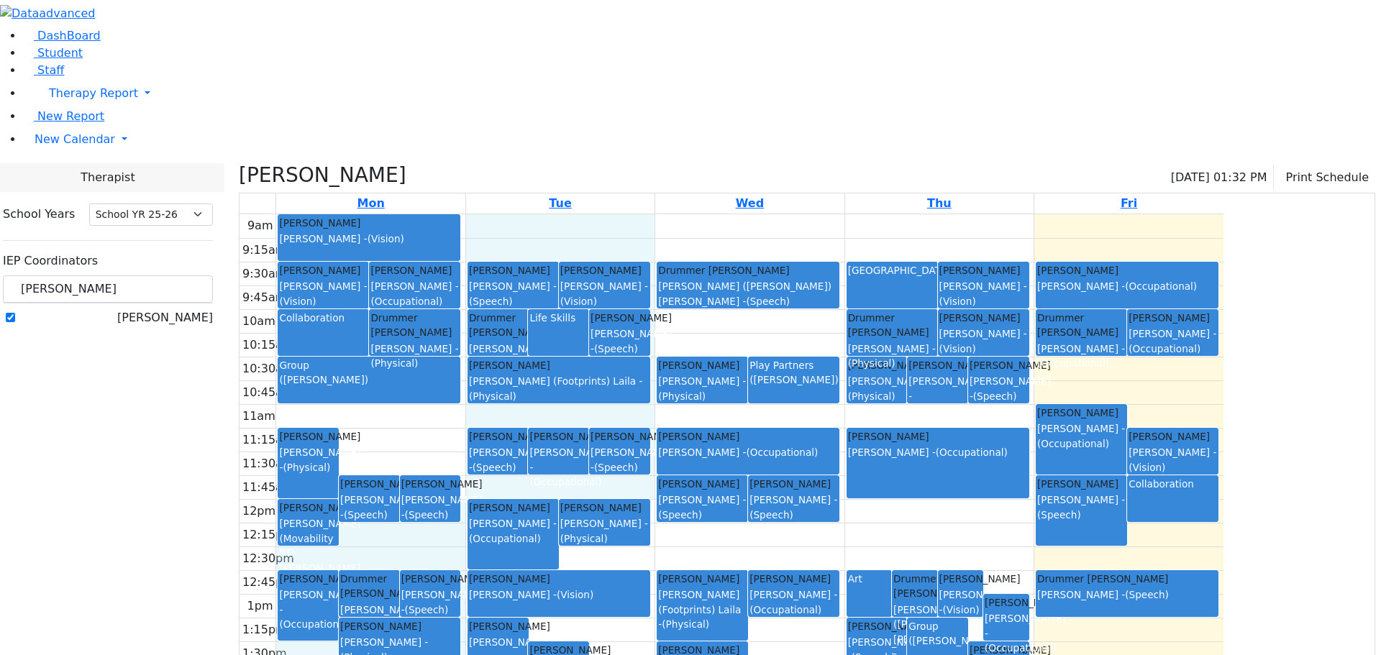
drag, startPoint x: 605, startPoint y: 334, endPoint x: 603, endPoint y: 357, distance: 22.5
click at [603, 357] on div "9am 9:15am 9:30am 9:45am 10am 10:15am 10:30am 10:45am 11am 11:15am 11:30am 11:4…" at bounding box center [731, 499] width 984 height 570
click at [459, 477] on div "[PERSON_NAME]" at bounding box center [430, 484] width 58 height 14
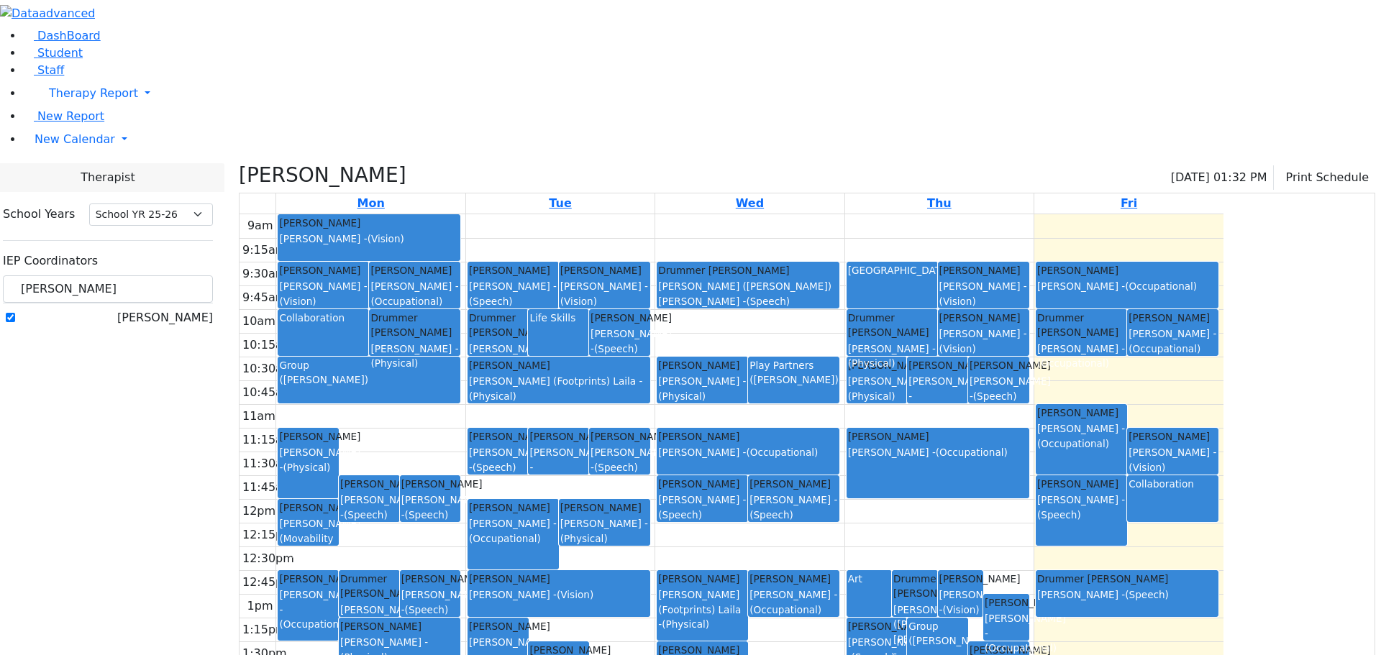
drag, startPoint x: 582, startPoint y: 336, endPoint x: 584, endPoint y: 362, distance: 26.0
click at [459, 477] on div "[PERSON_NAME] [PERSON_NAME] - (Speech)" at bounding box center [430, 499] width 58 height 45
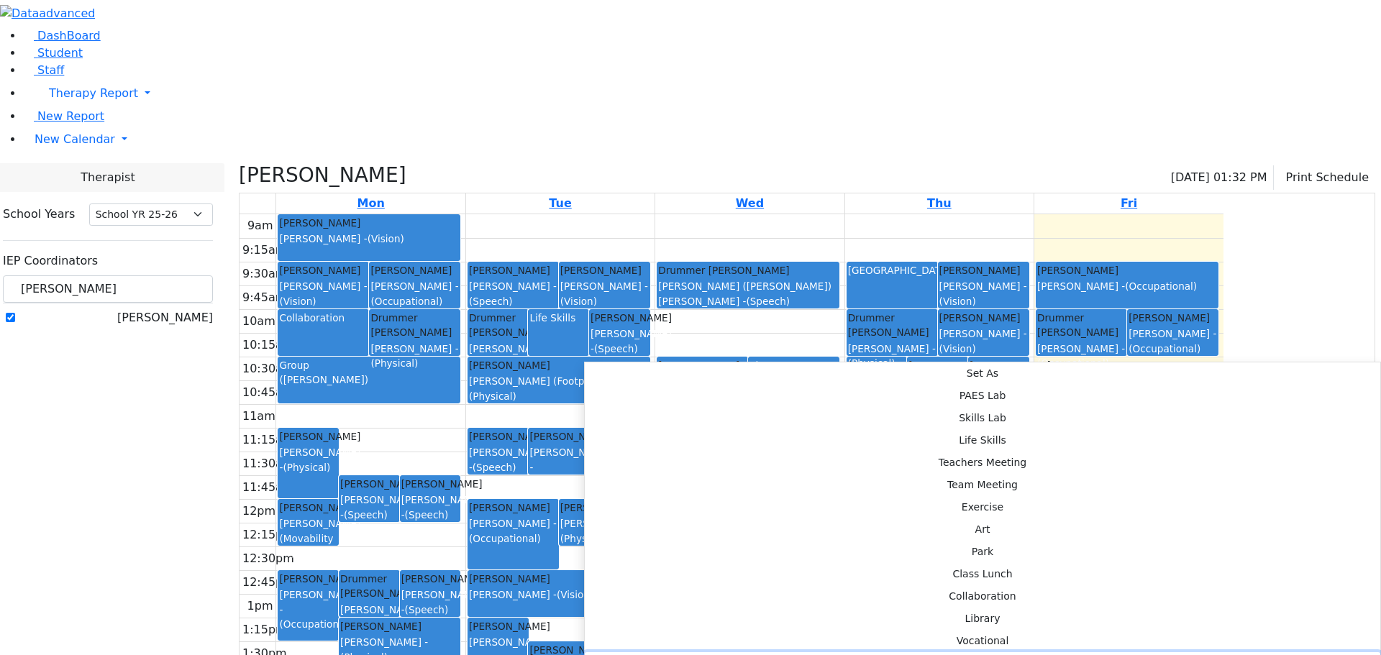
click at [782, 652] on button "Music" at bounding box center [982, 663] width 795 height 22
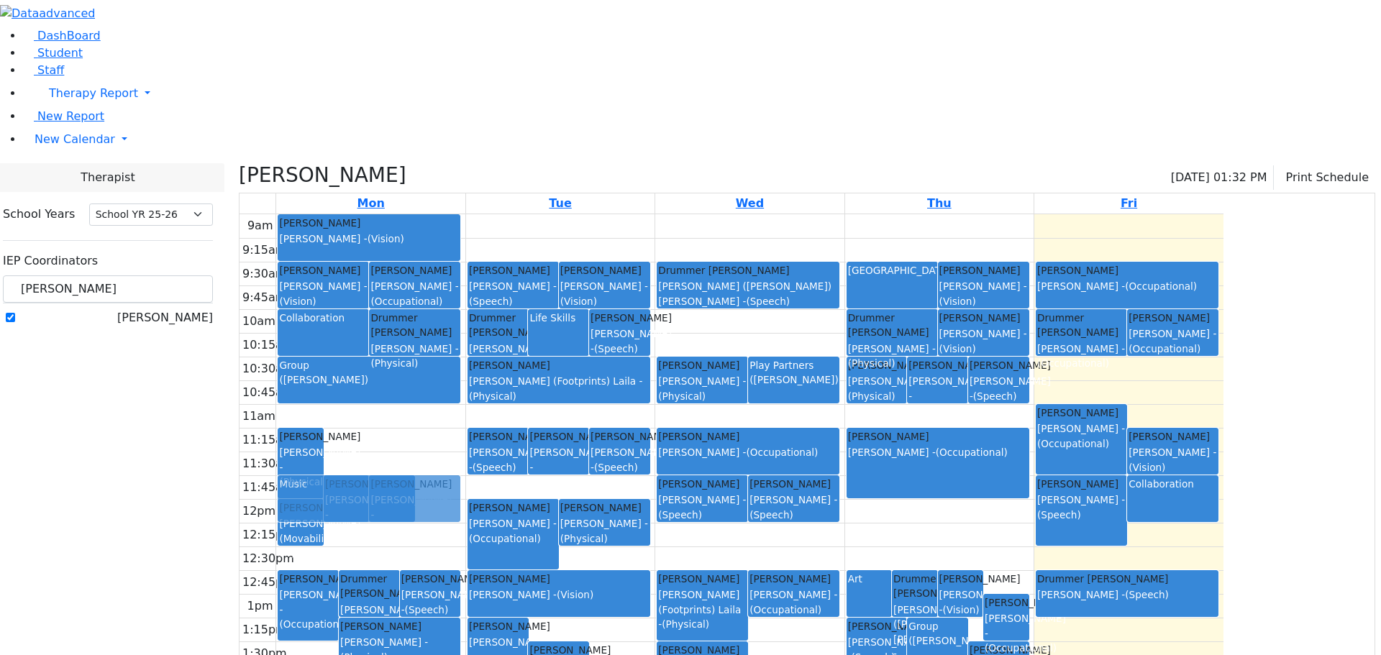
drag, startPoint x: 576, startPoint y: 370, endPoint x: 576, endPoint y: 349, distance: 20.1
click at [465, 349] on div "Gross [PERSON_NAME] Sushie - (Physical) [PERSON_NAME] [PERSON_NAME] - (Speech) …" at bounding box center [370, 499] width 188 height 570
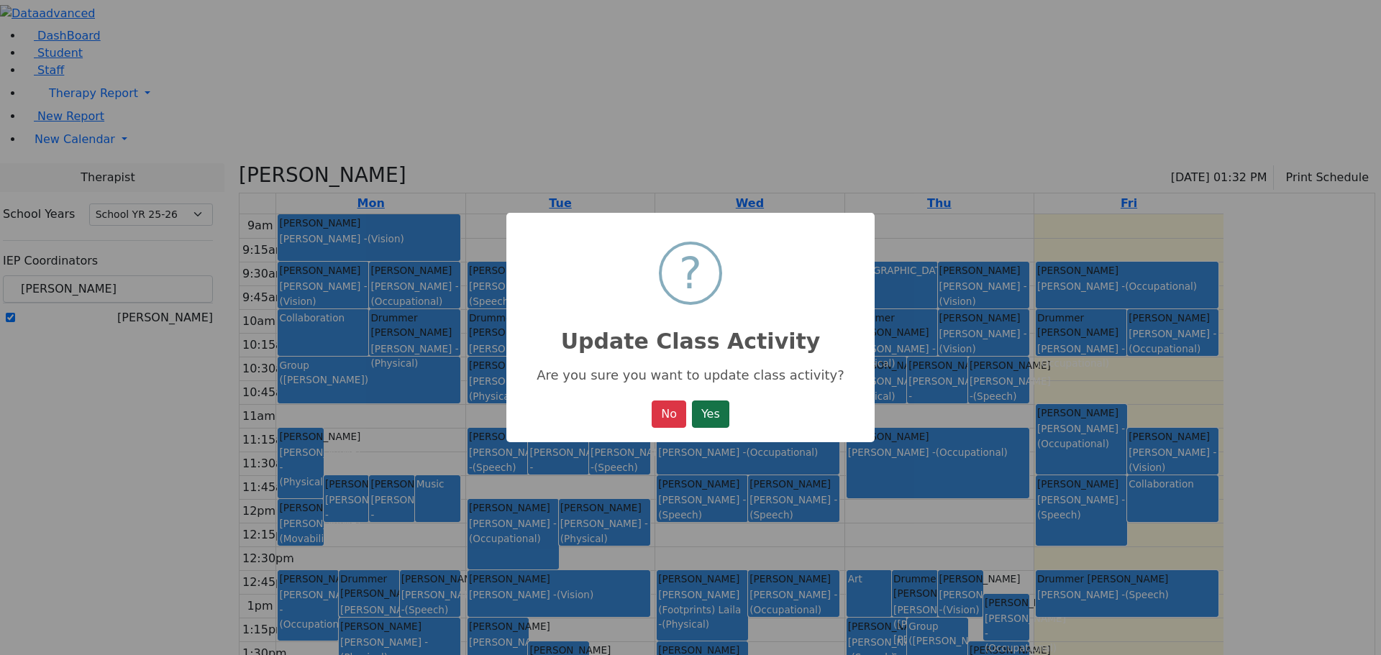
click at [699, 410] on button "Yes" at bounding box center [710, 414] width 37 height 27
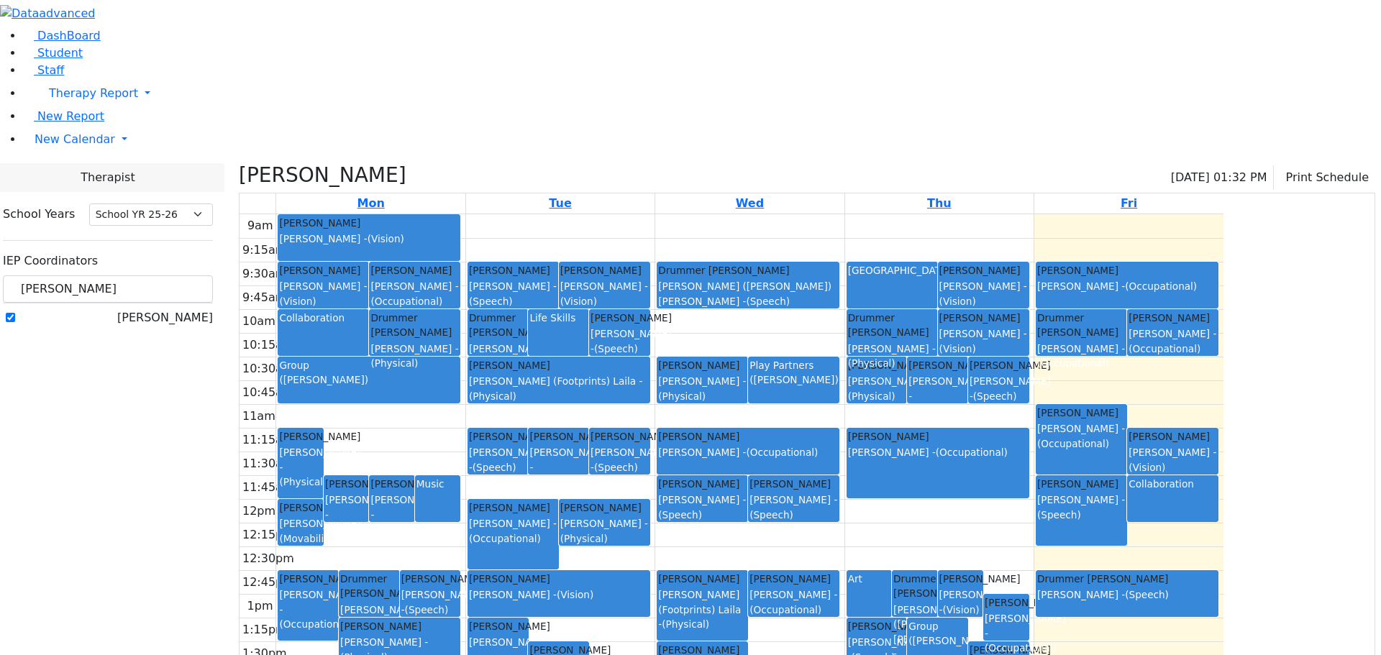
drag, startPoint x: 795, startPoint y: 336, endPoint x: 800, endPoint y: 370, distance: 34.1
click at [748, 475] on link "[PERSON_NAME] [PERSON_NAME] - (Speech)" at bounding box center [702, 498] width 91 height 47
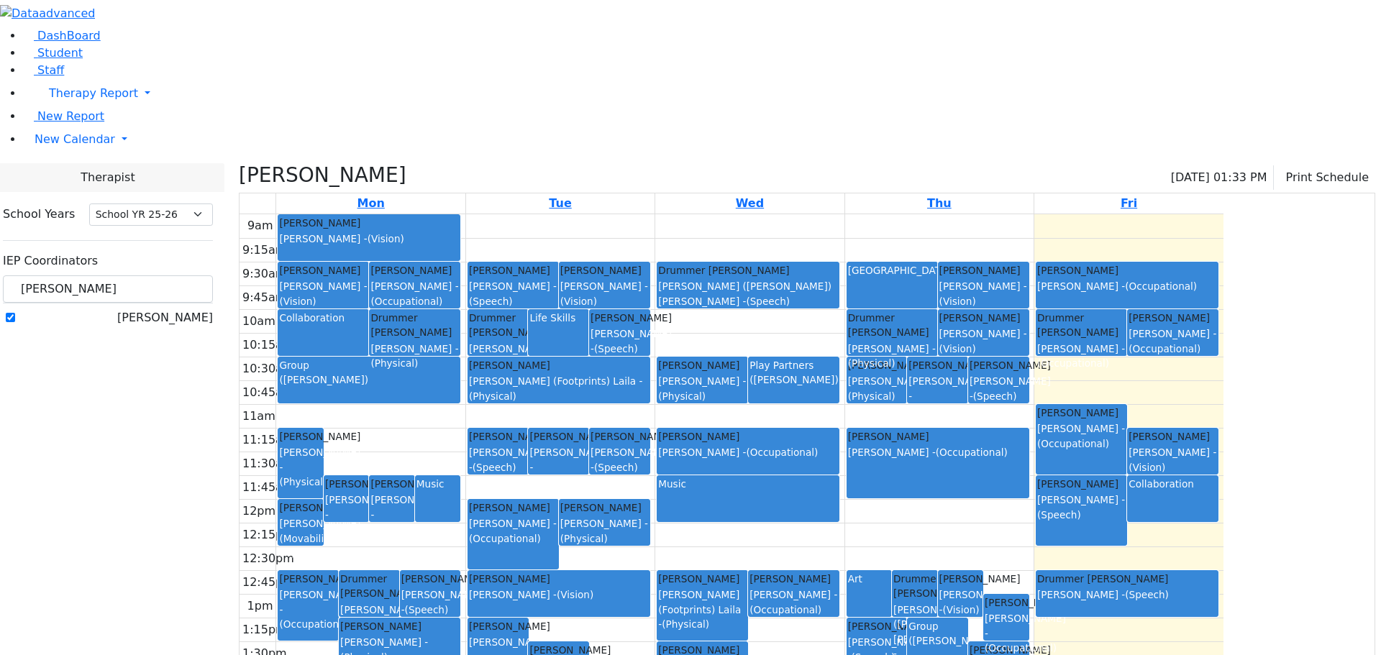
drag, startPoint x: 938, startPoint y: 352, endPoint x: 936, endPoint y: 365, distance: 14.0
click at [843, 365] on div "[PERSON_NAME] [PERSON_NAME] - (Speech) [PERSON_NAME] [PERSON_NAME] - (Speech) M…" at bounding box center [749, 499] width 188 height 570
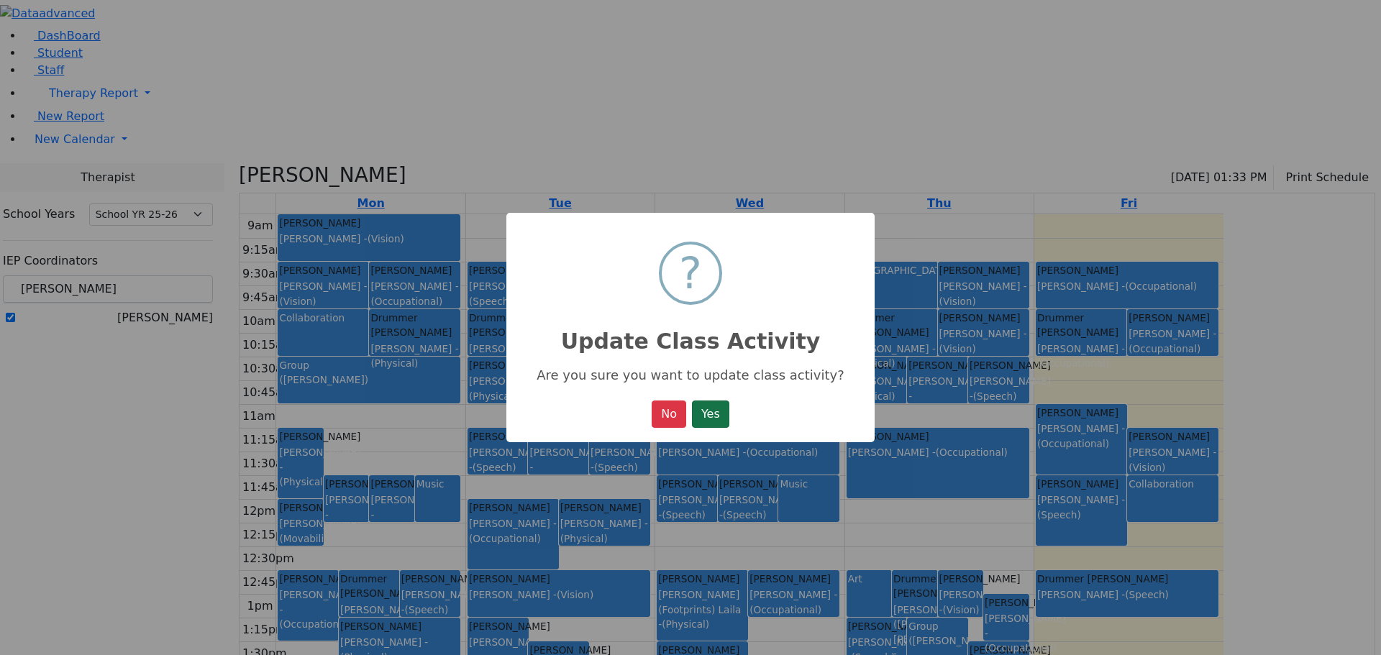
click at [726, 415] on button "Yes" at bounding box center [710, 414] width 37 height 27
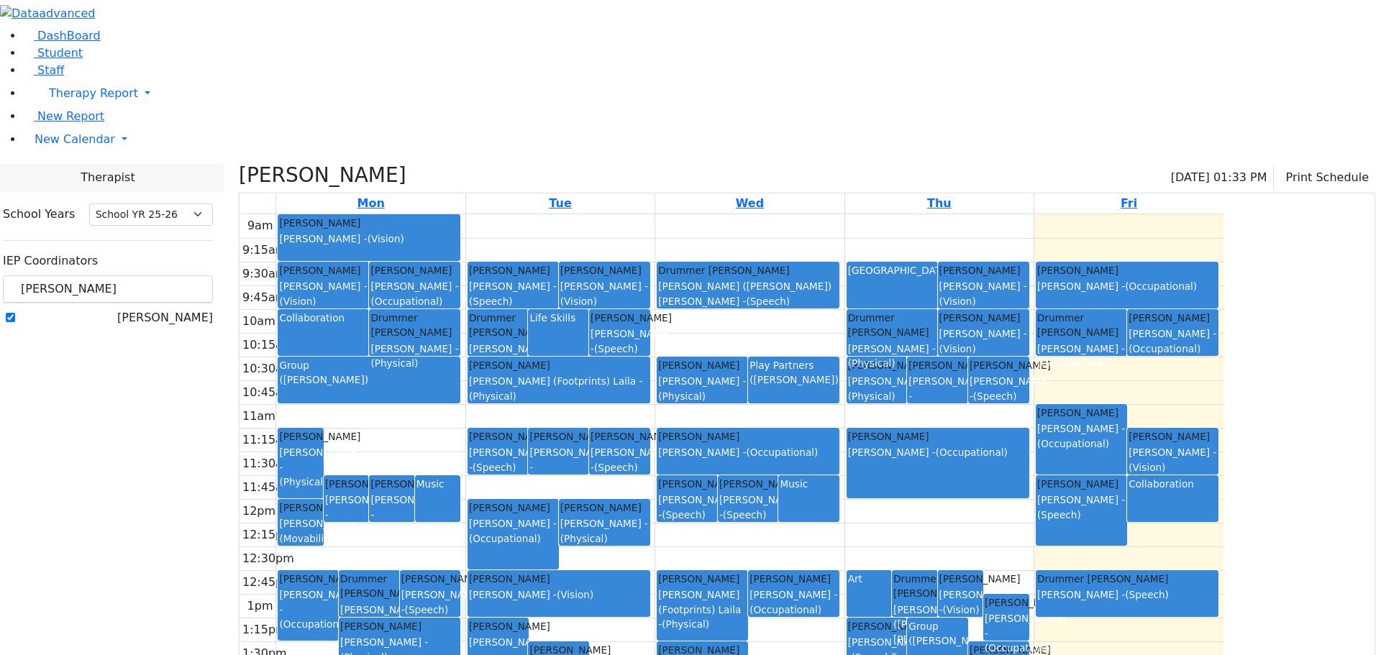
drag, startPoint x: 605, startPoint y: 458, endPoint x: 604, endPoint y: 477, distance: 19.4
click at [605, 480] on div "9am 9:15am 9:30am 9:45am 10am 10:15am 10:30am 10:45am 11am 11:15am 11:30am 11:4…" at bounding box center [731, 499] width 984 height 570
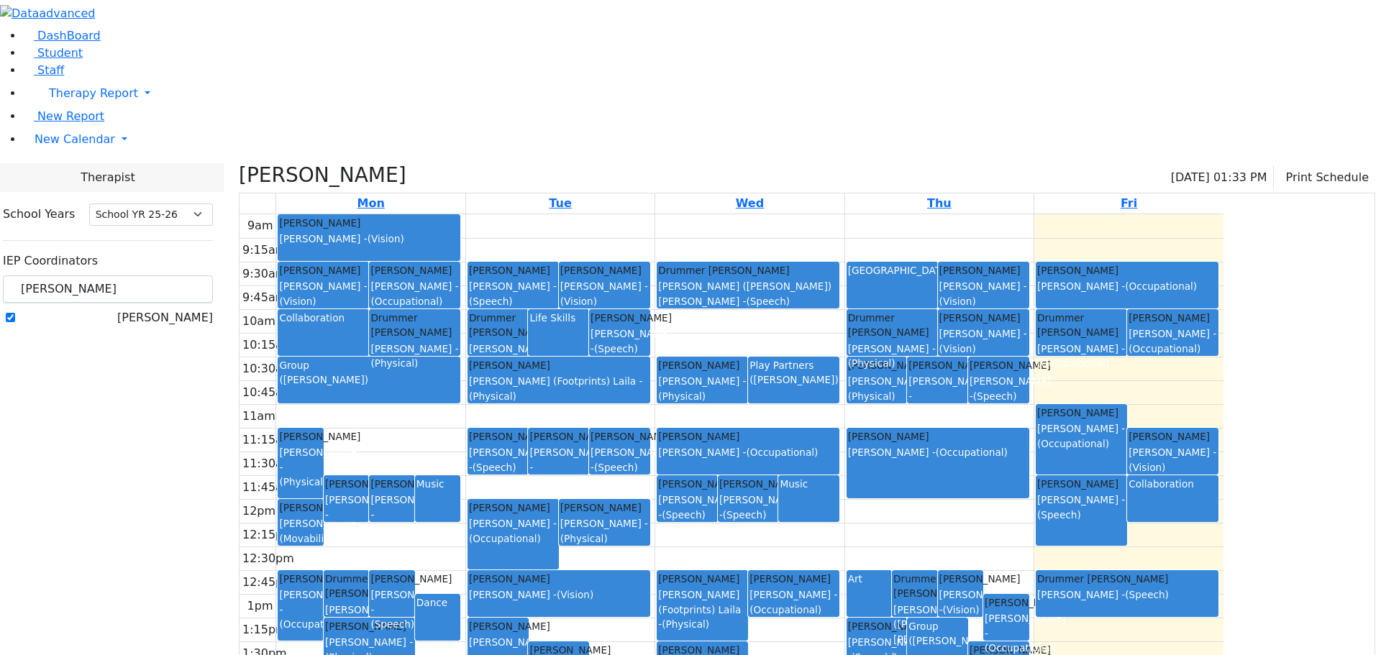
click at [1217, 477] on div "Collaboration" at bounding box center [1172, 484] width 88 height 14
click at [1265, 357] on button "Delete Selected Activities" at bounding box center [1229, 363] width 142 height 22
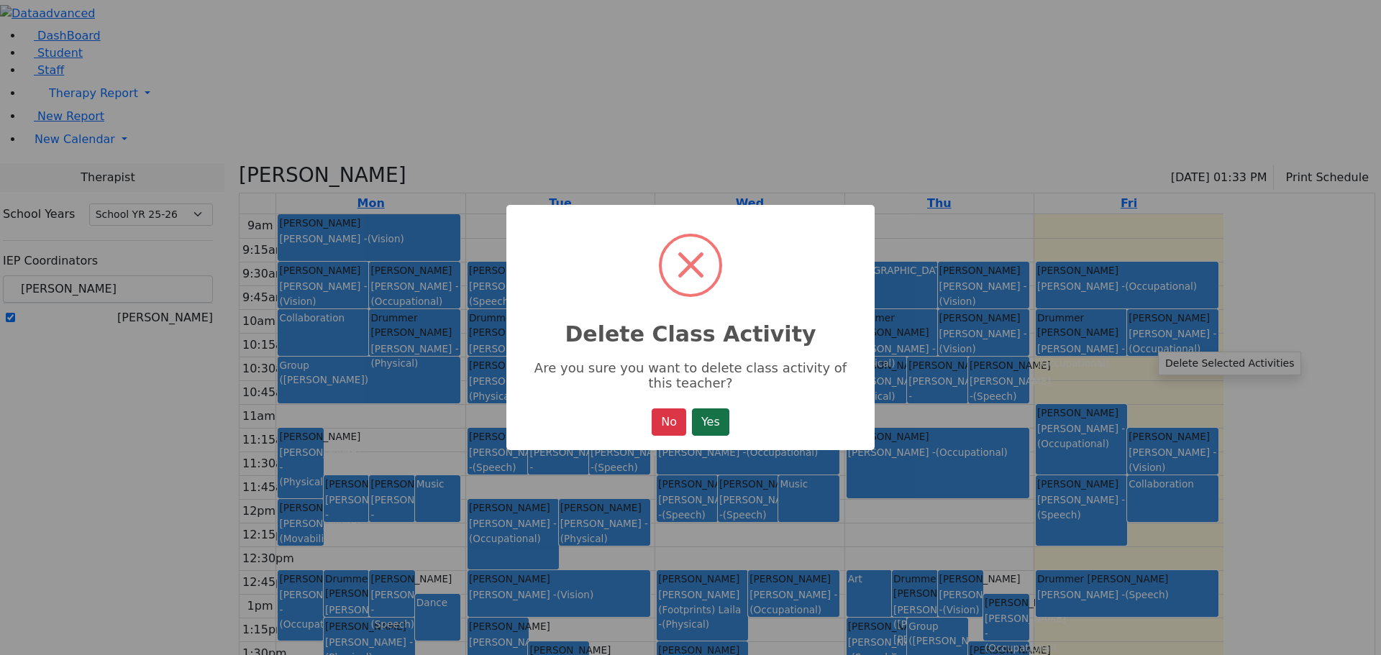
click at [715, 420] on button "Yes" at bounding box center [710, 421] width 37 height 27
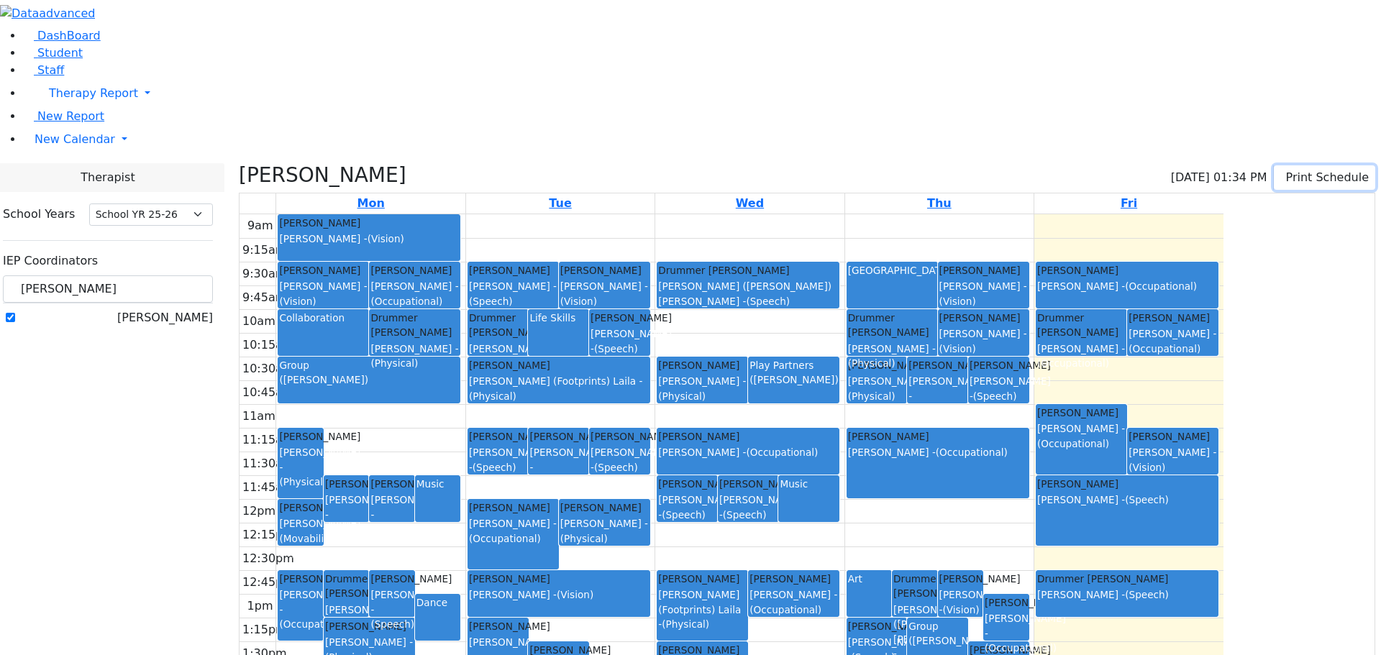
click at [1323, 165] on button "Print Schedule" at bounding box center [1323, 177] width 101 height 24
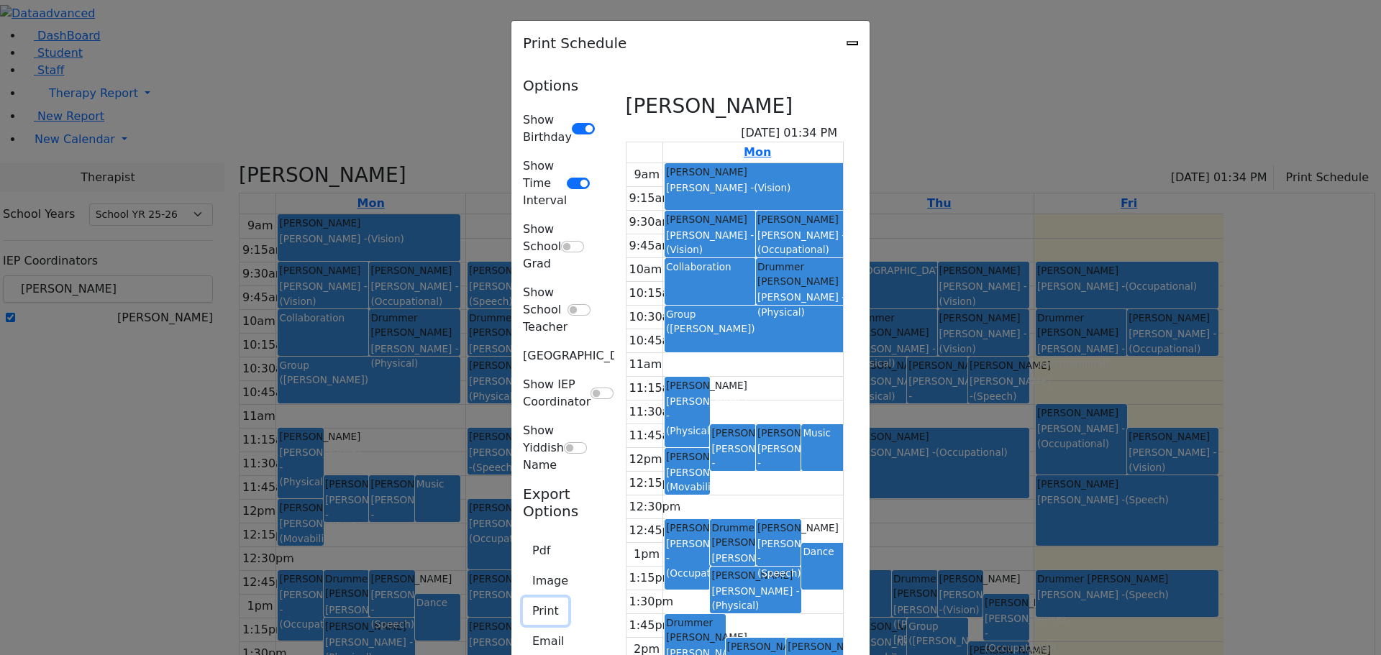
click at [523, 598] on button "Print" at bounding box center [545, 611] width 45 height 27
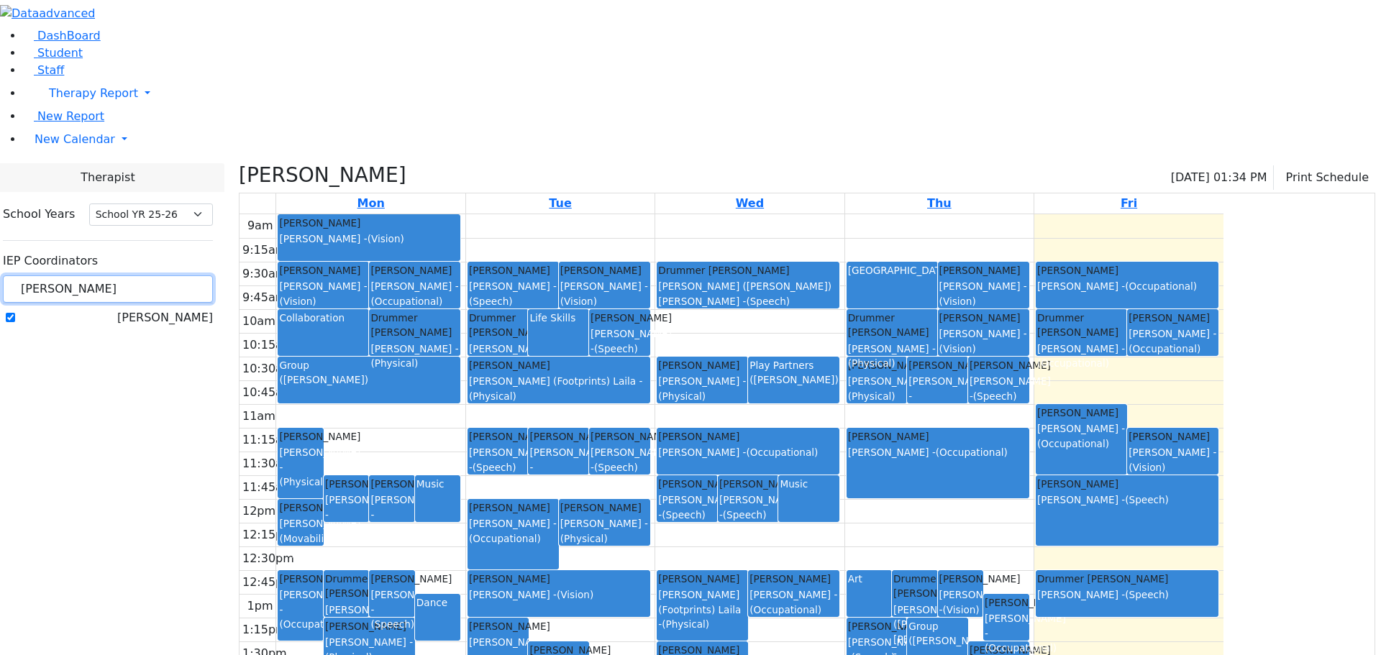
drag, startPoint x: 227, startPoint y: 134, endPoint x: 186, endPoint y: 134, distance: 41.0
click at [186, 275] on input "[PERSON_NAME]" at bounding box center [108, 288] width 210 height 27
type input "coh"
click at [176, 309] on label "[PERSON_NAME]" at bounding box center [165, 317] width 96 height 17
click at [15, 313] on input "[PERSON_NAME]" at bounding box center [10, 317] width 9 height 9
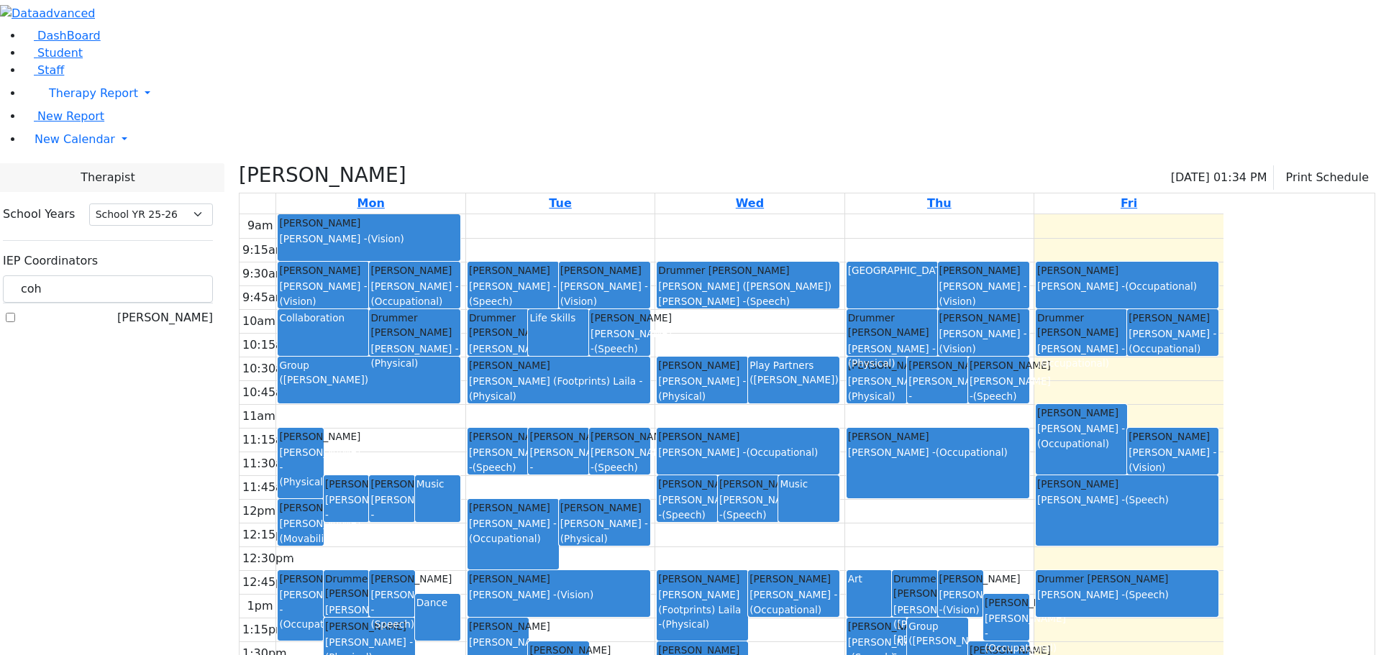
checkbox input "true"
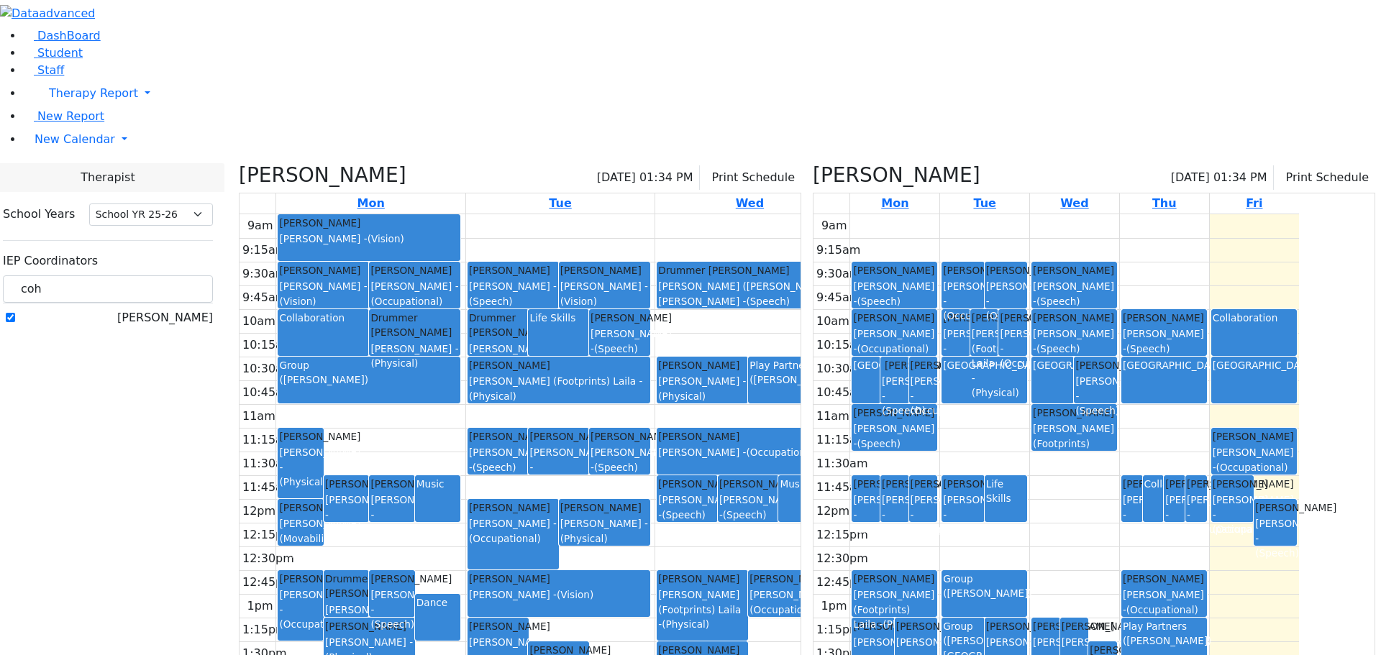
click at [387, 163] on h3 "[PERSON_NAME]" at bounding box center [323, 175] width 168 height 24
click at [239, 163] on icon at bounding box center [239, 175] width 0 height 24
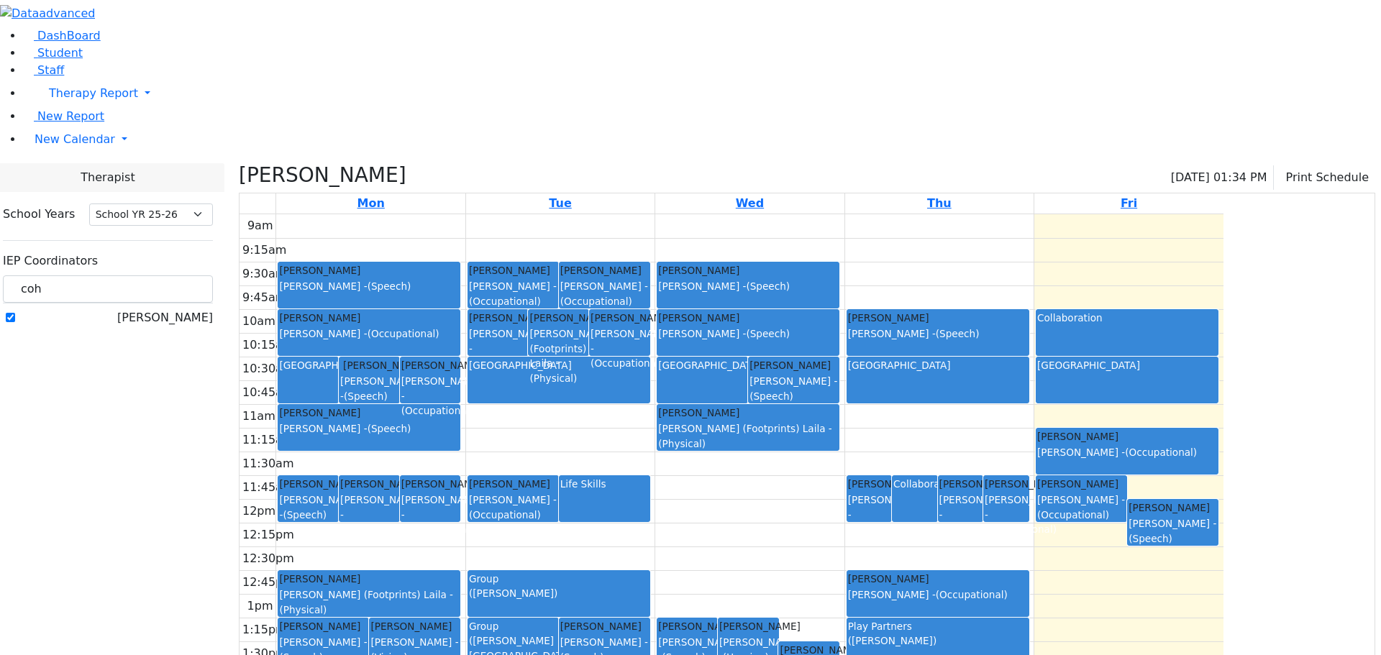
drag, startPoint x: 1172, startPoint y: 430, endPoint x: 1170, endPoint y: 467, distance: 36.7
click at [1029, 570] on link "[PERSON_NAME] [PERSON_NAME] - (Occupational)" at bounding box center [937, 593] width 183 height 47
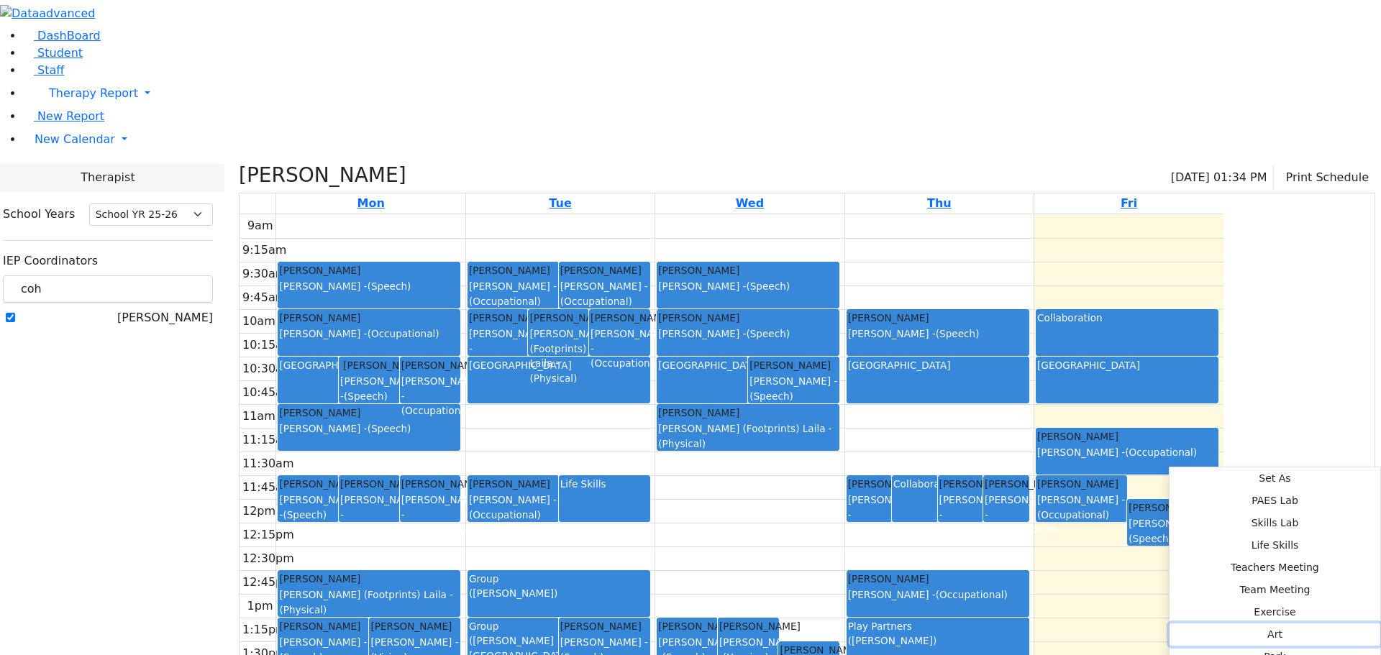
click at [1169, 623] on button "Art" at bounding box center [1274, 634] width 211 height 22
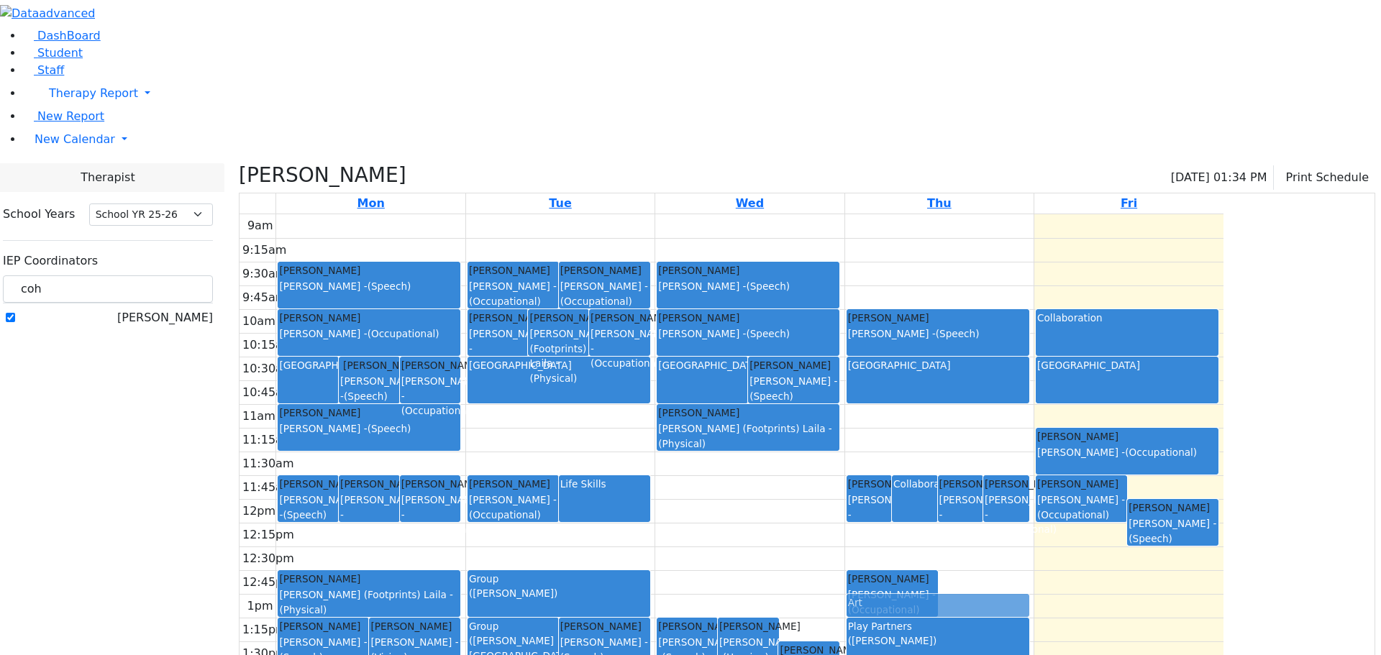
drag, startPoint x: 1099, startPoint y: 443, endPoint x: 1097, endPoint y: 464, distance: 21.0
click at [1033, 464] on div "[PERSON_NAME] [PERSON_NAME] - (Occupational) Collaboration [PERSON_NAME] [PERSO…" at bounding box center [939, 499] width 188 height 570
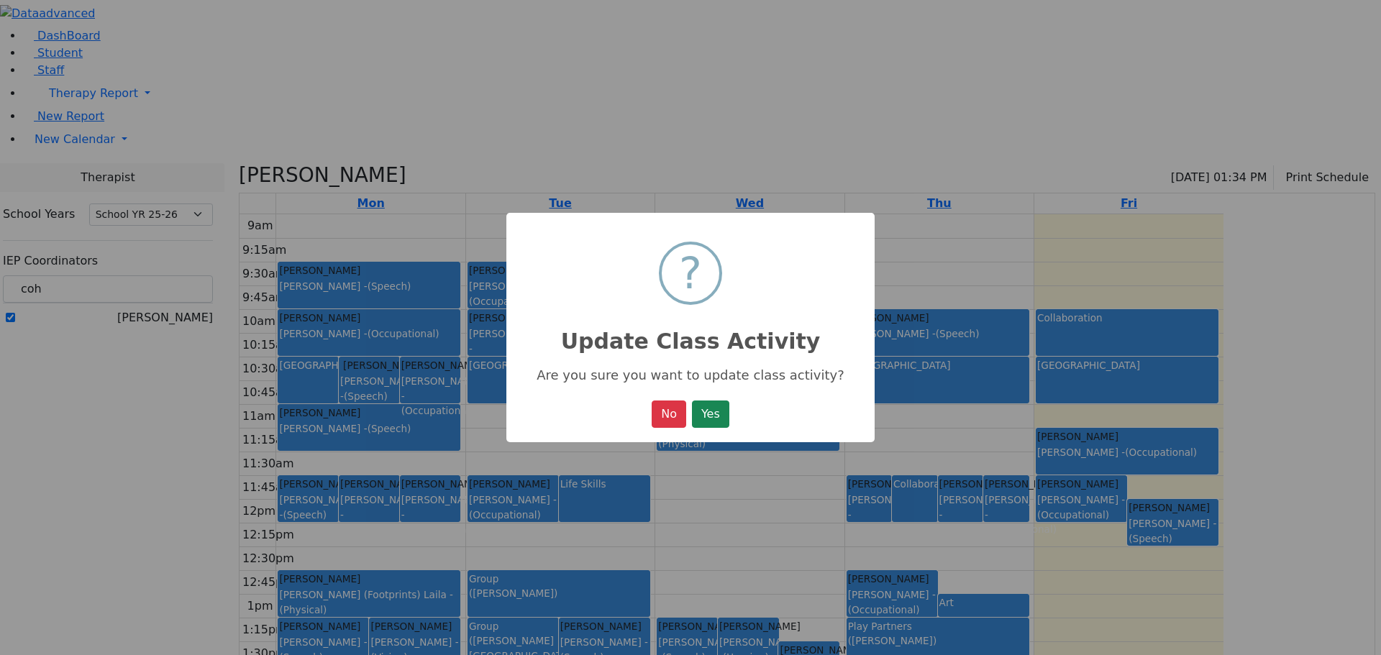
drag, startPoint x: 1106, startPoint y: 449, endPoint x: 805, endPoint y: 428, distance: 302.1
click at [1106, 432] on div "× ? Update Class Activity Are you sure you want to update class activity? No No…" at bounding box center [690, 327] width 1381 height 655
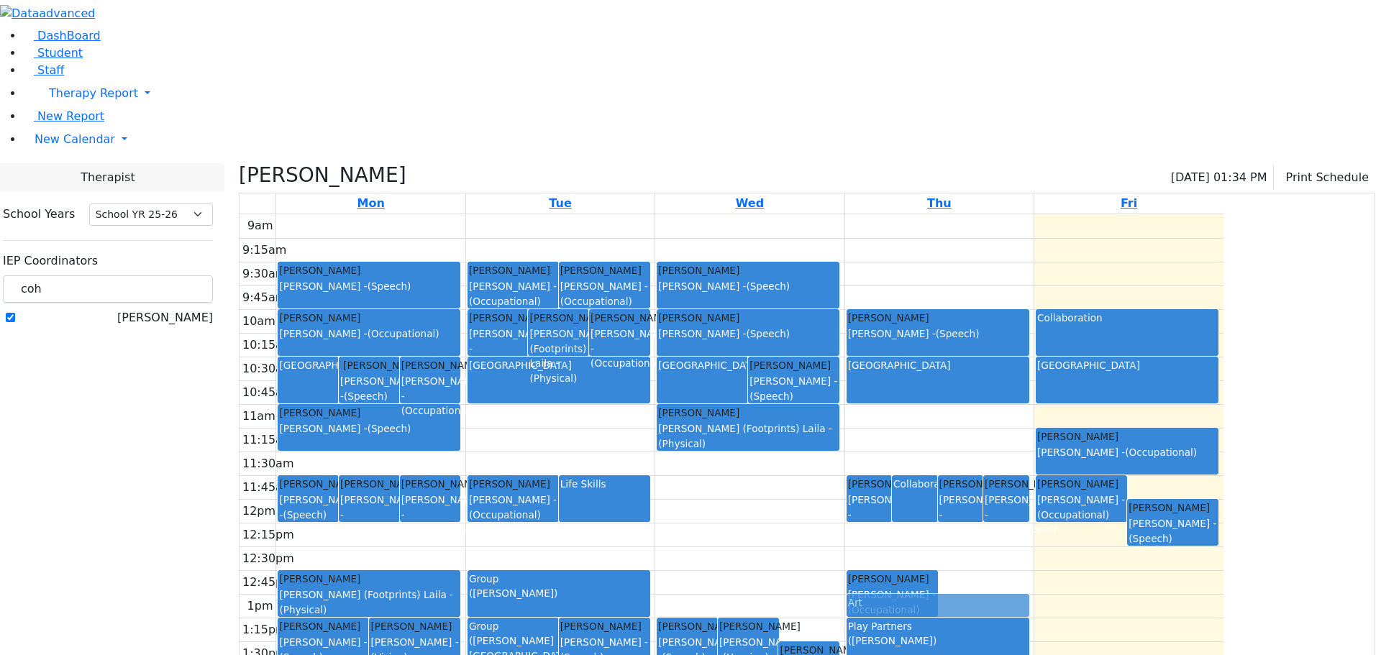
drag, startPoint x: 1097, startPoint y: 444, endPoint x: 1094, endPoint y: 458, distance: 14.5
click at [1033, 458] on div "[PERSON_NAME] [PERSON_NAME] - (Occupational) Collaboration [PERSON_NAME] [PERSO…" at bounding box center [939, 499] width 188 height 570
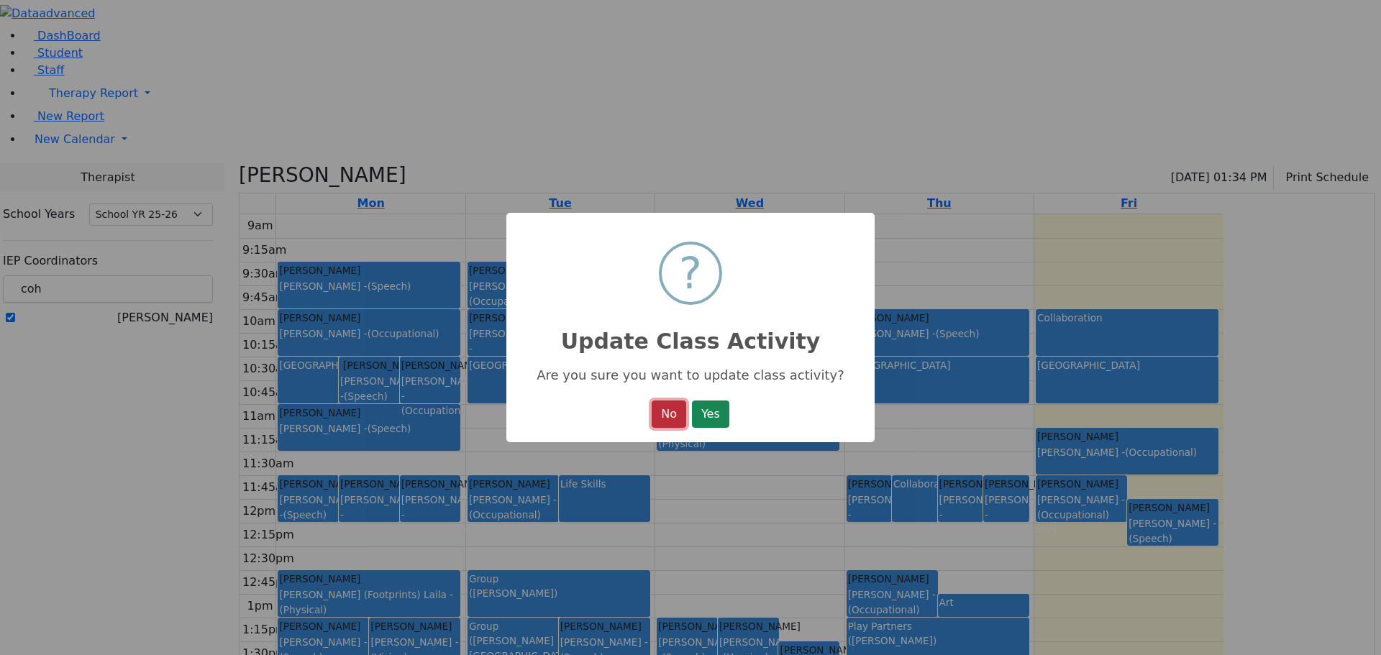
click at [676, 403] on button "No" at bounding box center [668, 414] width 35 height 27
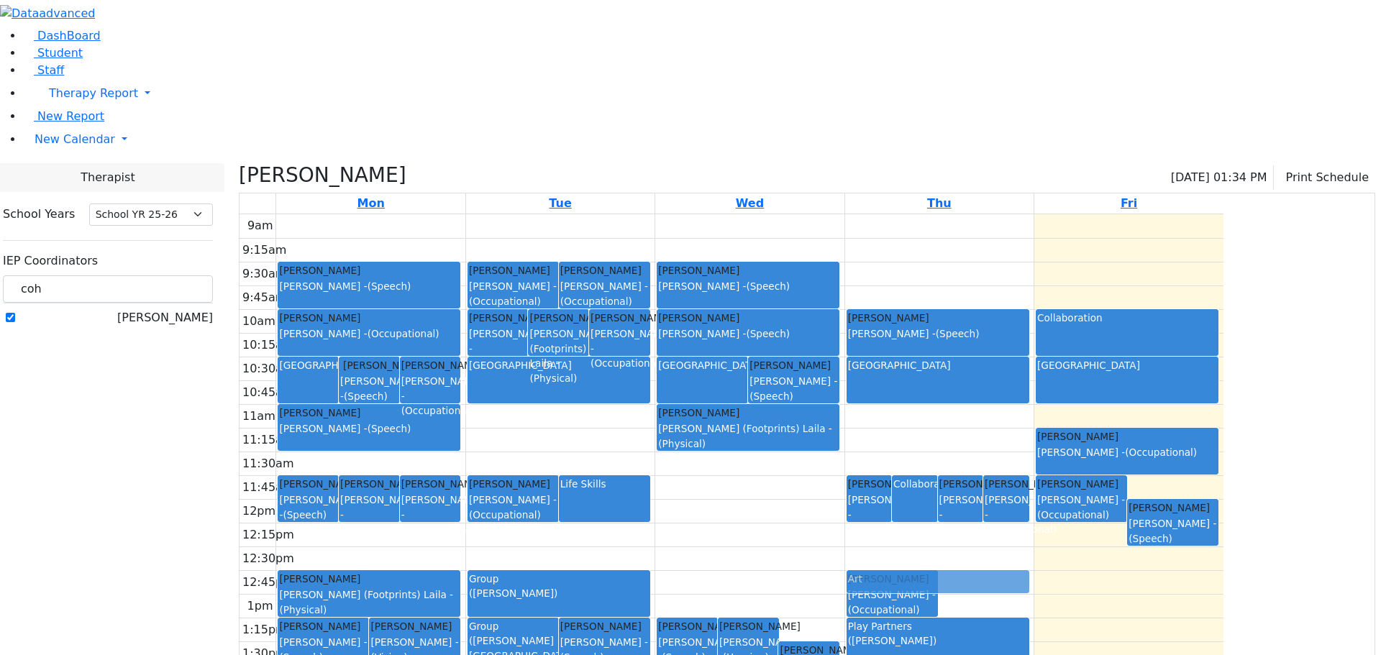
click at [1033, 442] on div "[PERSON_NAME] [PERSON_NAME] - (Occupational) Collaboration [PERSON_NAME] [PERSO…" at bounding box center [939, 499] width 188 height 570
drag, startPoint x: 1125, startPoint y: 434, endPoint x: 1123, endPoint y: 455, distance: 20.9
click at [1033, 444] on div "[PERSON_NAME] [PERSON_NAME] - (Occupational) Collaboration [PERSON_NAME] [PERSO…" at bounding box center [939, 499] width 188 height 570
drag, startPoint x: 1157, startPoint y: 441, endPoint x: 1158, endPoint y: 453, distance: 12.2
click at [1033, 453] on div "[PERSON_NAME] [PERSON_NAME] - (Occupational) Collaboration [PERSON_NAME] [PERSO…" at bounding box center [939, 499] width 188 height 570
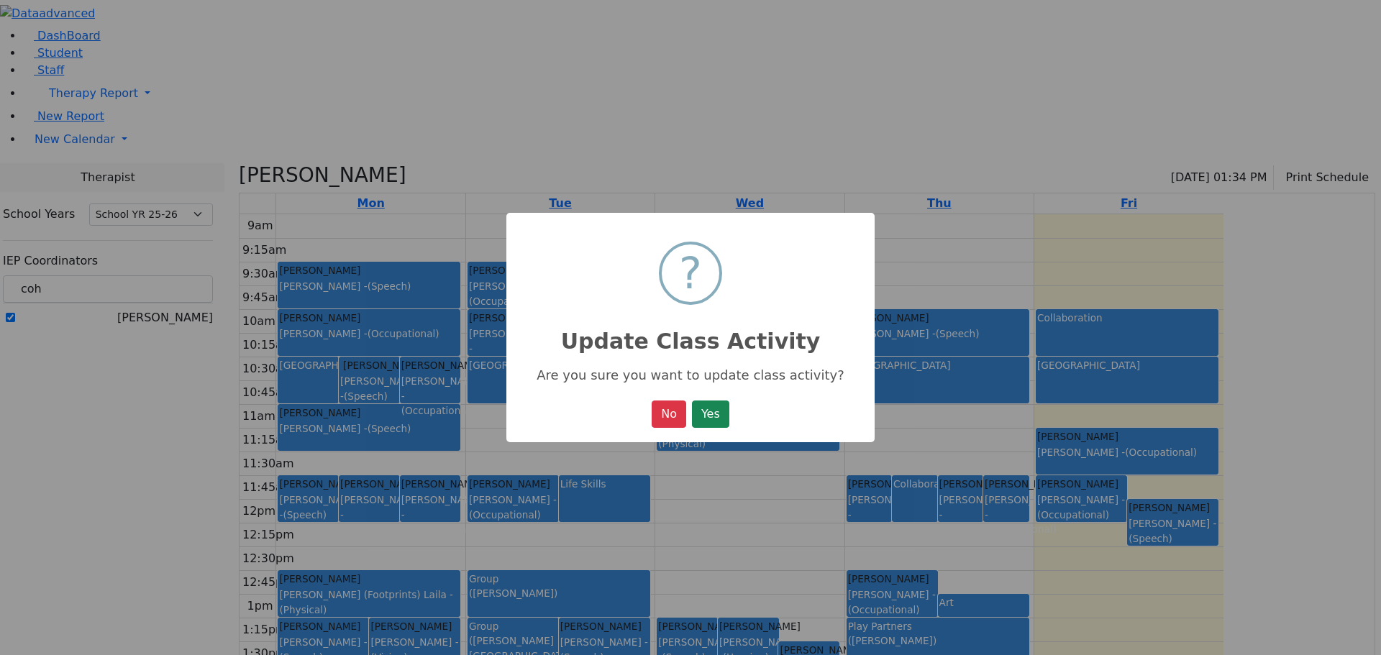
drag, startPoint x: 1157, startPoint y: 455, endPoint x: 1158, endPoint y: 434, distance: 20.9
click at [1158, 434] on div "× ? Update Class Activity Are you sure you want to update class activity? No No…" at bounding box center [690, 327] width 1381 height 655
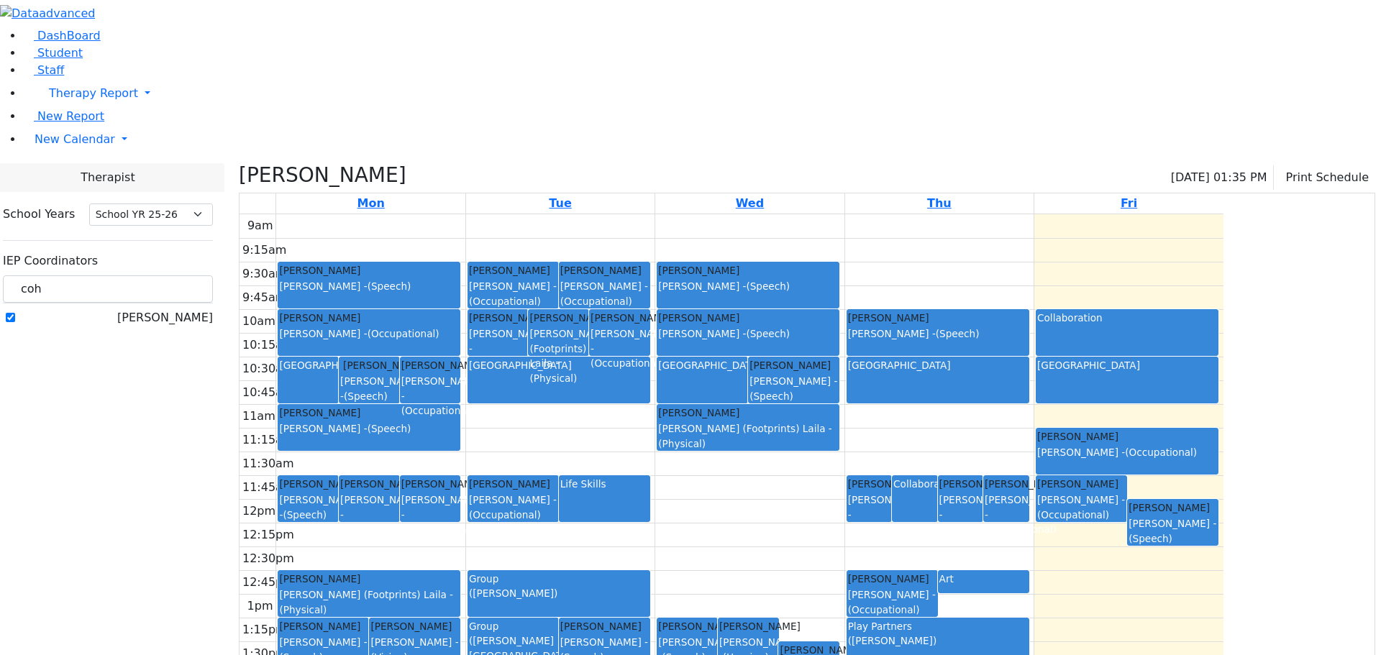
click at [1158, 463] on div "9am 9:15am 9:30am 9:45am 10am 10:15am 10:30am 10:45am 11am 11:15am 11:30am 11:4…" at bounding box center [731, 499] width 984 height 570
click at [1122, 410] on div "9am 9:15am 9:30am 9:45am 10am 10:15am 10:30am 10:45am 11am 11:15am 11:30am 11:4…" at bounding box center [731, 499] width 984 height 570
drag, startPoint x: 1140, startPoint y: 439, endPoint x: 1139, endPoint y: 459, distance: 20.9
click at [1033, 459] on div "[PERSON_NAME] [PERSON_NAME] - (Occupational) Collaboration [PERSON_NAME] [PERSO…" at bounding box center [939, 499] width 188 height 570
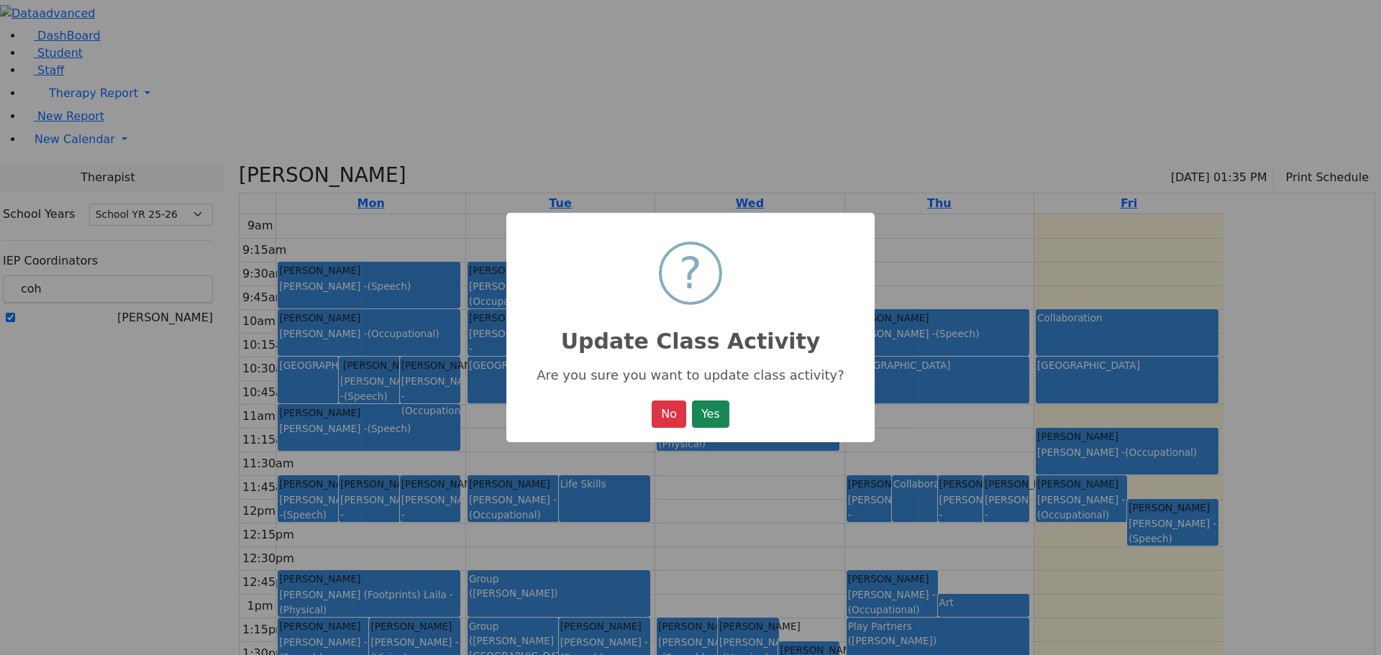
drag, startPoint x: 1140, startPoint y: 449, endPoint x: 1140, endPoint y: 434, distance: 15.1
click at [1140, 434] on div "× ? Update Class Activity Are you sure you want to update class activity? No No…" at bounding box center [690, 327] width 1381 height 655
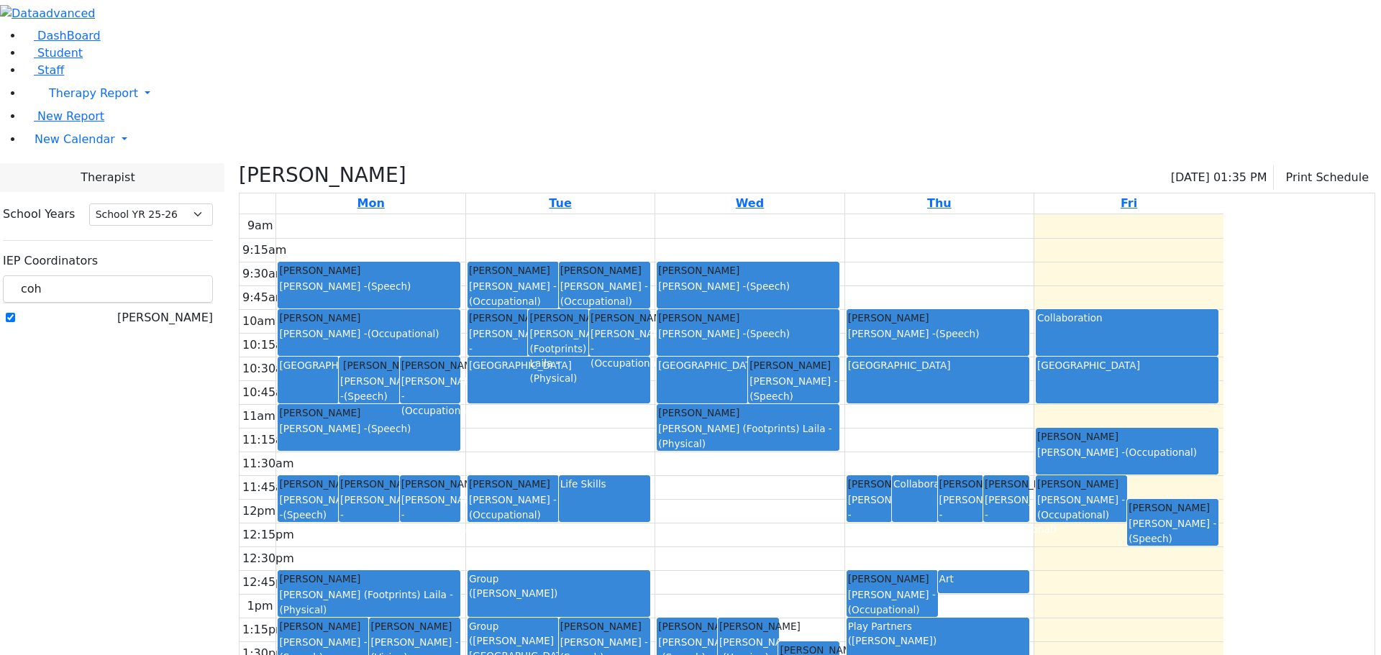
click at [1028, 572] on div "Art" at bounding box center [983, 579] width 88 height 14
drag, startPoint x: 1141, startPoint y: 439, endPoint x: 1141, endPoint y: 458, distance: 18.7
click at [1033, 458] on div "[PERSON_NAME] [PERSON_NAME] - (Occupational) Collaboration [PERSON_NAME] [PERSO…" at bounding box center [939, 499] width 188 height 570
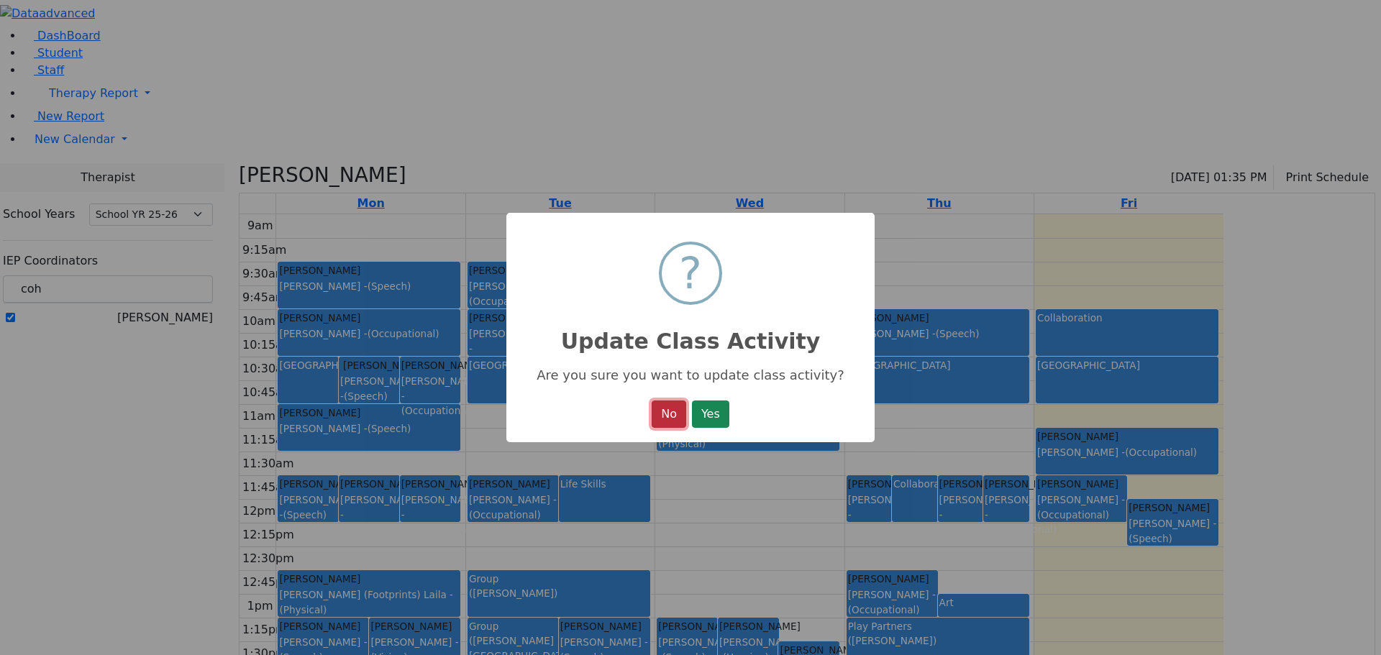
click at [664, 413] on button "No" at bounding box center [668, 414] width 35 height 27
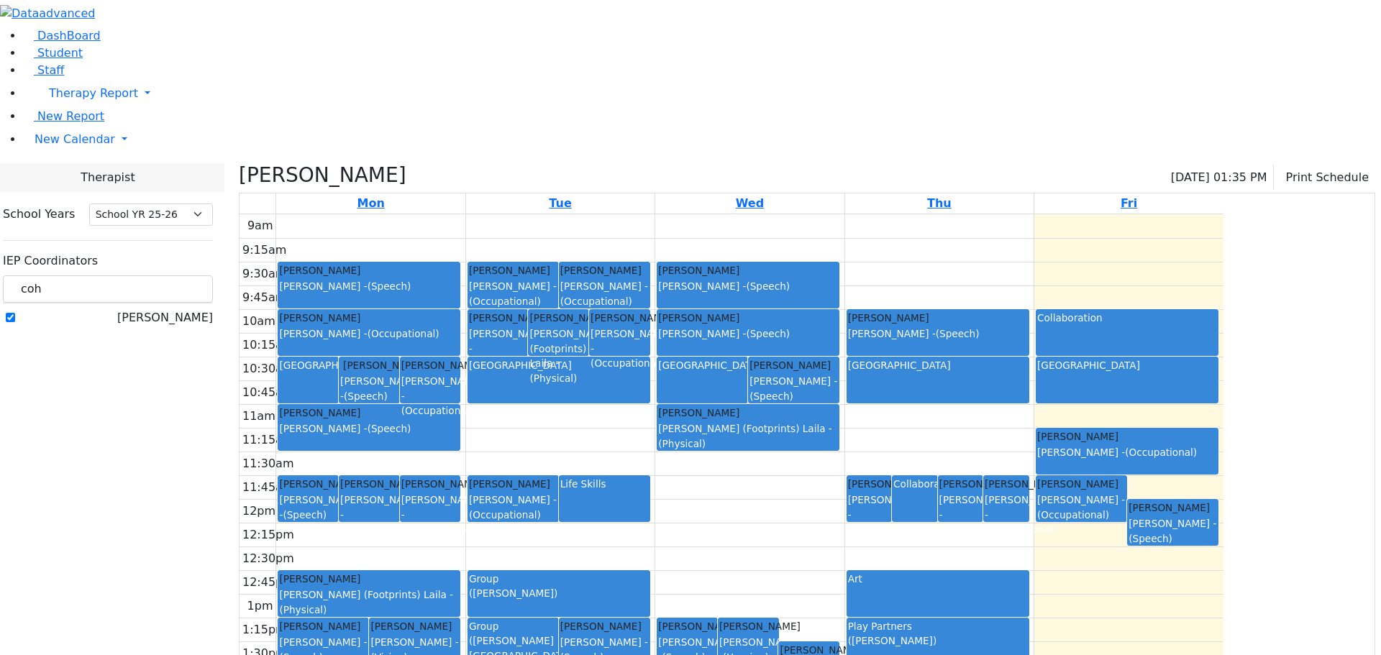
drag, startPoint x: 1122, startPoint y: 448, endPoint x: 1120, endPoint y: 459, distance: 10.9
click at [1033, 459] on div "[PERSON_NAME] [PERSON_NAME] - (Occupational) Collaboration [PERSON_NAME] [PERSO…" at bounding box center [939, 499] width 188 height 570
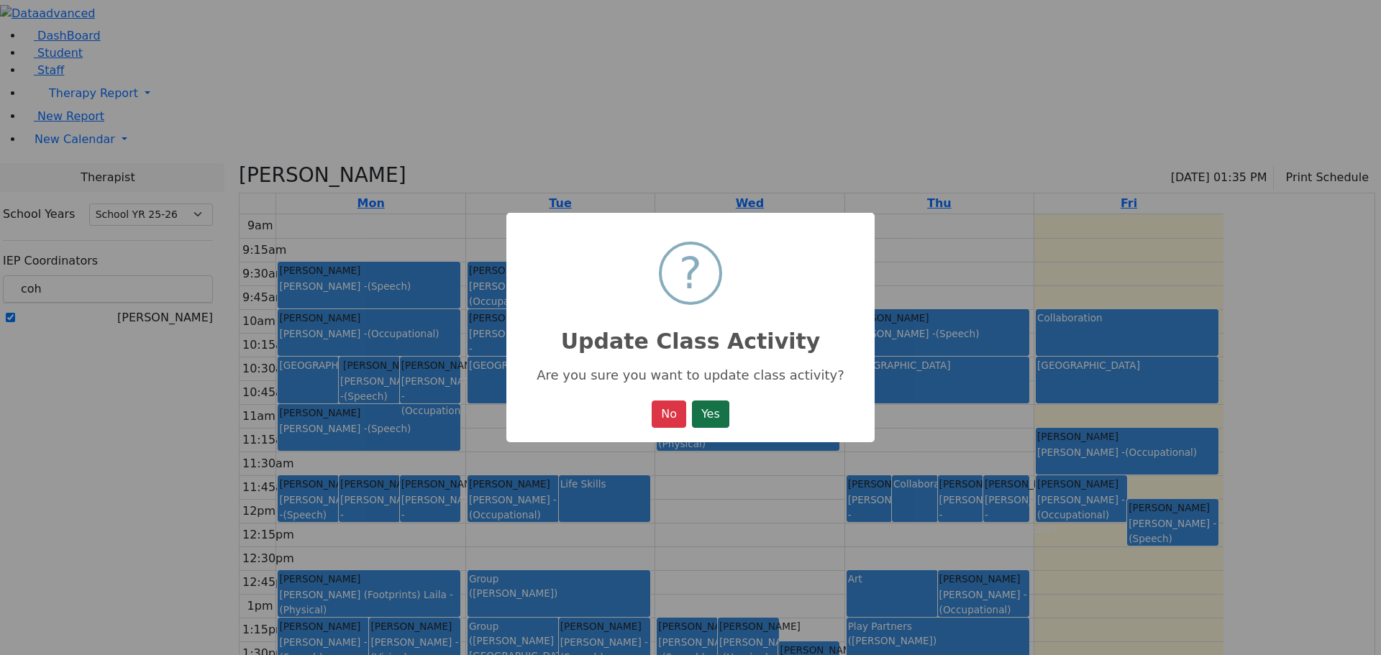
click at [712, 416] on button "Yes" at bounding box center [710, 414] width 37 height 27
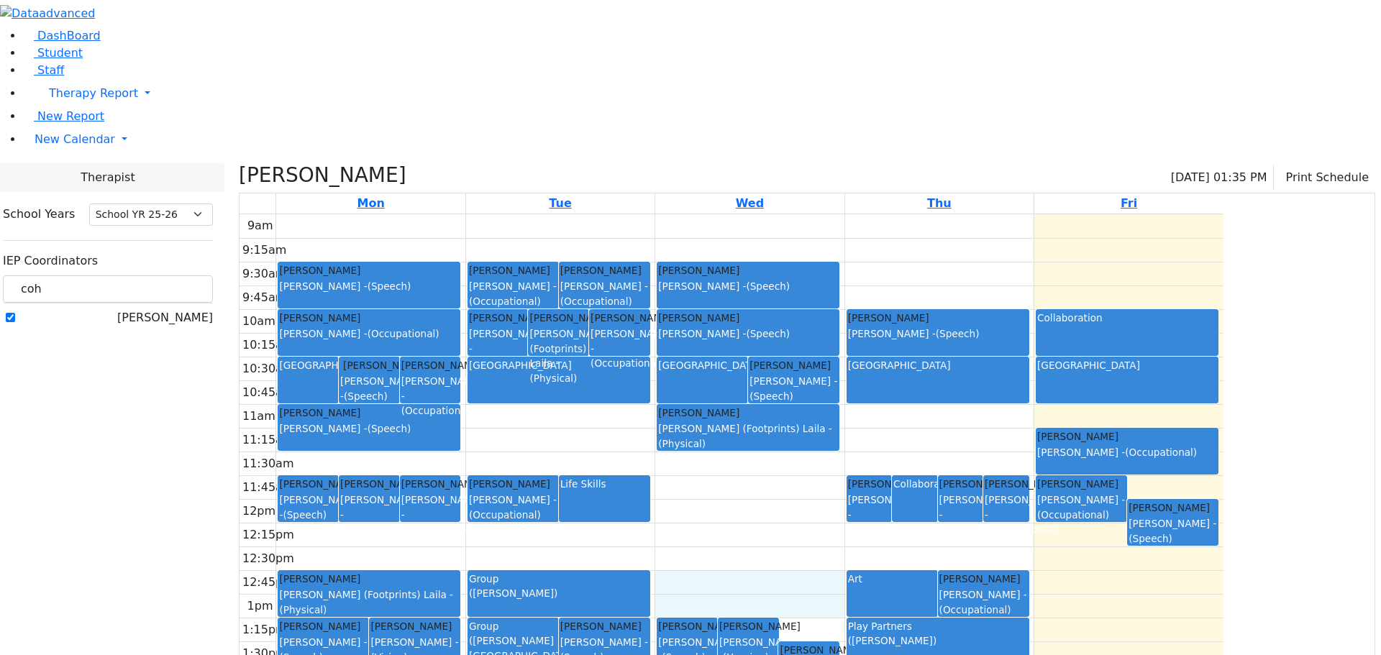
drag, startPoint x: 910, startPoint y: 440, endPoint x: 906, endPoint y: 450, distance: 10.7
click at [904, 456] on div "9am 9:15am 9:30am 9:45am 10am 10:15am 10:30am 10:45am 11am 11:15am 11:30am 11:4…" at bounding box center [731, 499] width 984 height 570
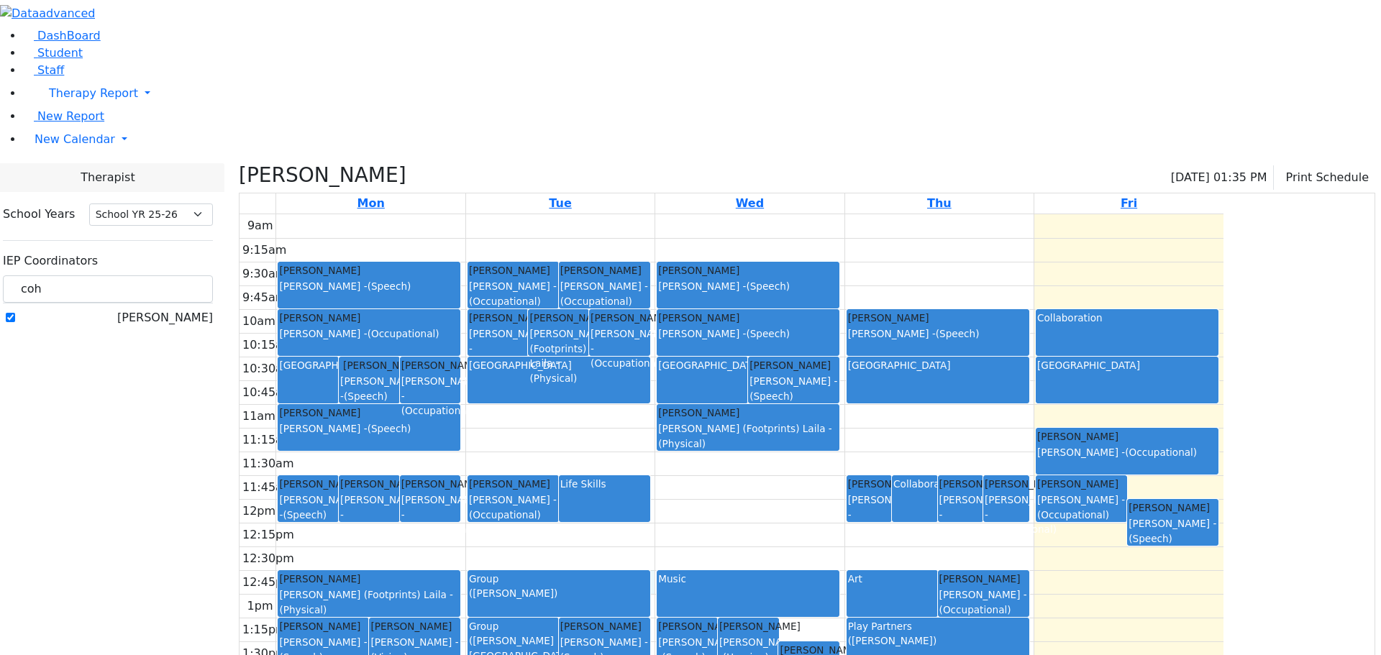
click at [607, 429] on div "9am 9:15am 9:30am 9:45am 10am 10:15am 10:30am 10:45am 11am 11:15am 11:30am 11:4…" at bounding box center [731, 499] width 984 height 570
drag, startPoint x: 593, startPoint y: 429, endPoint x: 595, endPoint y: 460, distance: 31.8
click at [459, 571] on div "[PERSON_NAME] [PERSON_NAME] (Footprints) Laila - (Physical)" at bounding box center [368, 593] width 181 height 45
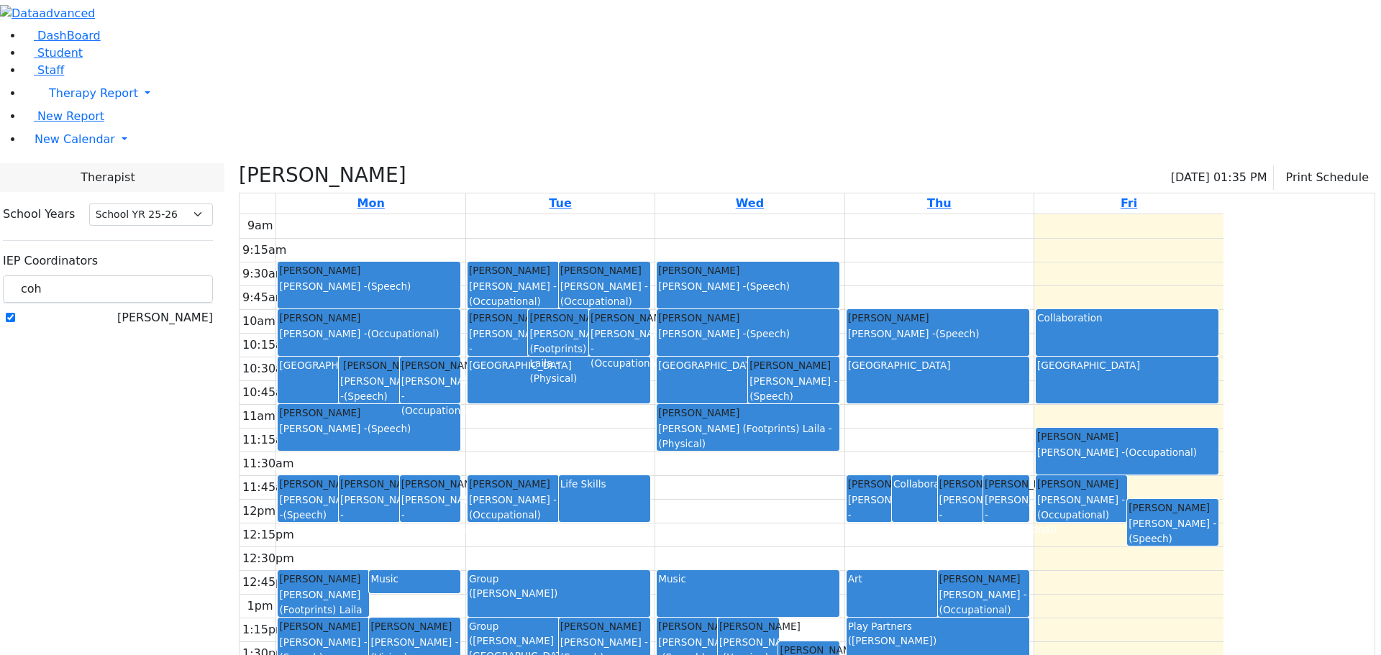
click at [459, 572] on div "Music" at bounding box center [414, 579] width 88 height 14
click at [546, 471] on div "9am 9:15am 9:30am 9:45am 10am 10:15am 10:30am 10:45am 11am 11:15am 11:30am 11:4…" at bounding box center [731, 499] width 984 height 570
drag, startPoint x: 552, startPoint y: 447, endPoint x: 552, endPoint y: 459, distance: 13.0
click at [465, 459] on div "[GEOGRAPHIC_DATA] [PERSON_NAME] [PERSON_NAME] - (Speech) [PERSON_NAME] [PERSON_…" at bounding box center [370, 499] width 188 height 570
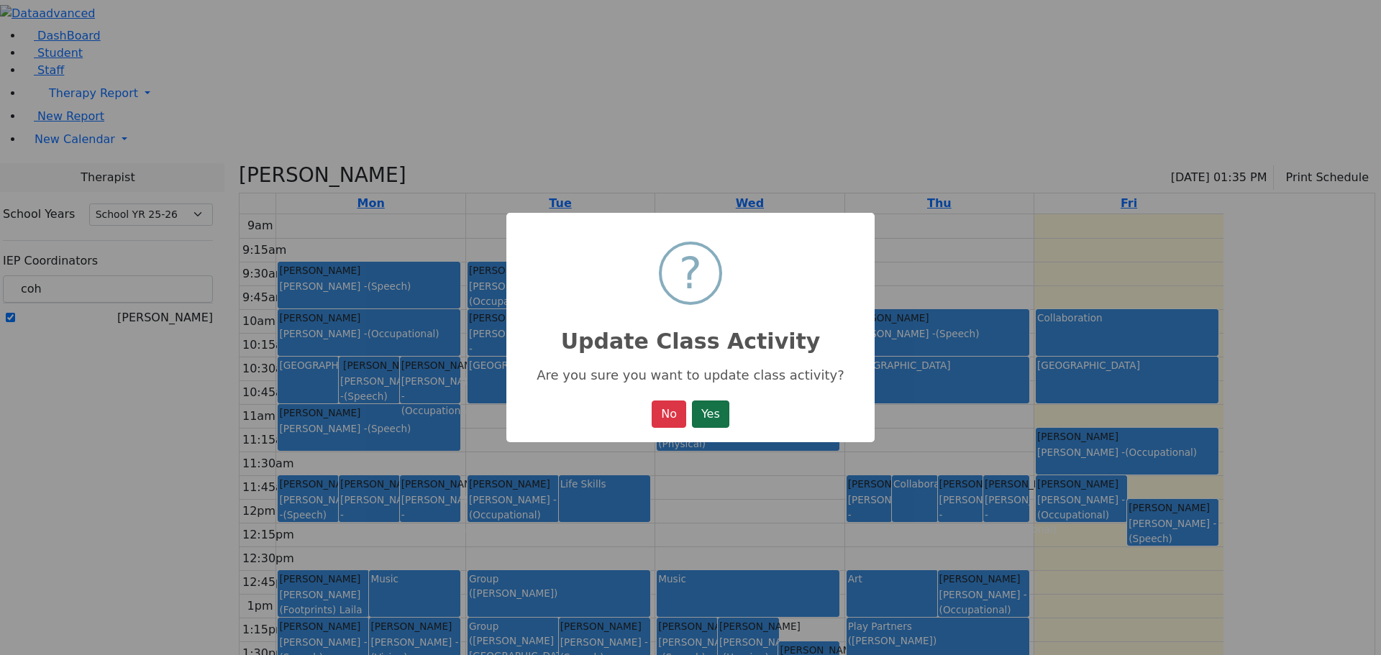
click at [702, 420] on button "Yes" at bounding box center [710, 414] width 37 height 27
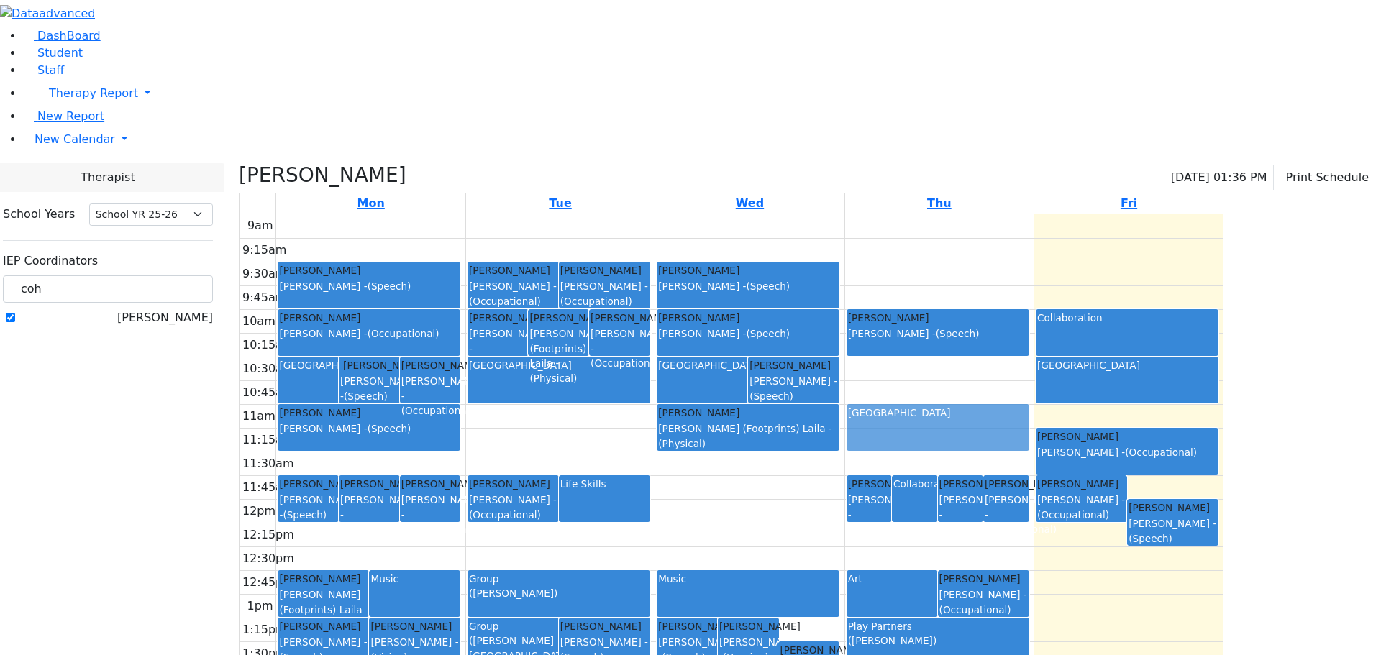
drag, startPoint x: 1082, startPoint y: 234, endPoint x: 1080, endPoint y: 275, distance: 41.0
click at [1033, 275] on div "[PERSON_NAME] [PERSON_NAME] - (Occupational) Collaboration [PERSON_NAME] [PERSO…" at bounding box center [939, 499] width 188 height 570
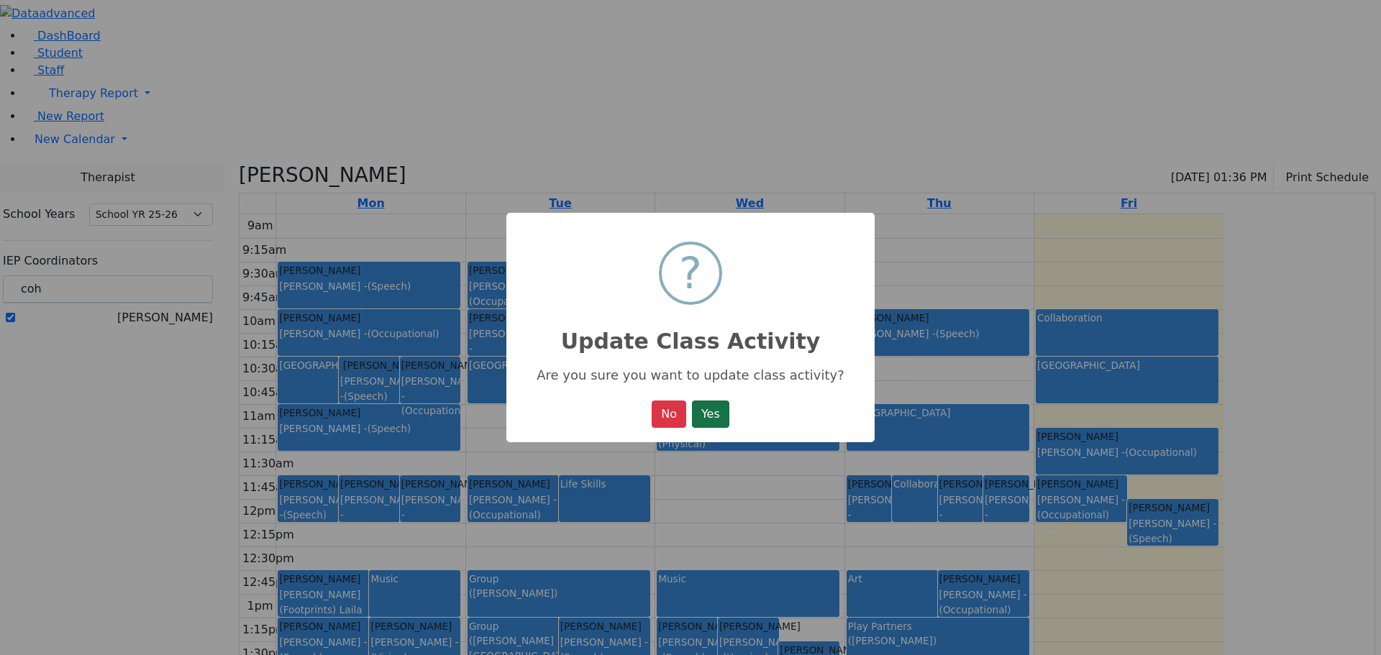
click at [706, 414] on button "Yes" at bounding box center [710, 414] width 37 height 27
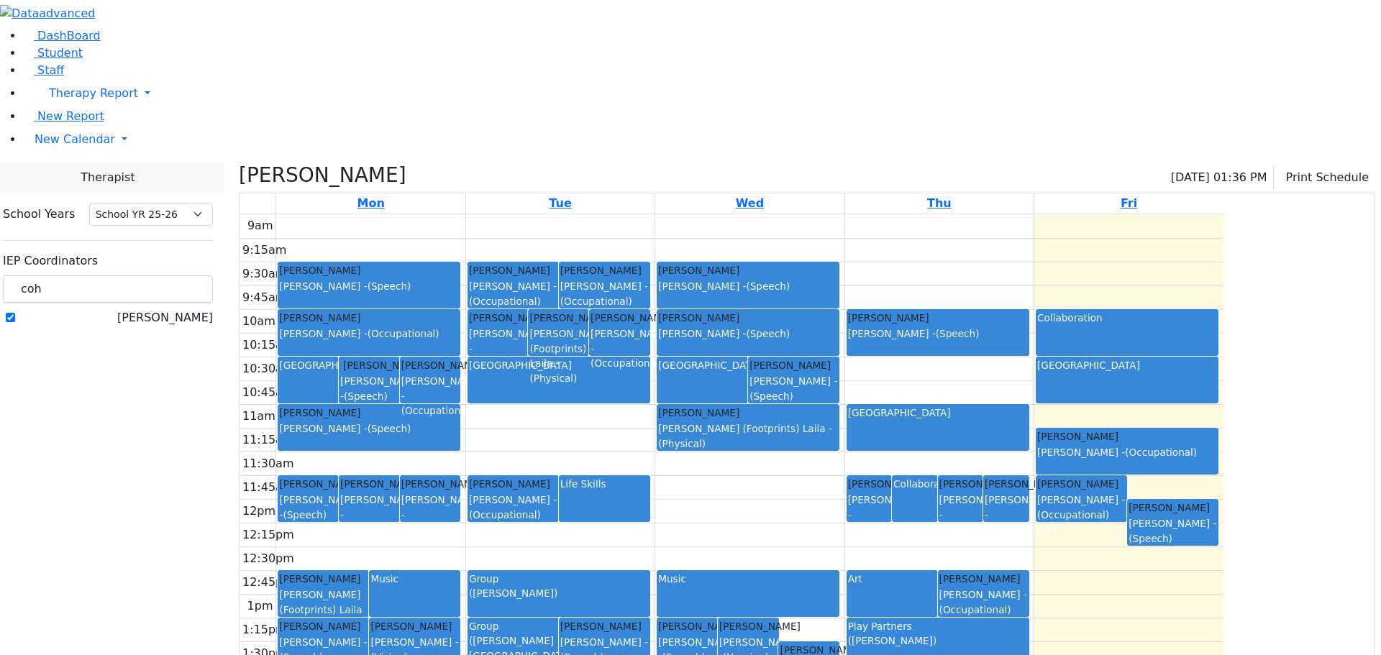
click at [936, 477] on div "Collaboration" at bounding box center [914, 484] width 42 height 14
click at [1064, 361] on button "Delete Selected Activities" at bounding box center [1126, 367] width 142 height 22
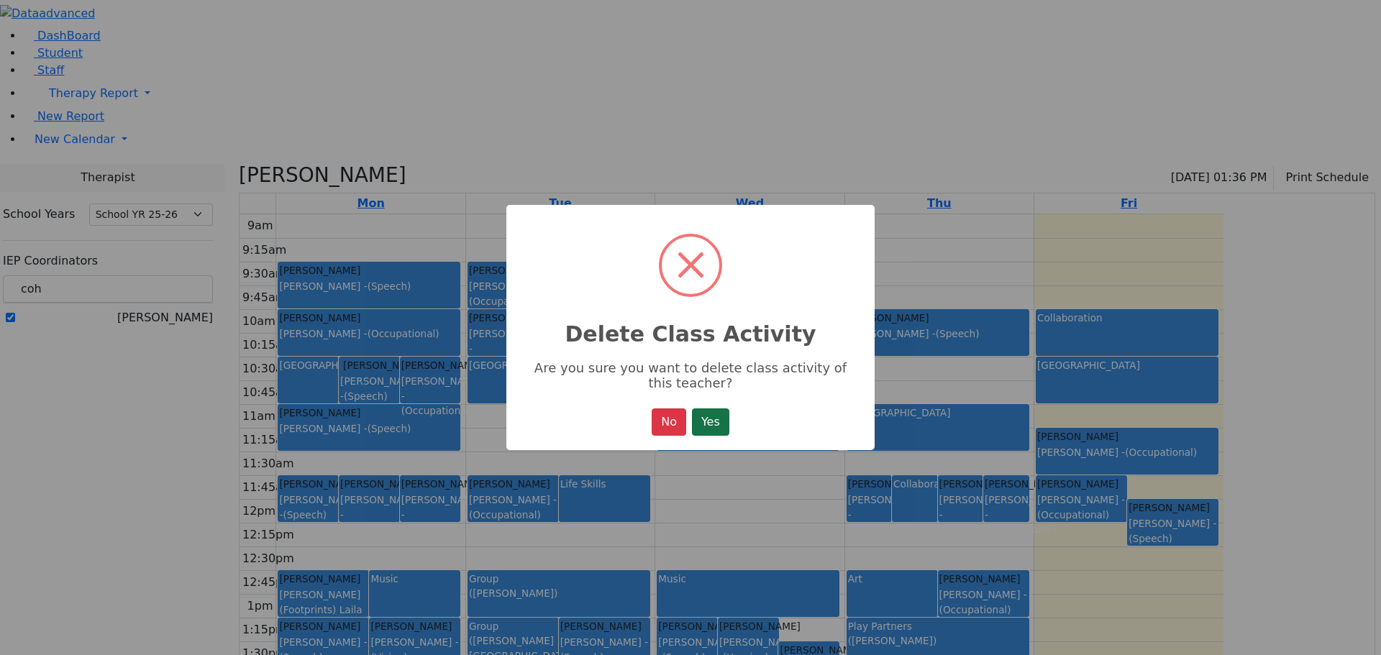
click at [720, 412] on button "Yes" at bounding box center [710, 421] width 37 height 27
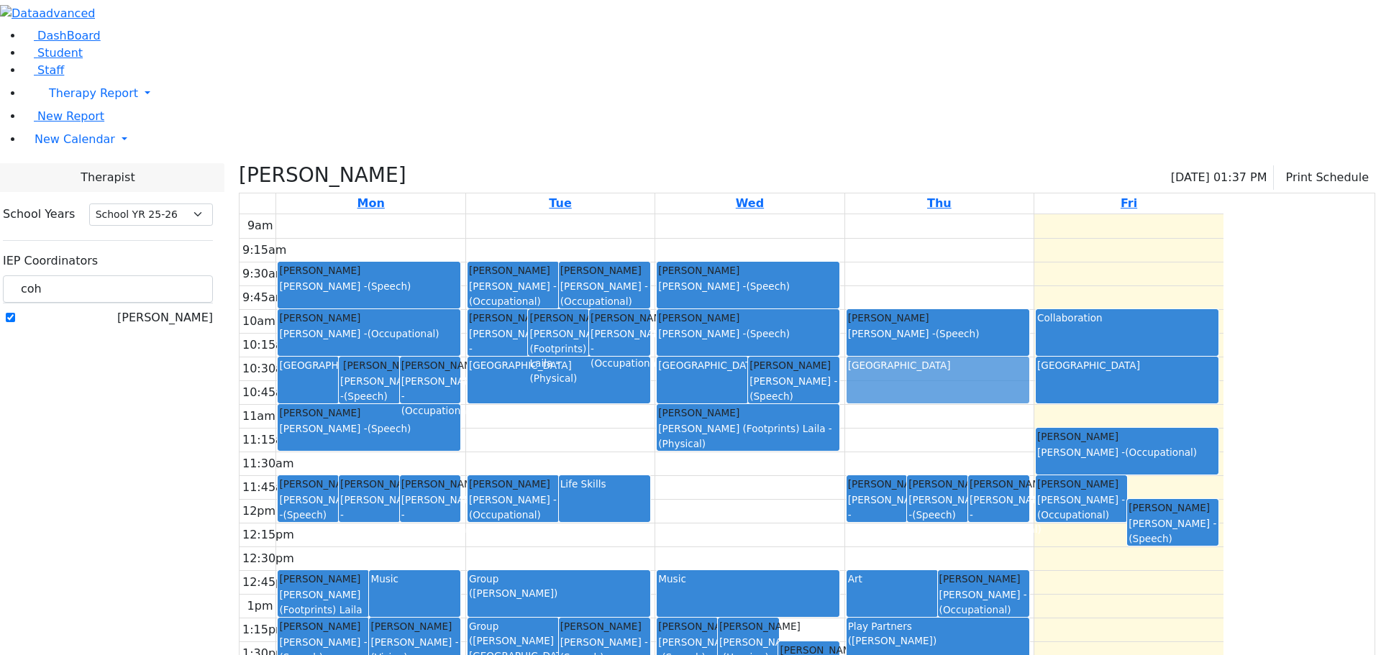
drag, startPoint x: 1082, startPoint y: 280, endPoint x: 1106, endPoint y: 229, distance: 56.6
click at [1033, 229] on div "[PERSON_NAME] [PERSON_NAME] - (Occupational) [PERSON_NAME] [PERSON_NAME] - (Spe…" at bounding box center [939, 499] width 188 height 570
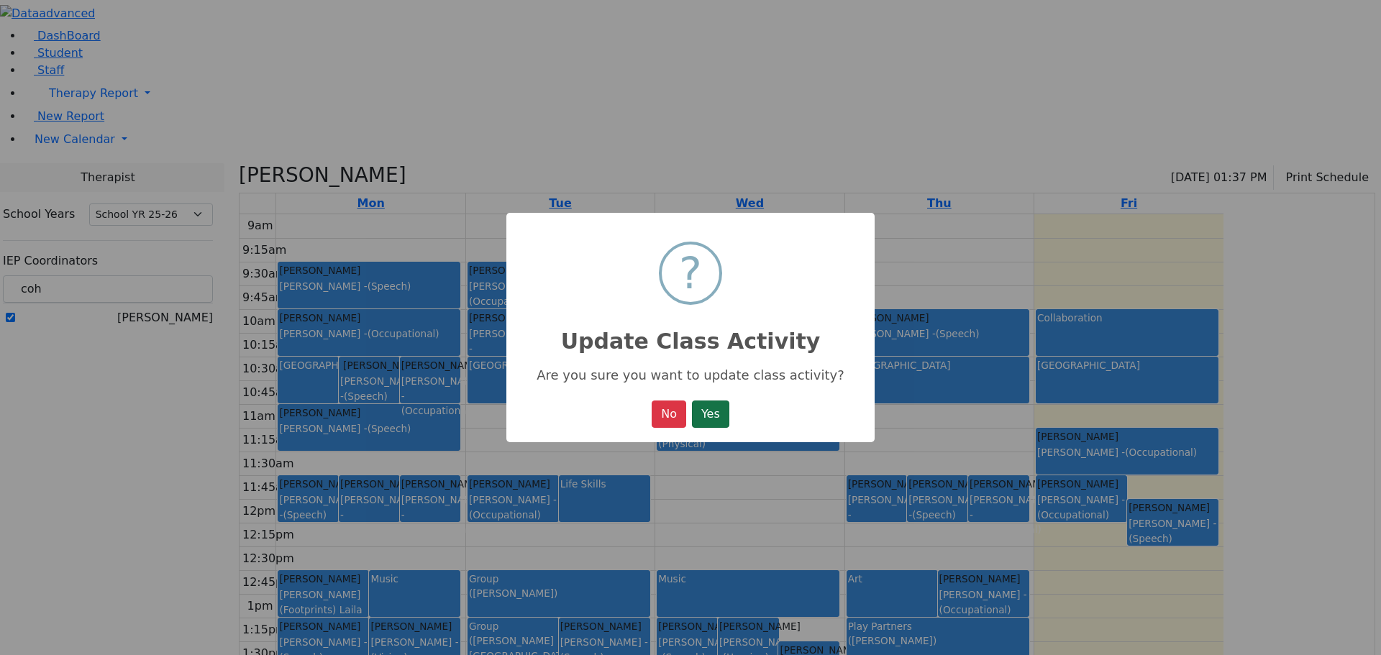
click at [718, 412] on button "Yes" at bounding box center [710, 414] width 37 height 27
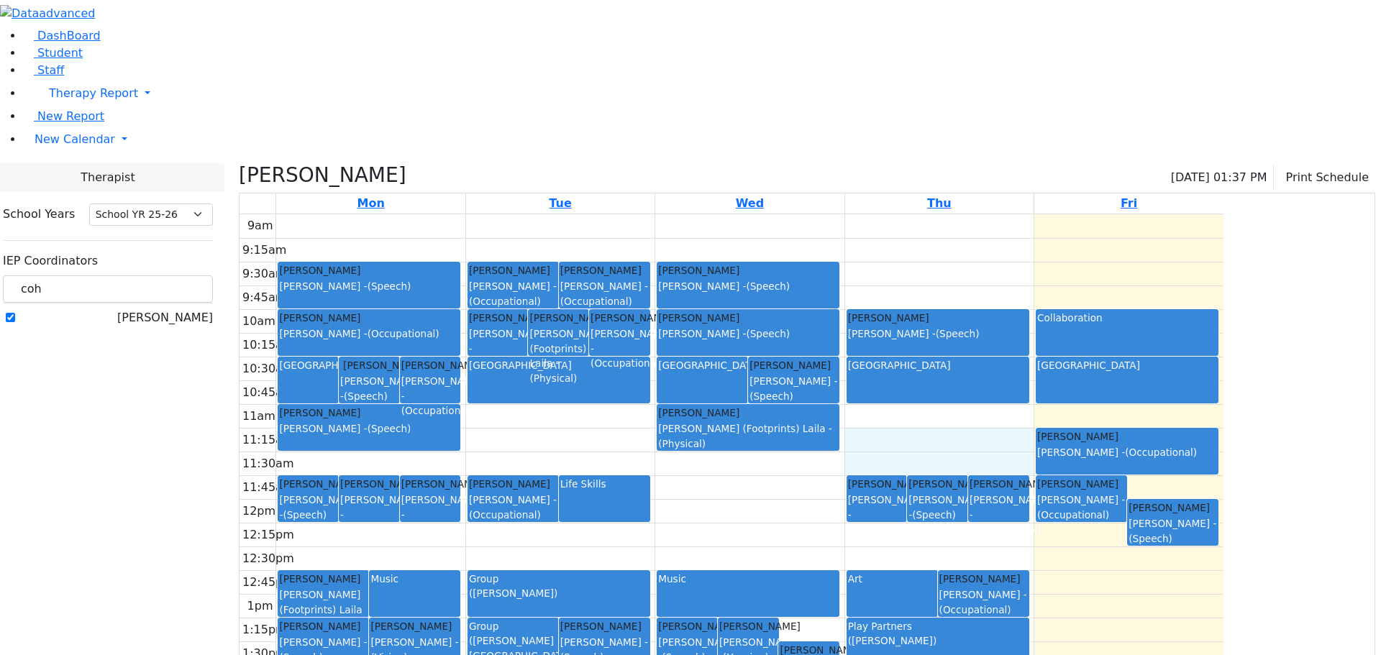
drag, startPoint x: 1034, startPoint y: 291, endPoint x: 1033, endPoint y: 308, distance: 16.6
click at [1033, 316] on div "9am 9:15am 9:30am 9:45am 10am 10:15am 10:30am 10:45am 11am 11:15am 11:30am 11:4…" at bounding box center [731, 499] width 984 height 570
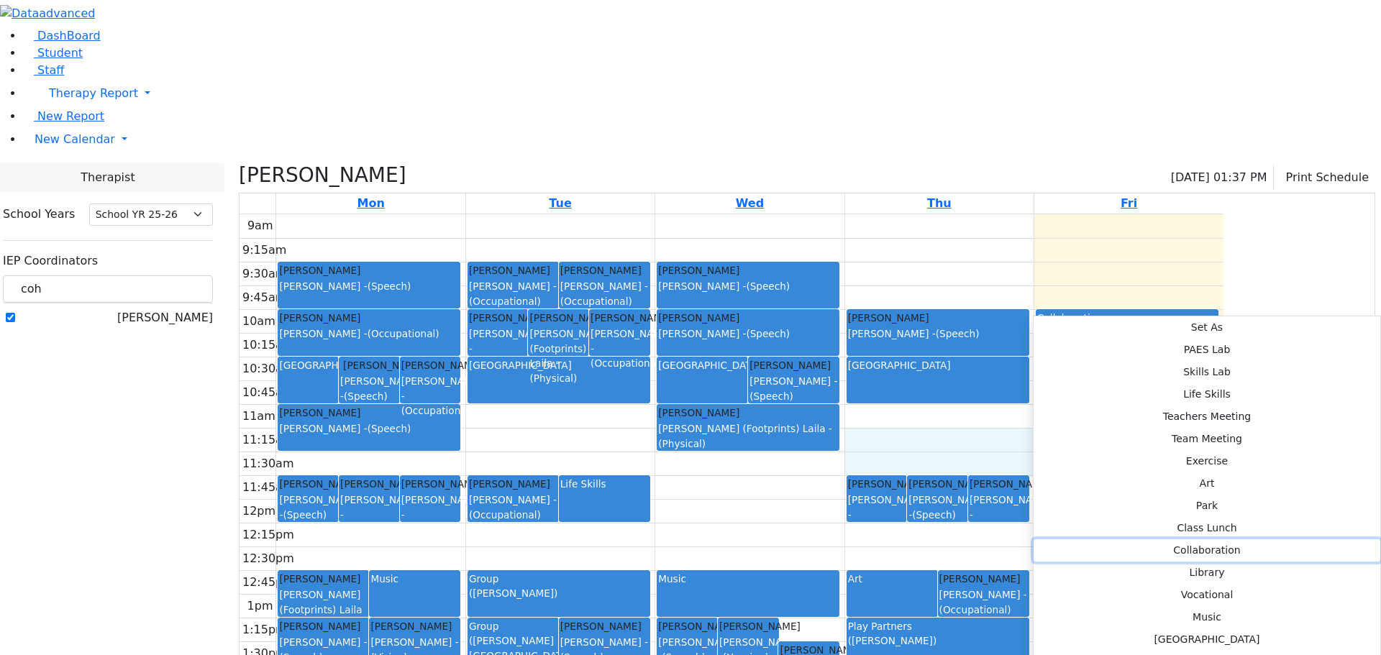
click at [1226, 539] on button "Collaboration" at bounding box center [1206, 550] width 347 height 22
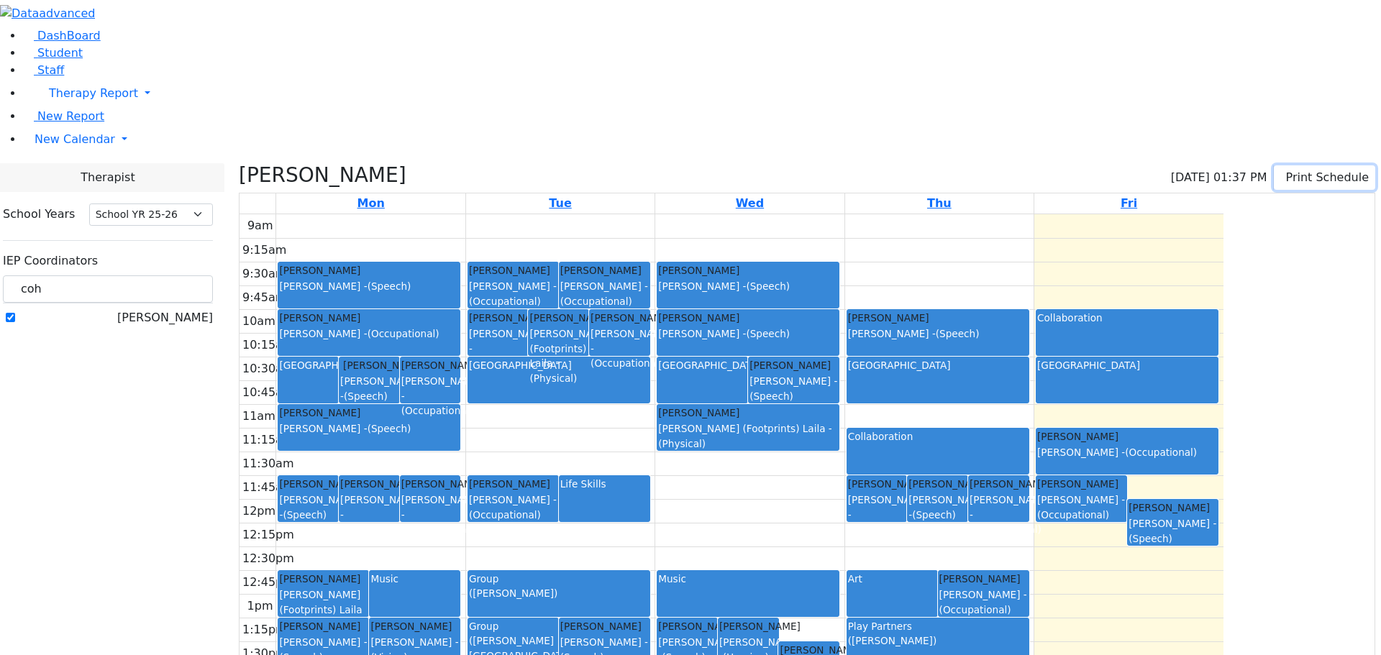
click at [1283, 170] on icon "button" at bounding box center [1283, 177] width 0 height 14
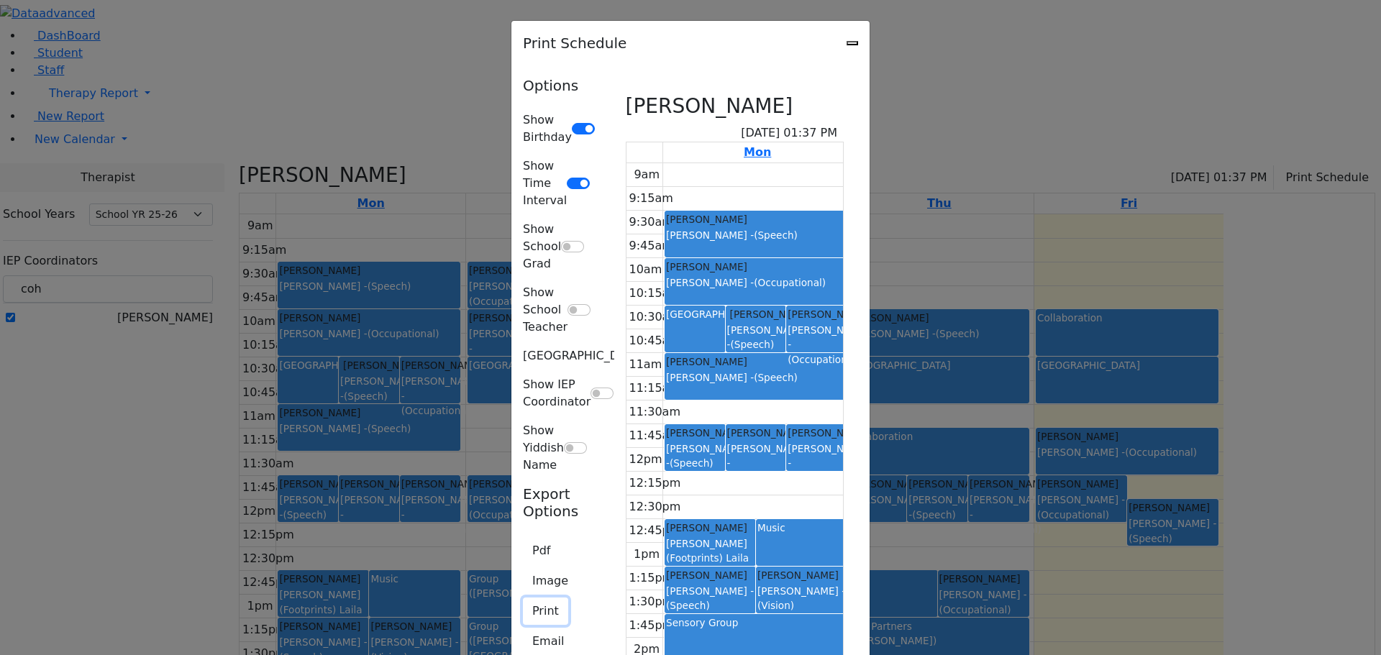
click at [523, 598] on button "Print" at bounding box center [545, 611] width 45 height 27
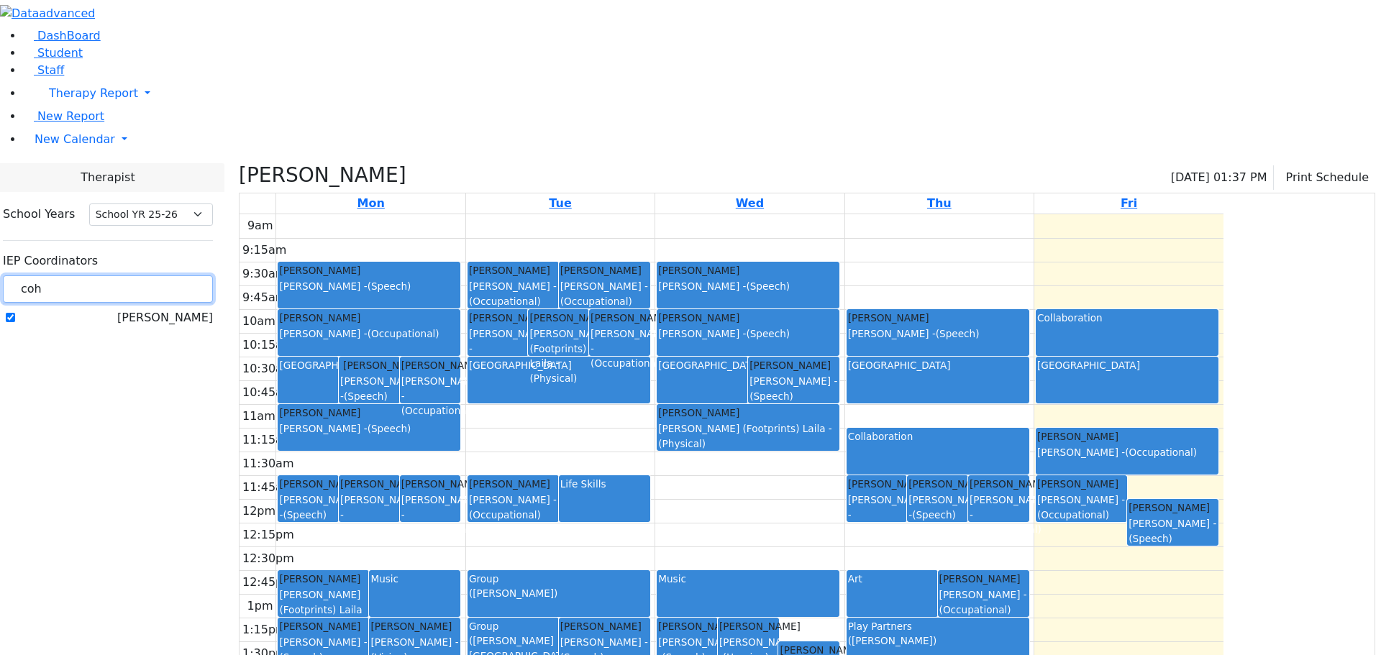
drag, startPoint x: 209, startPoint y: 127, endPoint x: 188, endPoint y: 127, distance: 20.9
click at [188, 275] on input "coh" at bounding box center [108, 288] width 210 height 27
type input "[PERSON_NAME]"
click at [178, 309] on label "[PERSON_NAME]" at bounding box center [165, 317] width 96 height 17
click at [15, 313] on input "[PERSON_NAME]" at bounding box center [10, 317] width 9 height 9
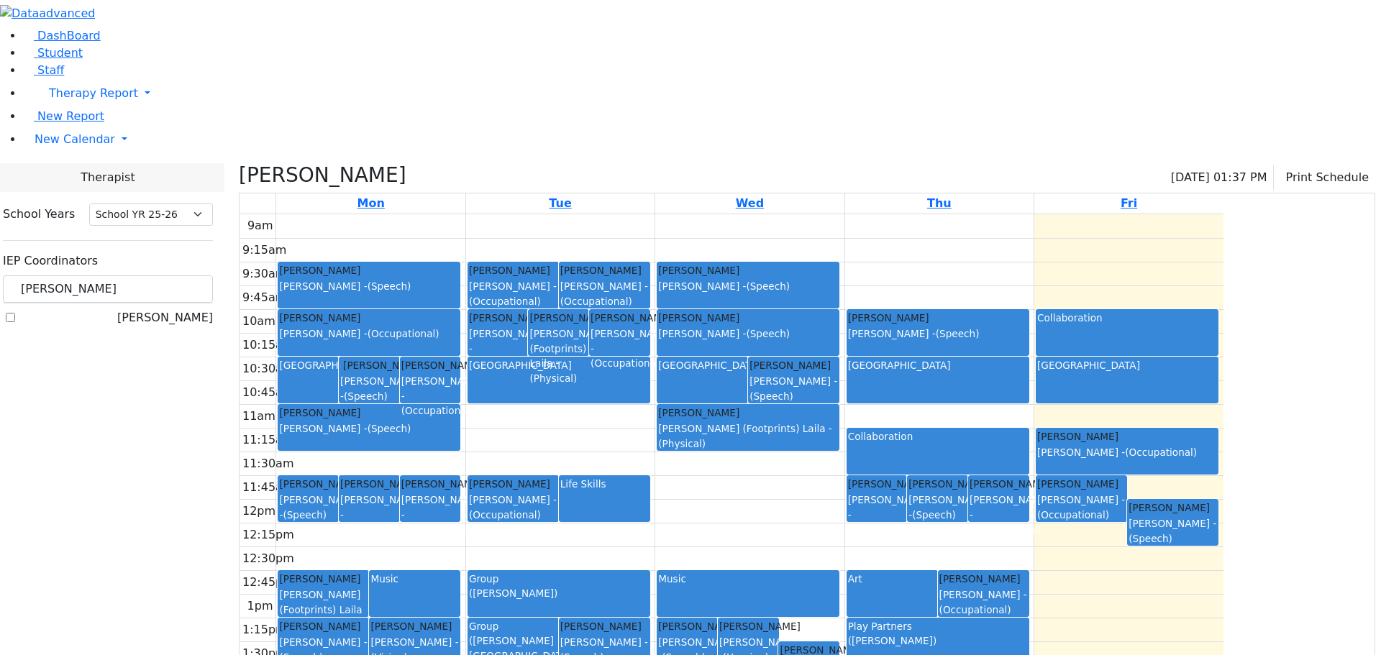
checkbox input "true"
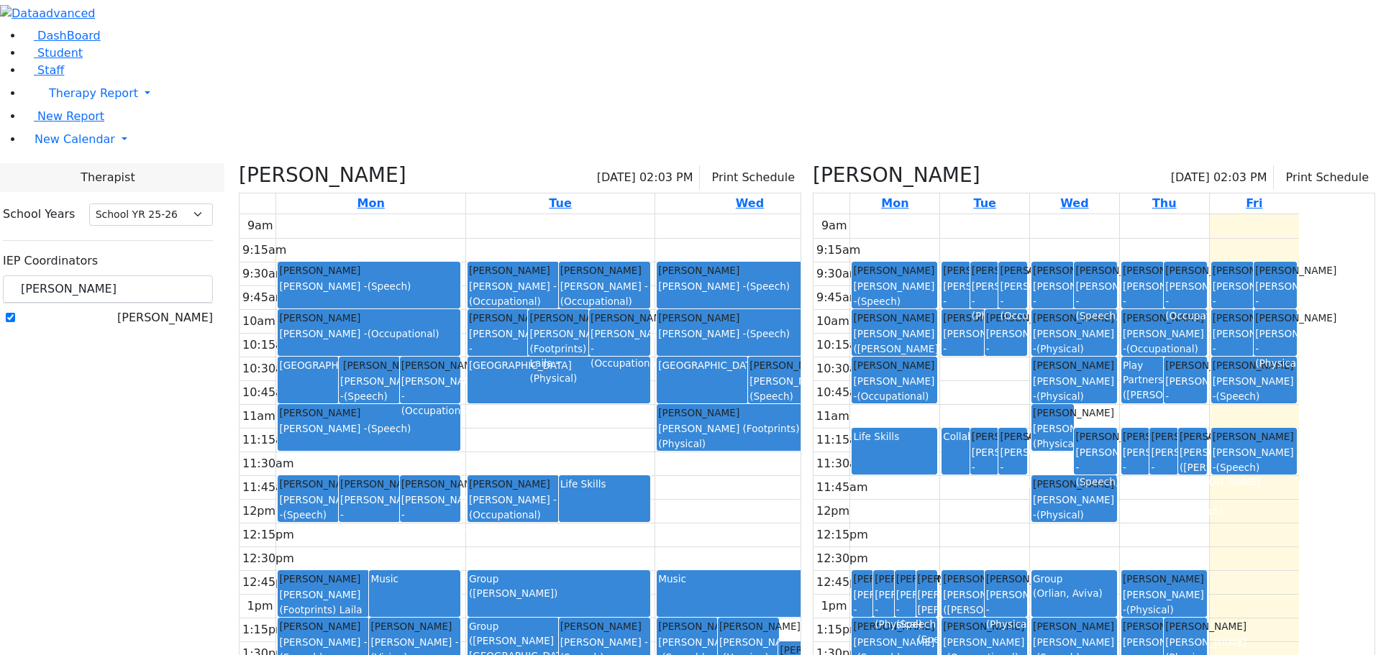
click at [385, 163] on h3 "[PERSON_NAME]" at bounding box center [323, 175] width 168 height 24
click at [239, 163] on icon at bounding box center [239, 175] width 0 height 24
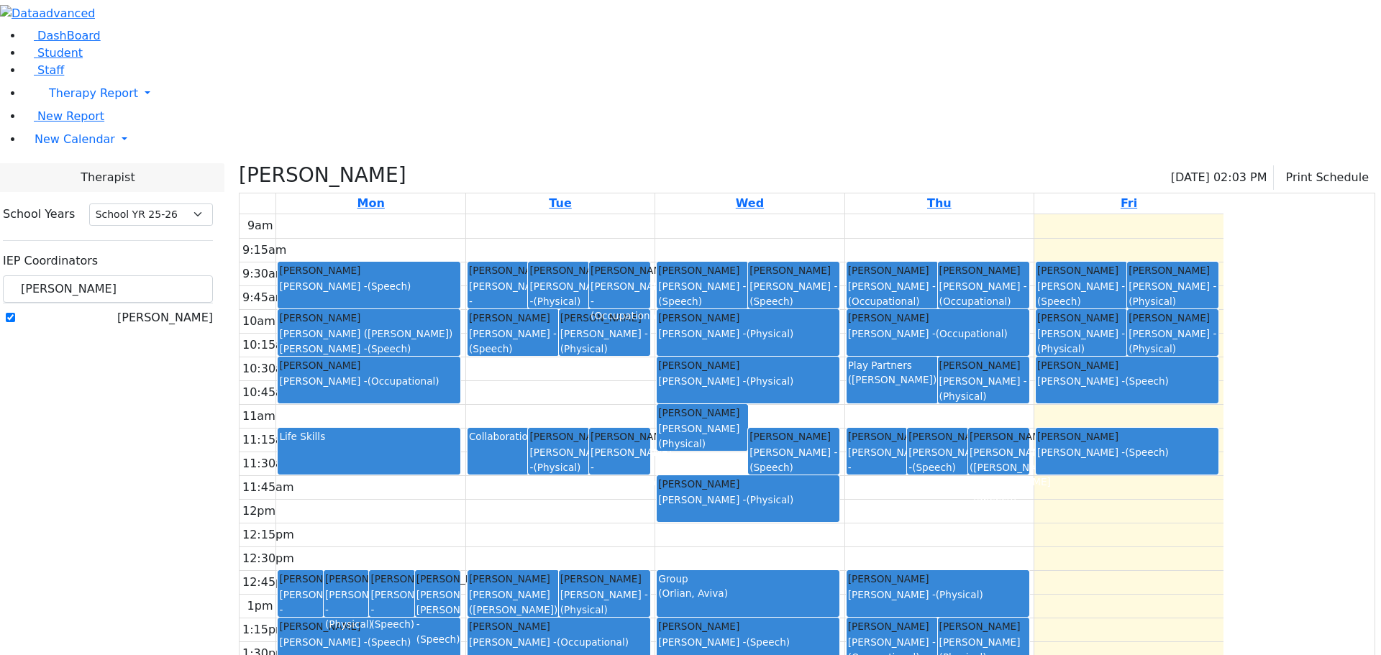
drag, startPoint x: 598, startPoint y: 431, endPoint x: 590, endPoint y: 464, distance: 34.2
click at [459, 572] on div "[PERSON_NAME] [PERSON_NAME] [PERSON_NAME] - (Speech)" at bounding box center [437, 609] width 42 height 75
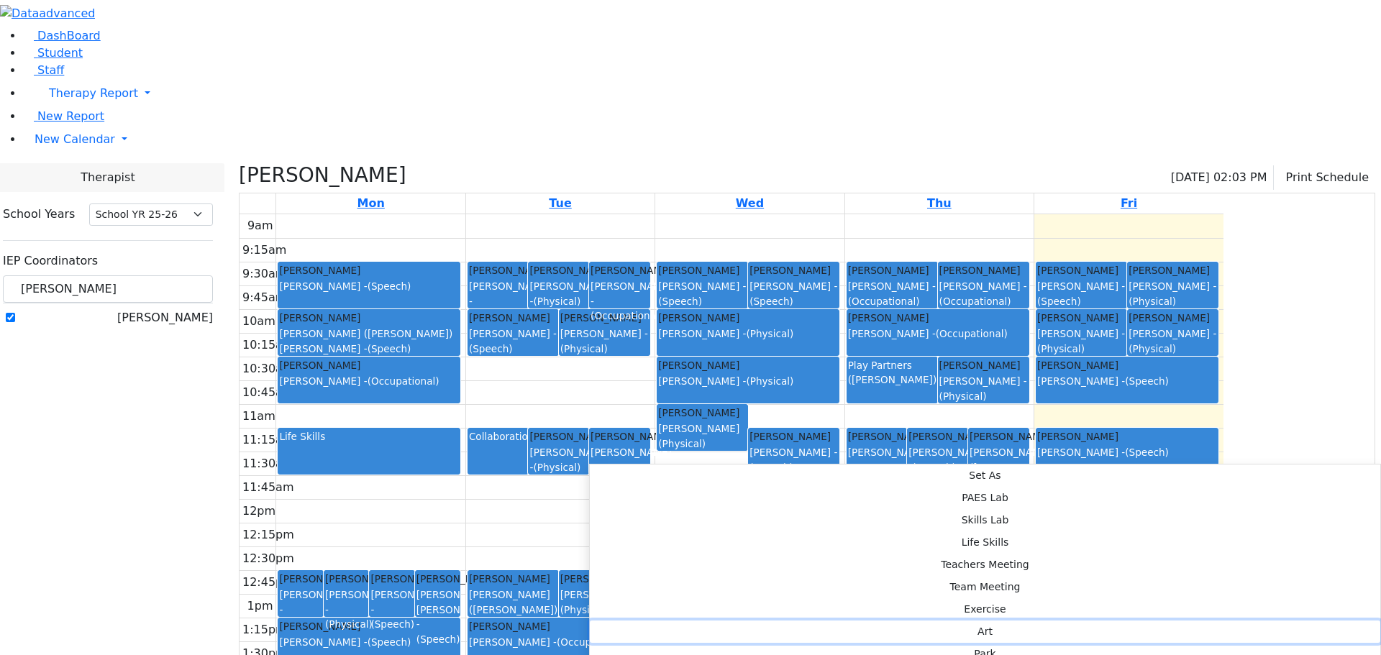
click at [789, 621] on button "Art" at bounding box center [985, 632] width 790 height 22
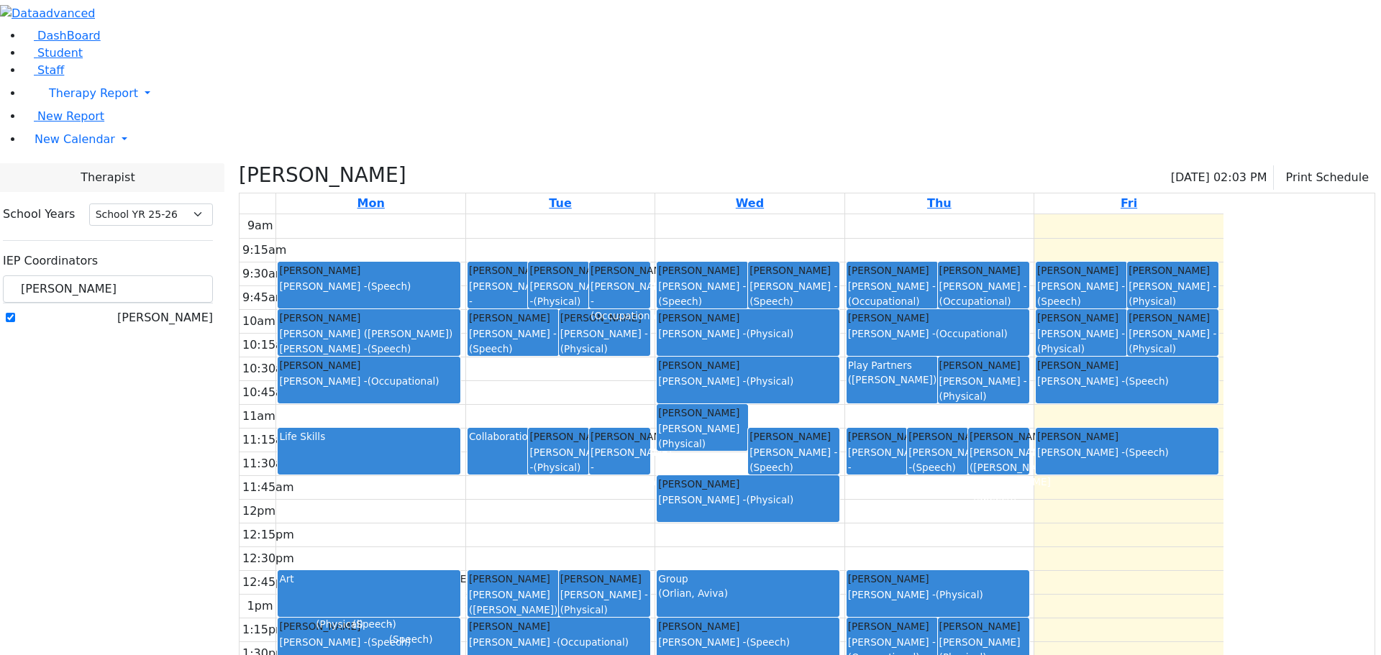
click at [465, 461] on div "[PERSON_NAME] [PERSON_NAME] - (Occupational) [PERSON_NAME] [PERSON_NAME] - (Phy…" at bounding box center [370, 499] width 188 height 570
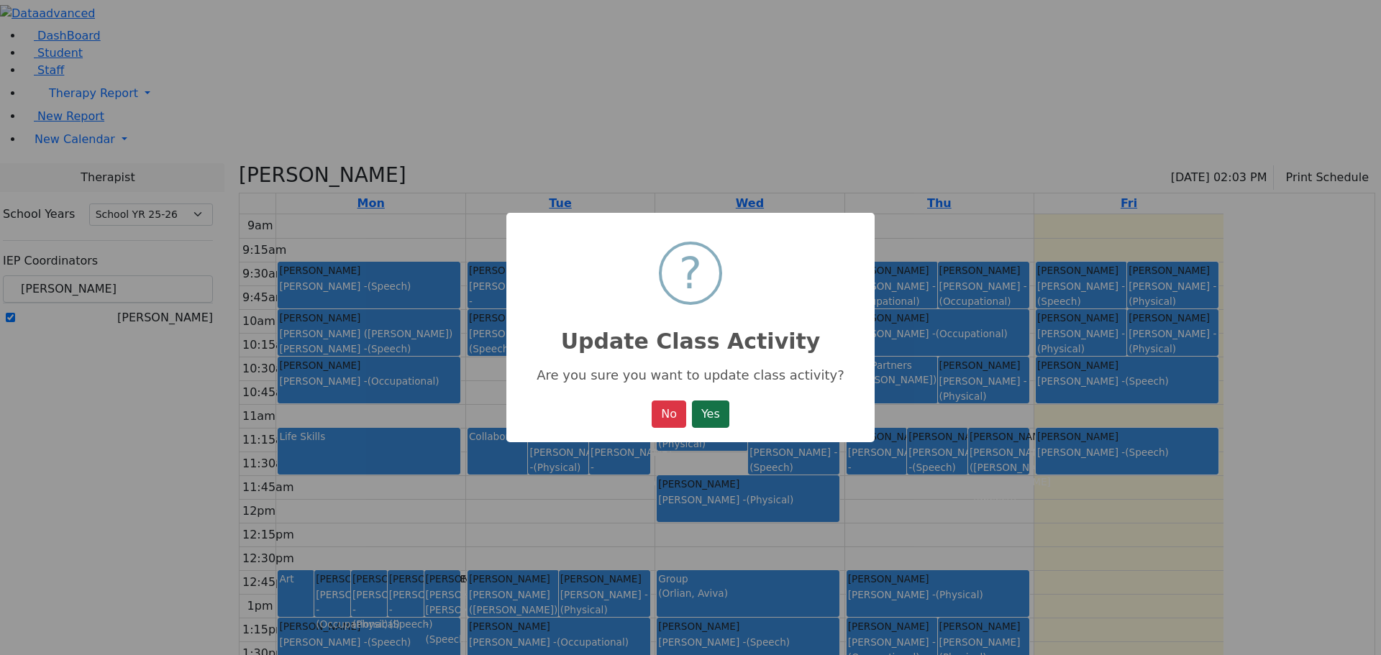
click at [710, 413] on button "Yes" at bounding box center [710, 414] width 37 height 27
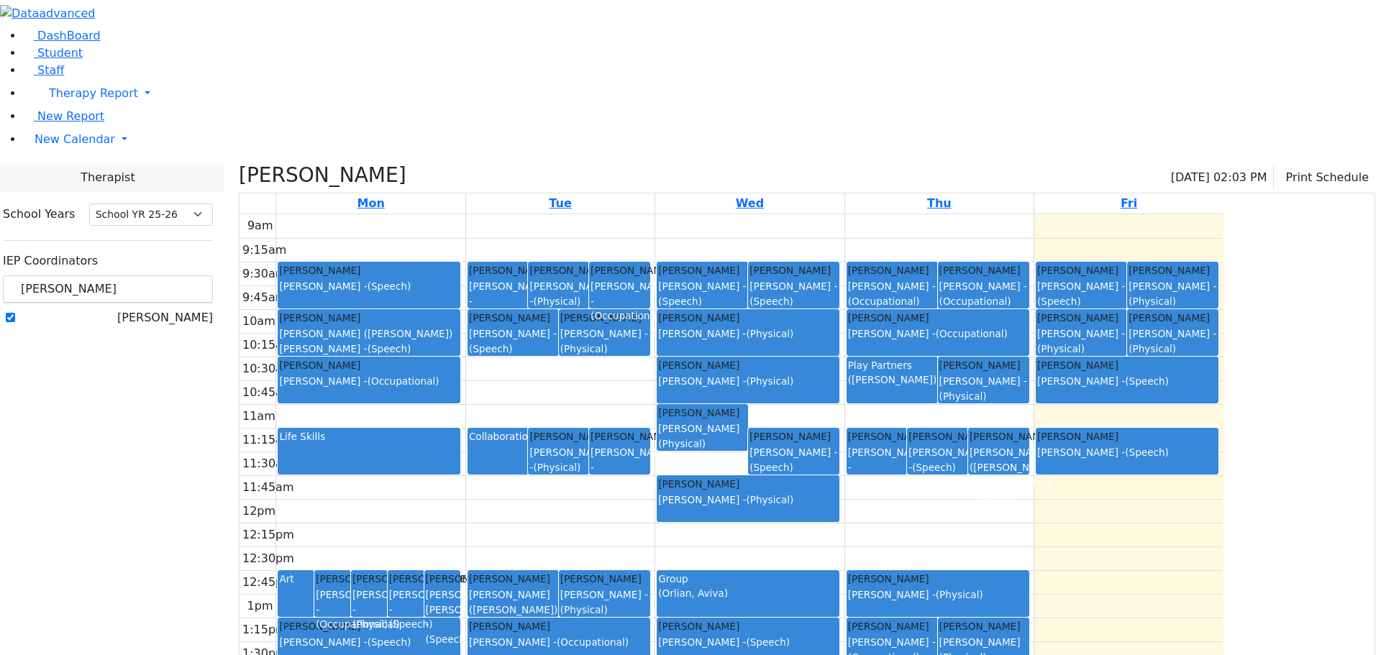
drag, startPoint x: 1172, startPoint y: 427, endPoint x: 1167, endPoint y: 465, distance: 38.4
click at [1029, 570] on link "[PERSON_NAME] [PERSON_NAME] - (Physical)" at bounding box center [937, 593] width 183 height 47
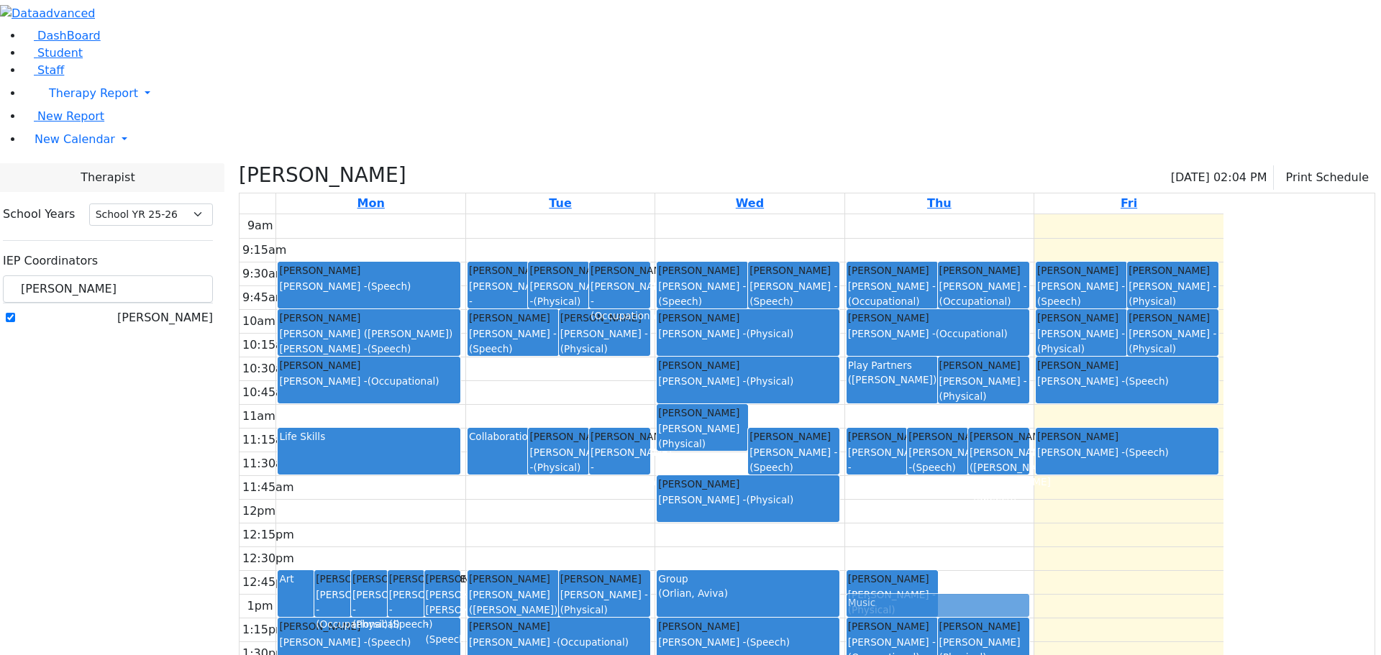
drag, startPoint x: 1134, startPoint y: 442, endPoint x: 1133, endPoint y: 461, distance: 18.8
click at [1033, 461] on div "[PERSON_NAME] [PERSON_NAME] - (Occupational) [PERSON_NAME] Orlian Aviva - (Spee…" at bounding box center [939, 499] width 188 height 570
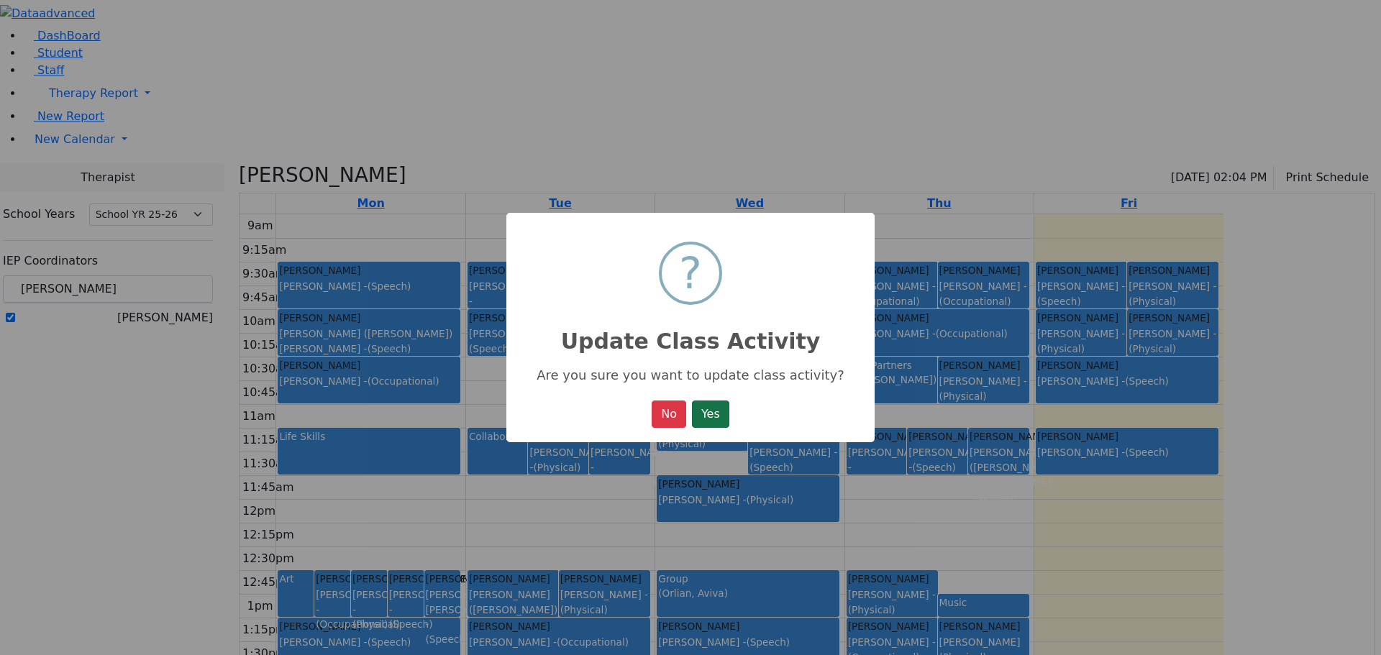
click at [711, 417] on button "Yes" at bounding box center [710, 414] width 37 height 27
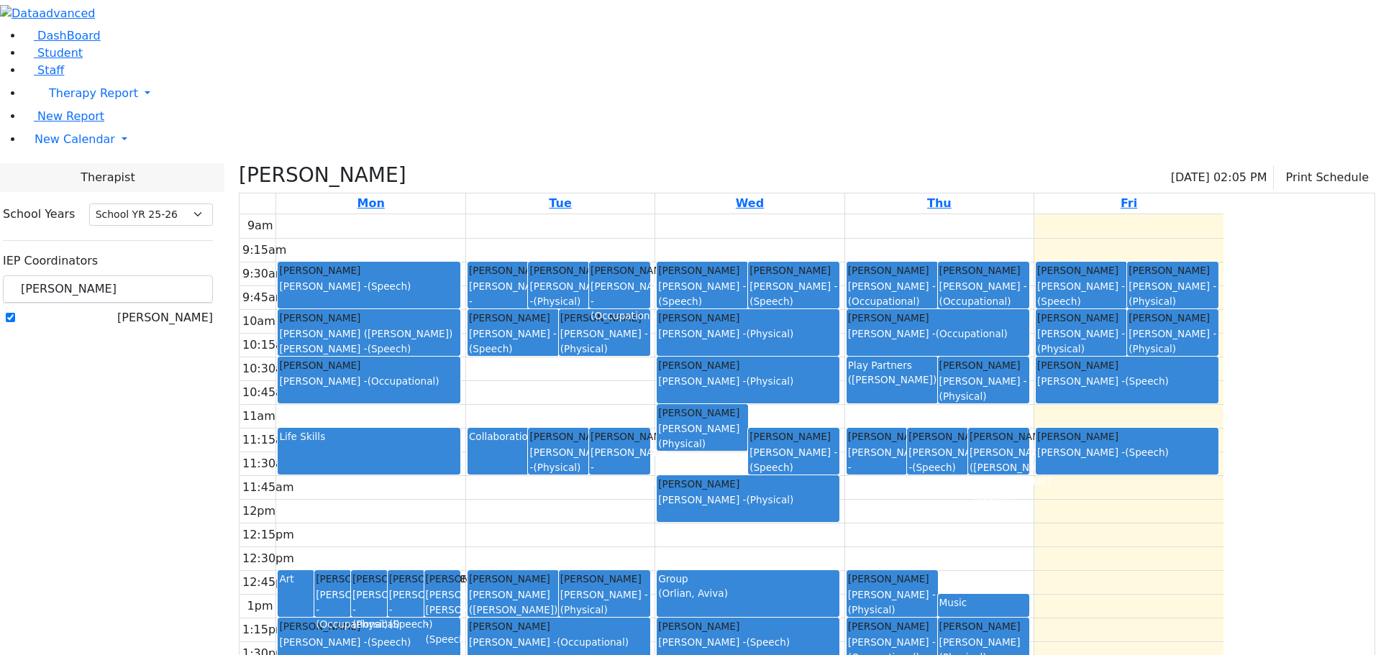
click at [1028, 595] on div "Music" at bounding box center [983, 605] width 88 height 21
drag, startPoint x: 1127, startPoint y: 453, endPoint x: 1130, endPoint y: 436, distance: 16.8
click at [1033, 436] on div "[PERSON_NAME] [PERSON_NAME] - (Occupational) [PERSON_NAME] Orlian Aviva - (Spee…" at bounding box center [939, 499] width 188 height 570
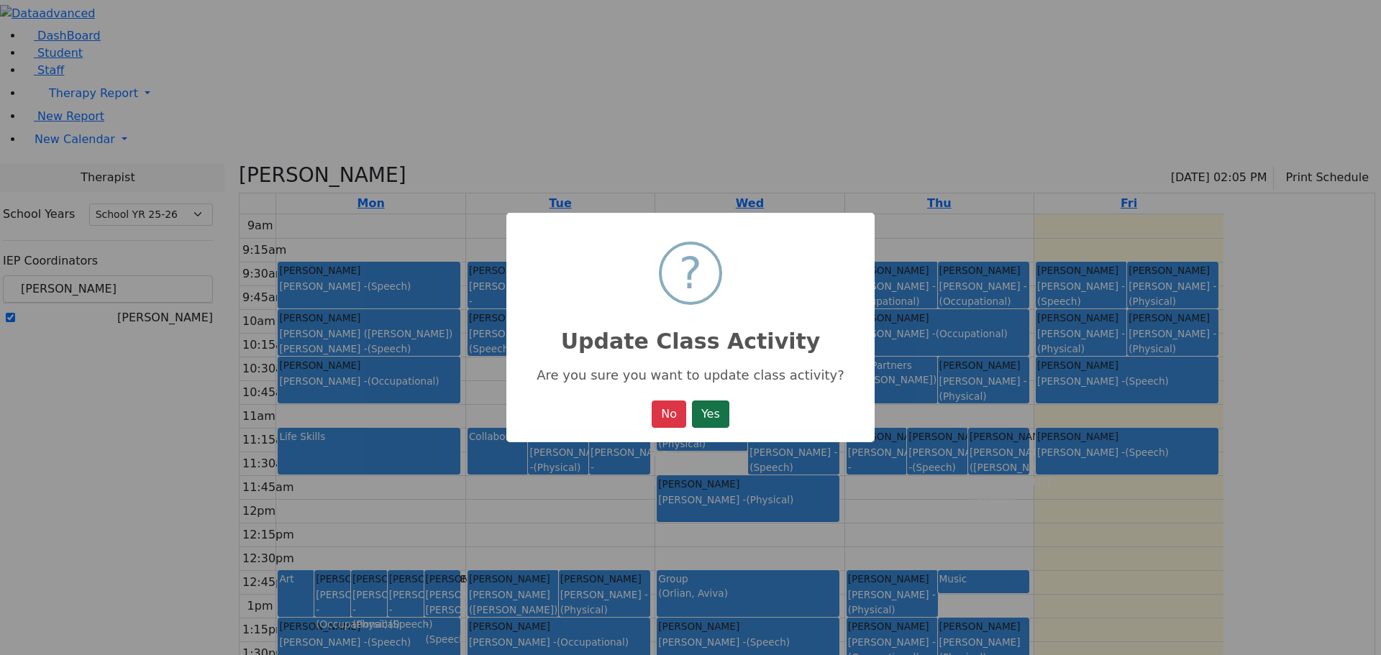
click at [729, 413] on button "Yes" at bounding box center [710, 414] width 37 height 27
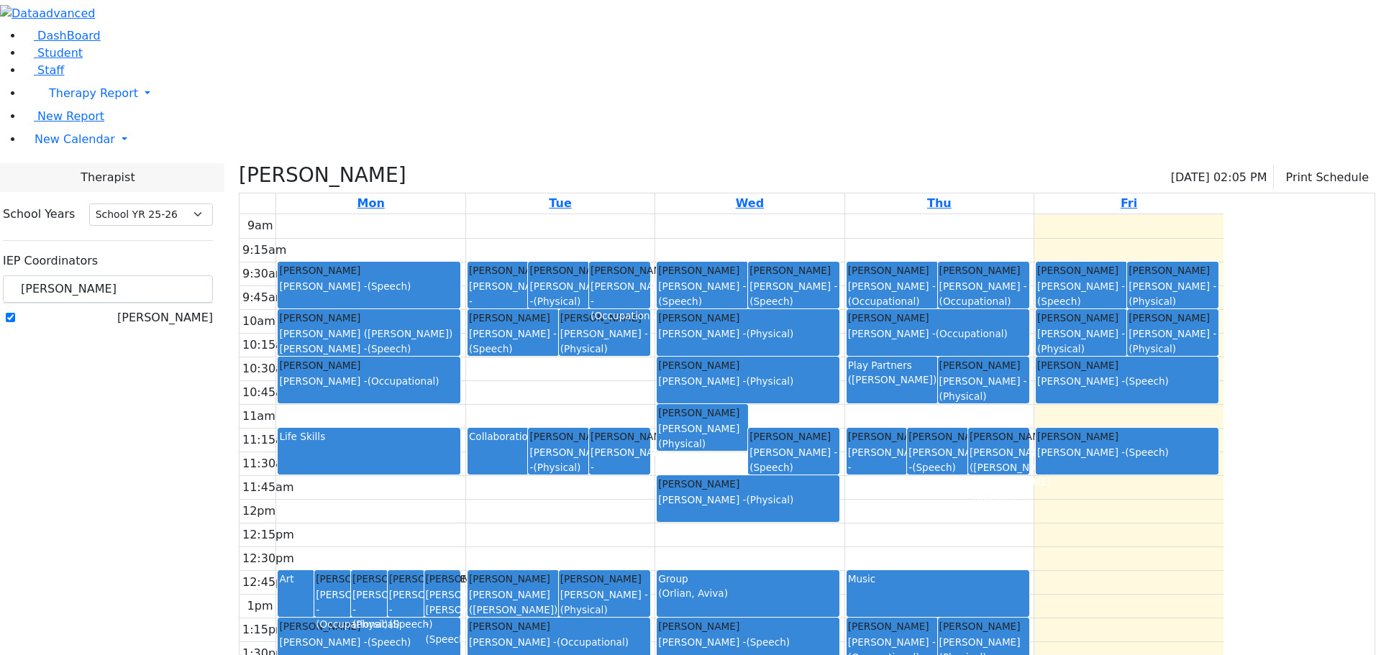
drag, startPoint x: 1099, startPoint y: 447, endPoint x: 1099, endPoint y: 465, distance: 18.0
click at [1033, 465] on div "[PERSON_NAME] [PERSON_NAME] - (Occupational) [PERSON_NAME] Orlian Aviva - (Spee…" at bounding box center [939, 499] width 188 height 570
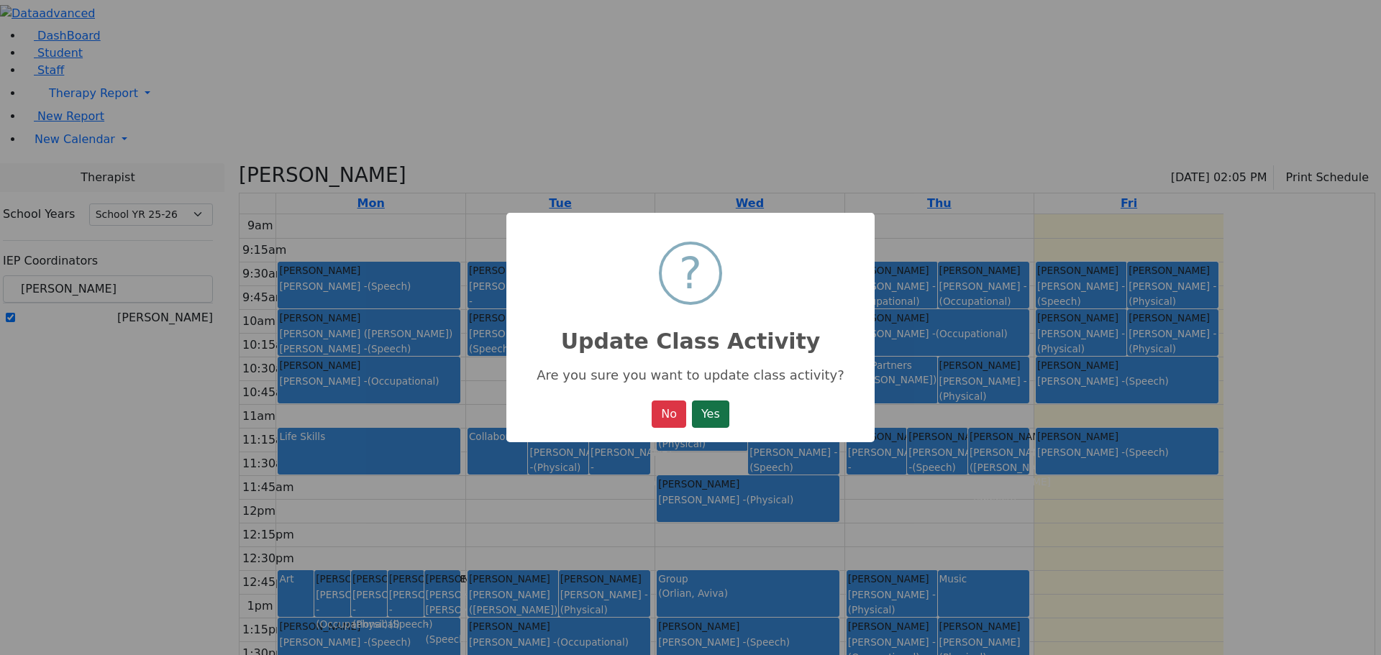
click at [728, 413] on button "Yes" at bounding box center [710, 414] width 37 height 27
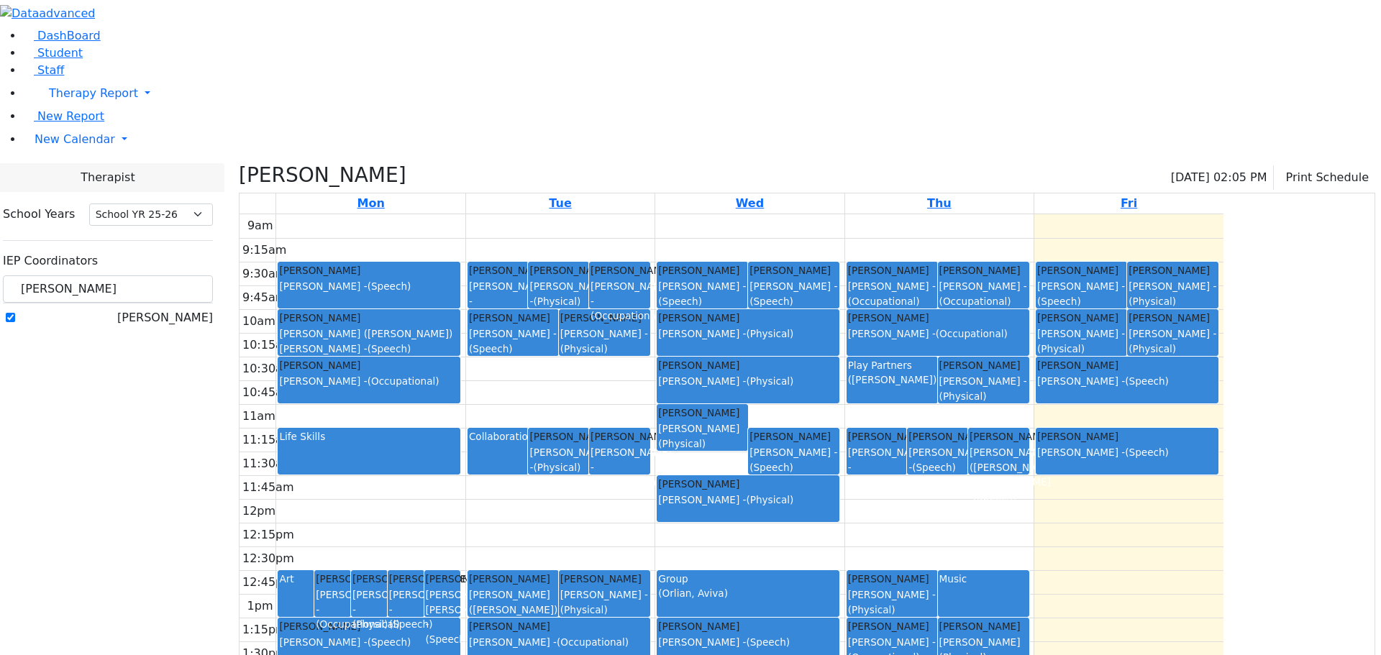
drag, startPoint x: 792, startPoint y: 431, endPoint x: 787, endPoint y: 465, distance: 35.0
click at [649, 571] on div "[PERSON_NAME] [PERSON_NAME] - (Physical)" at bounding box center [604, 593] width 90 height 45
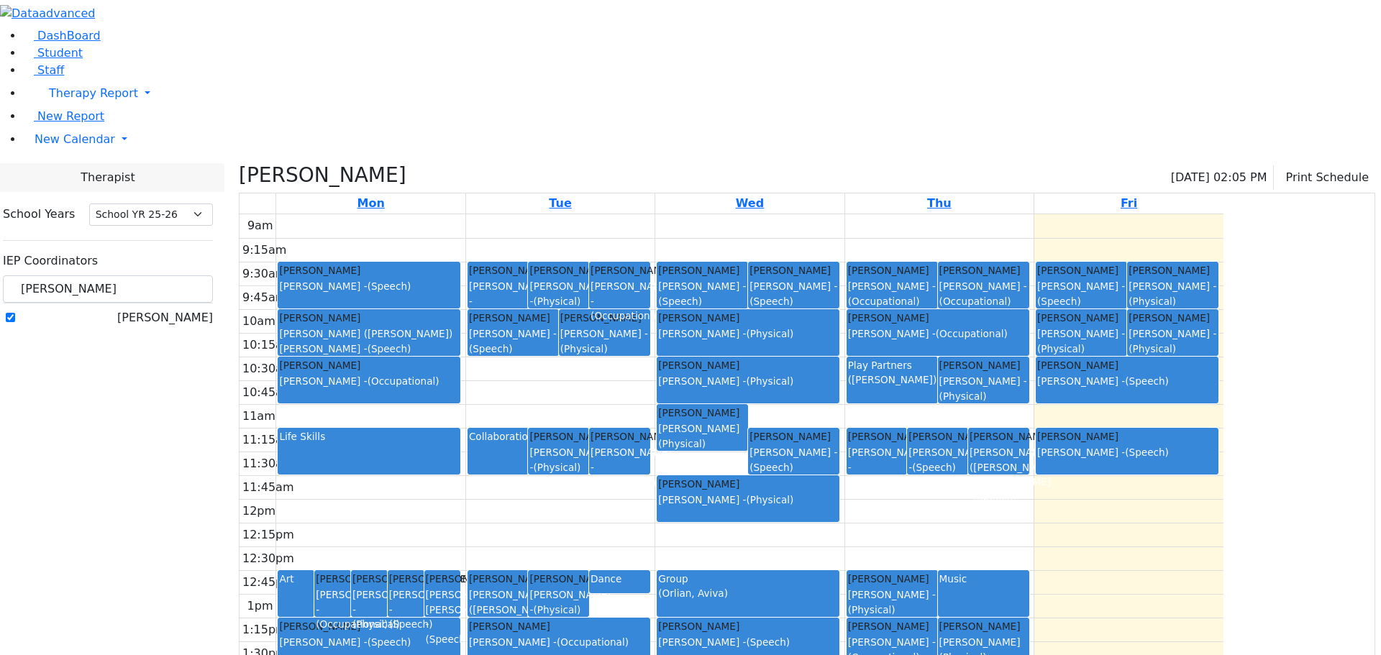
click at [649, 572] on div "Dance" at bounding box center [619, 579] width 58 height 14
click at [742, 425] on div "9am 9:15am 9:30am 9:45am 10am 10:15am 10:30am 10:45am 11am 11:15am 11:30am 11:4…" at bounding box center [731, 499] width 984 height 570
drag, startPoint x: 740, startPoint y: 448, endPoint x: 741, endPoint y: 457, distance: 9.4
click at [654, 457] on div "[PERSON_NAME] [PERSON_NAME] - (Occupational) [PERSON_NAME] [PERSON_NAME] - (Phy…" at bounding box center [560, 499] width 188 height 570
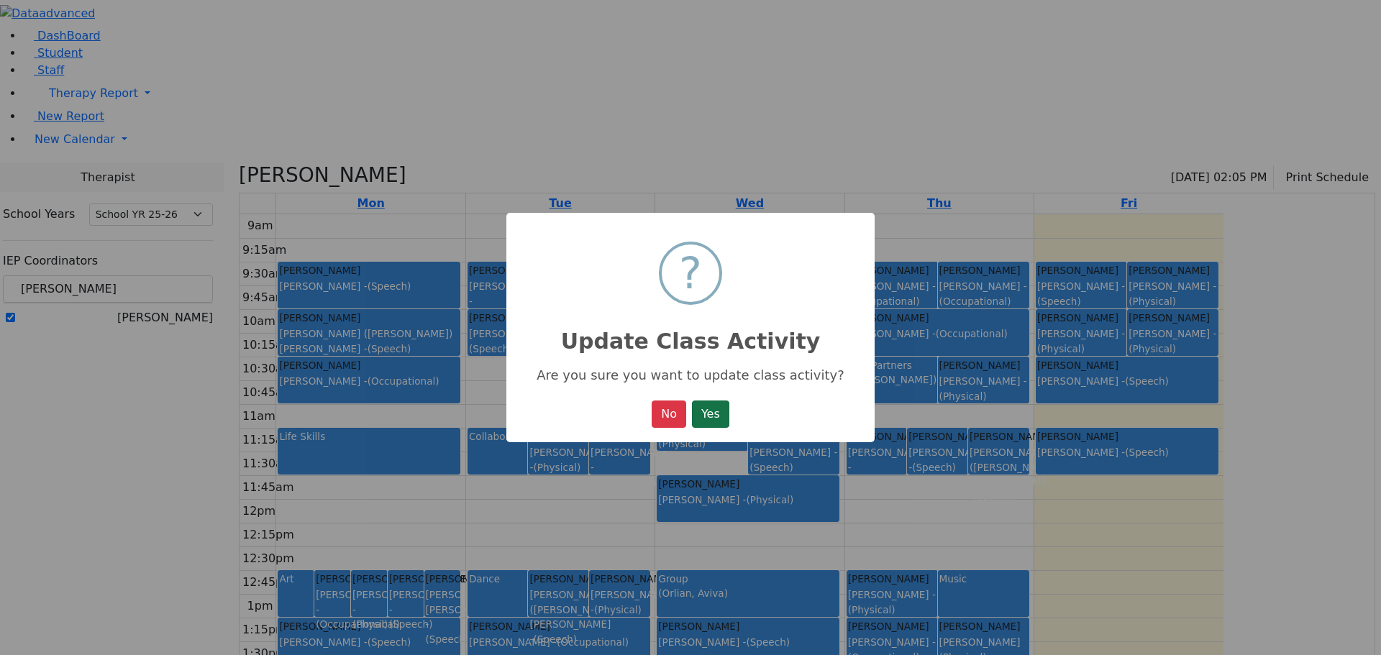
click at [703, 413] on button "Yes" at bounding box center [710, 414] width 37 height 27
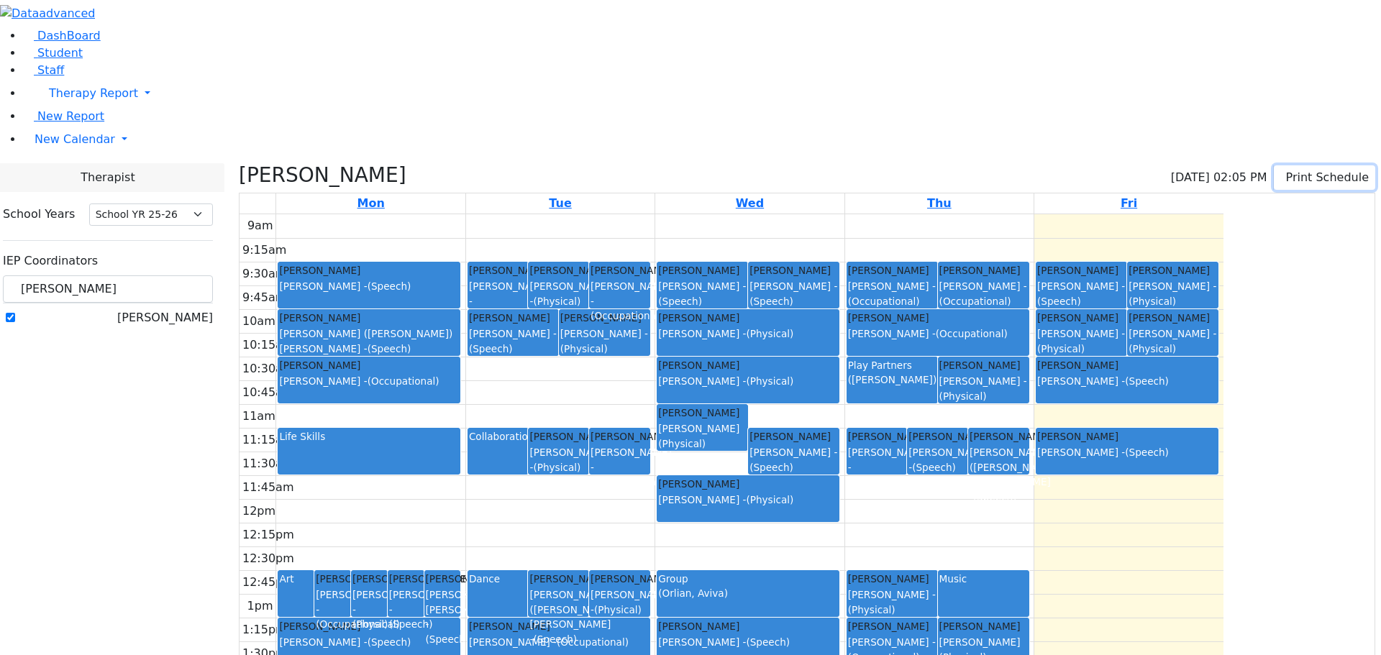
click at [1283, 170] on icon "button" at bounding box center [1283, 177] width 0 height 14
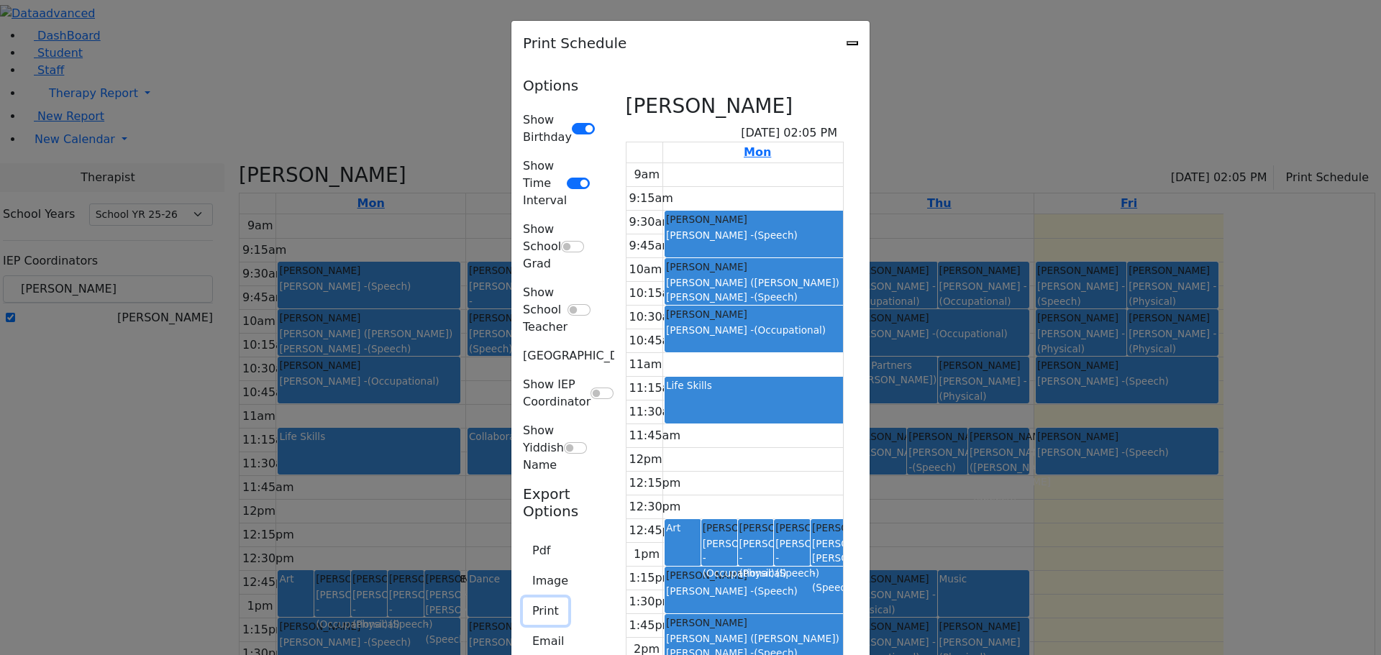
click at [523, 598] on button "Print" at bounding box center [545, 611] width 45 height 27
